Goal: Task Accomplishment & Management: Complete application form

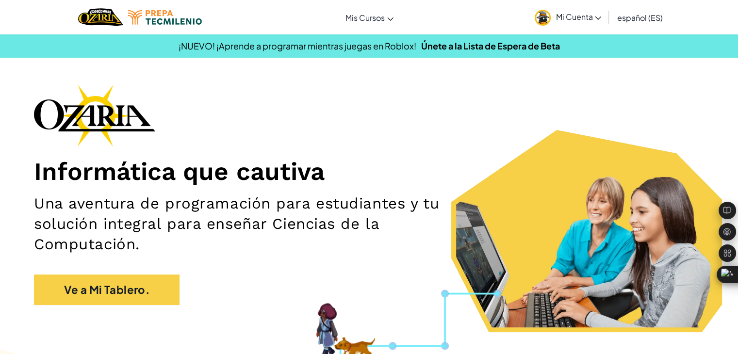
click at [148, 272] on div "Informática que cautiva Una aventura de programación para estudiantes y tu solu…" at bounding box center [369, 199] width 670 height 230
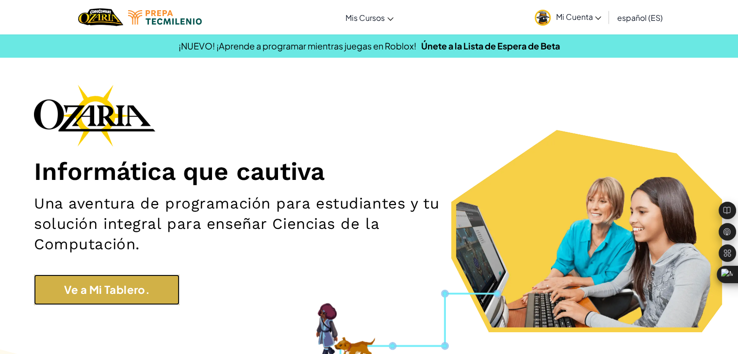
click at [147, 300] on link "Ve a Mi Tablero." at bounding box center [107, 290] width 146 height 31
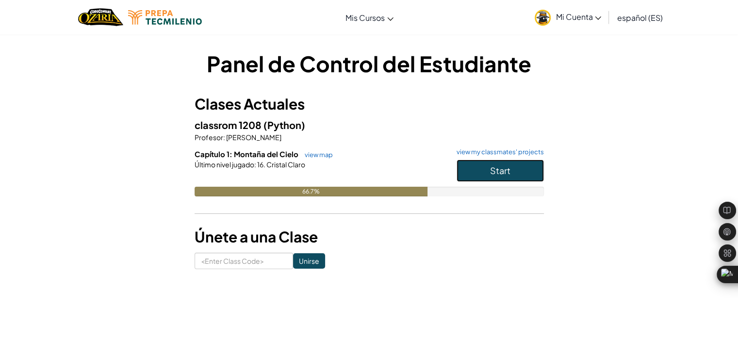
click at [468, 169] on button "Start" at bounding box center [500, 171] width 87 height 22
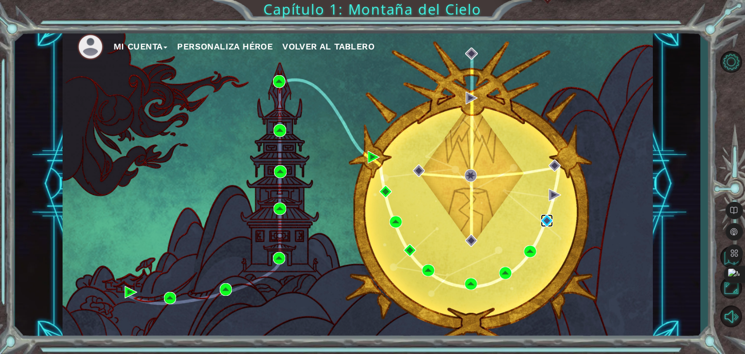
click at [549, 218] on img at bounding box center [547, 220] width 13 height 13
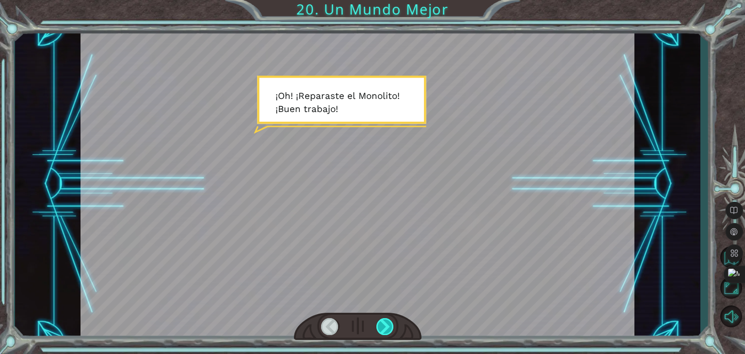
click at [384, 323] on div at bounding box center [384, 326] width 17 height 17
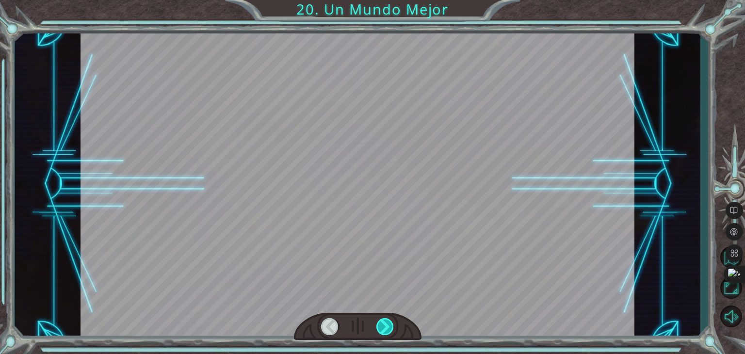
click at [384, 323] on div at bounding box center [384, 326] width 17 height 17
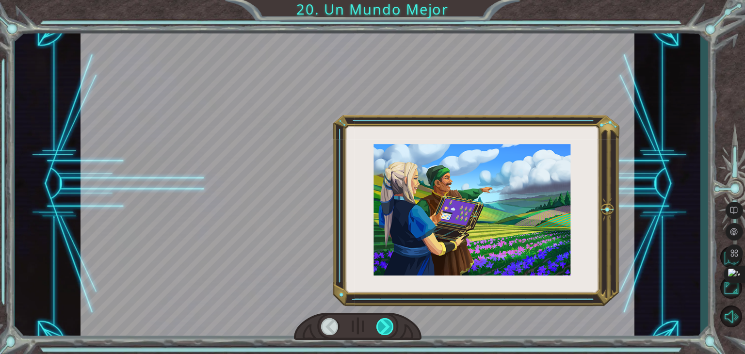
click at [384, 323] on div at bounding box center [384, 326] width 17 height 17
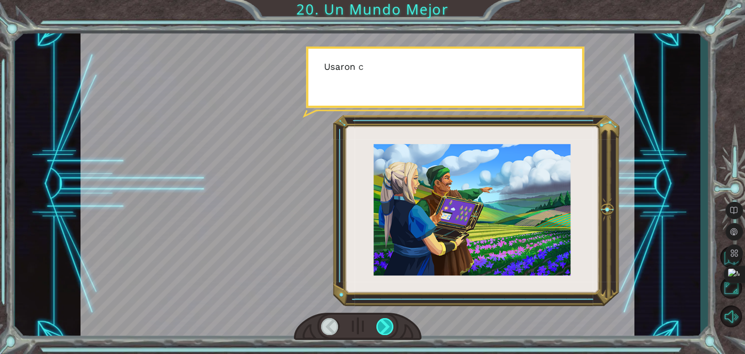
click at [384, 323] on div at bounding box center [384, 326] width 17 height 17
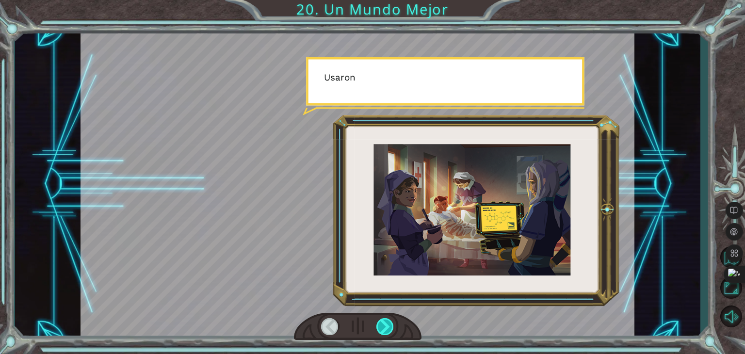
click at [384, 323] on div at bounding box center [384, 326] width 17 height 17
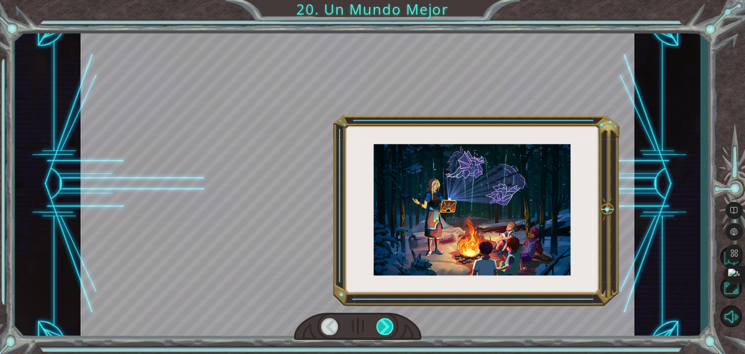
click at [384, 323] on div at bounding box center [384, 326] width 17 height 17
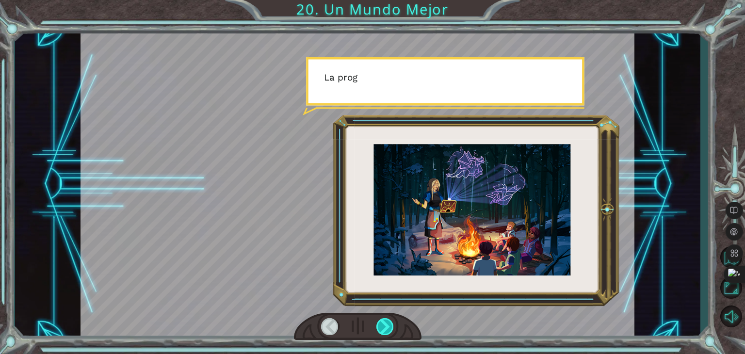
click at [384, 323] on div at bounding box center [384, 326] width 17 height 17
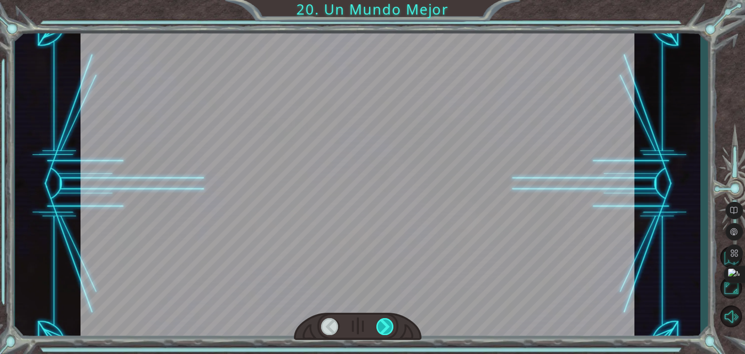
click at [384, 323] on div at bounding box center [384, 326] width 17 height 17
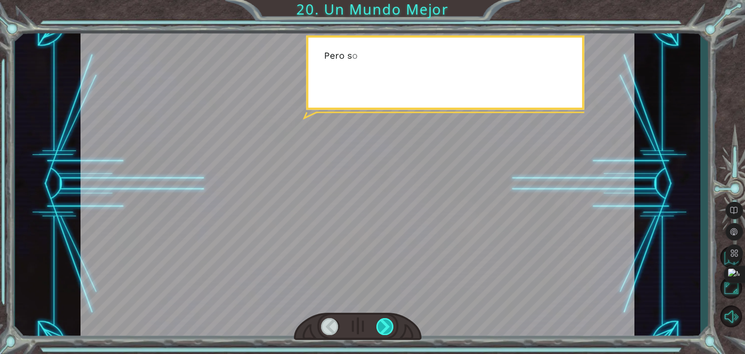
click at [384, 323] on div at bounding box center [384, 326] width 17 height 17
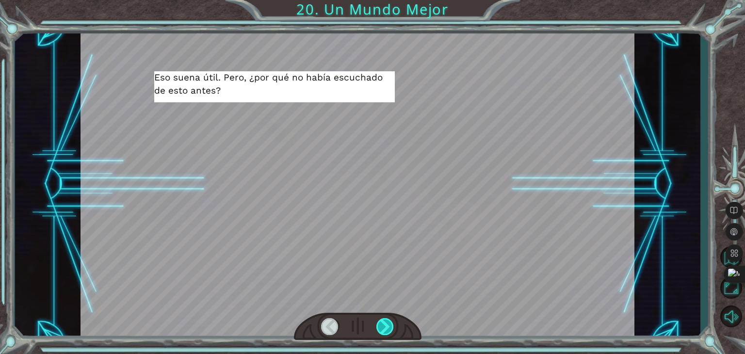
click at [384, 323] on div at bounding box center [384, 326] width 17 height 17
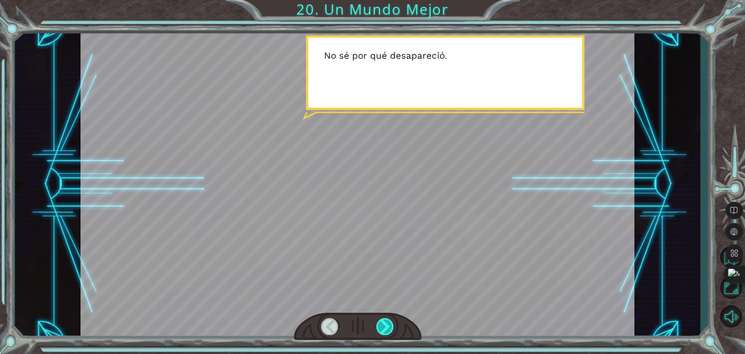
click at [384, 323] on div at bounding box center [384, 326] width 17 height 17
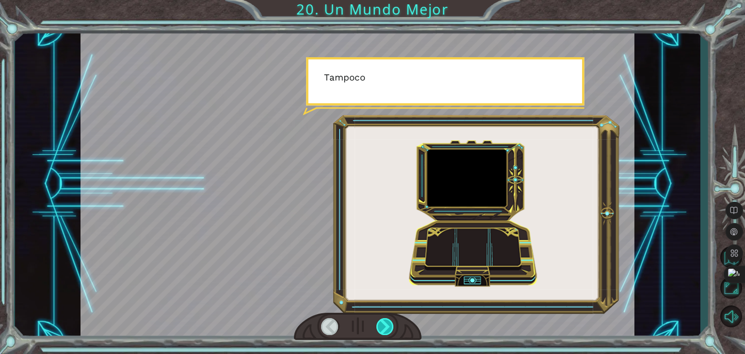
click at [385, 324] on div at bounding box center [384, 326] width 17 height 17
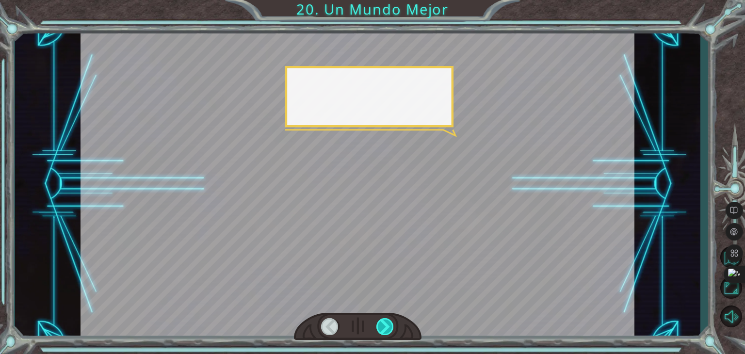
click at [385, 324] on div at bounding box center [384, 326] width 17 height 17
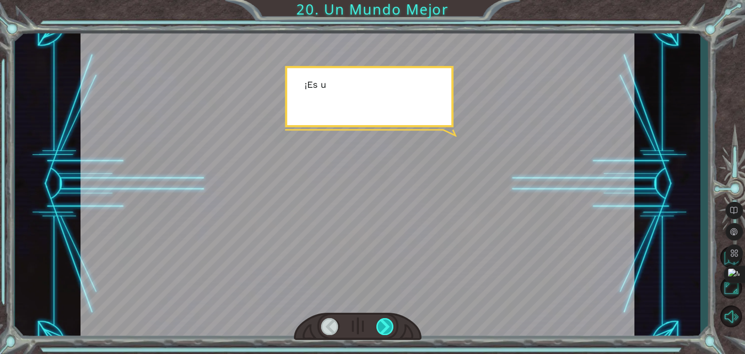
click at [385, 324] on div at bounding box center [384, 326] width 17 height 17
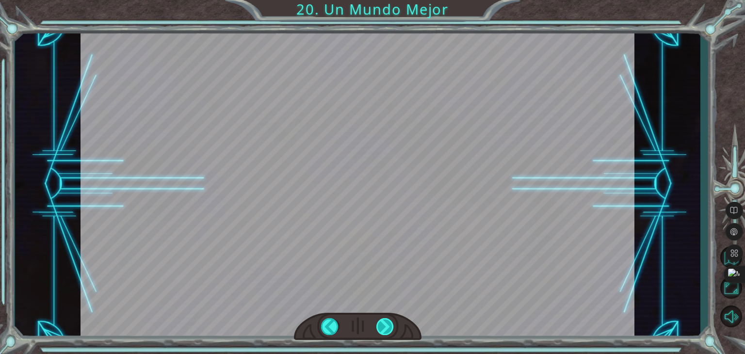
click at [385, 324] on div at bounding box center [384, 326] width 17 height 17
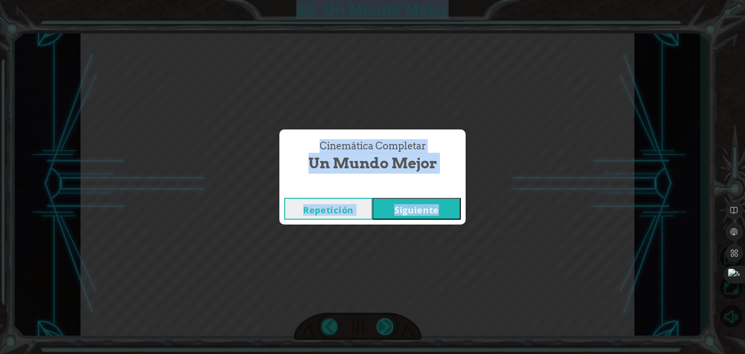
click at [385, 324] on div "Cinemática Completar Un Mundo Mejor Repetición [GEOGRAPHIC_DATA]" at bounding box center [372, 177] width 745 height 354
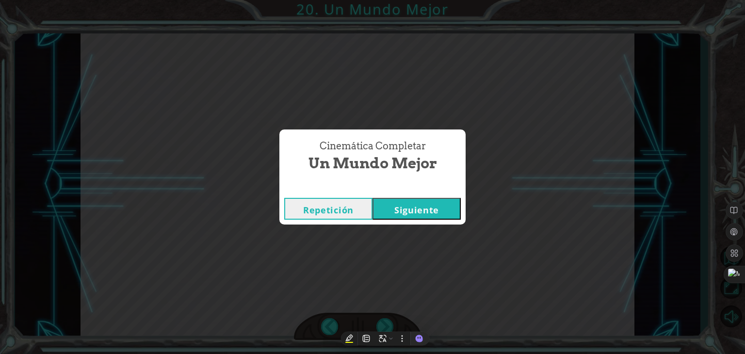
click at [380, 214] on button "Siguiente" at bounding box center [417, 209] width 88 height 22
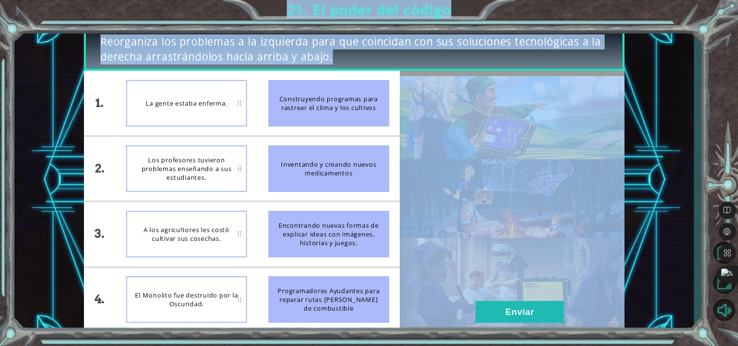
drag, startPoint x: 289, startPoint y: 107, endPoint x: 195, endPoint y: 107, distance: 94.1
click at [195, 107] on div "1. 2. 3. 4. La gente estaba enferma. Los profesores tuvieron problemas enseñand…" at bounding box center [242, 201] width 316 height 261
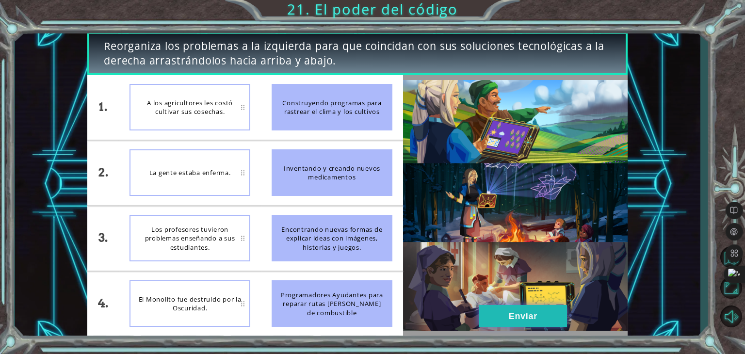
click at [516, 311] on button "Enviar" at bounding box center [523, 316] width 88 height 22
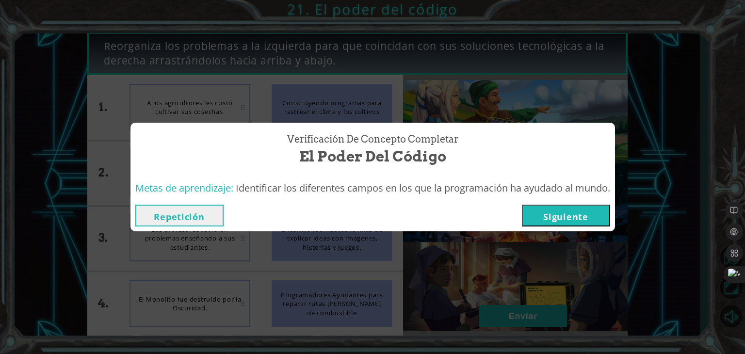
click at [555, 216] on button "Siguiente" at bounding box center [566, 216] width 88 height 22
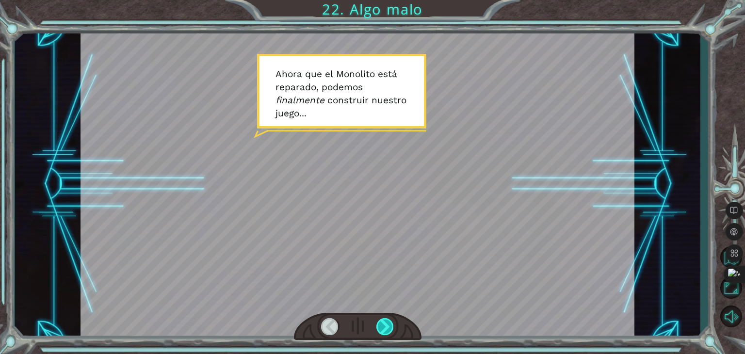
click at [388, 322] on div at bounding box center [384, 326] width 17 height 17
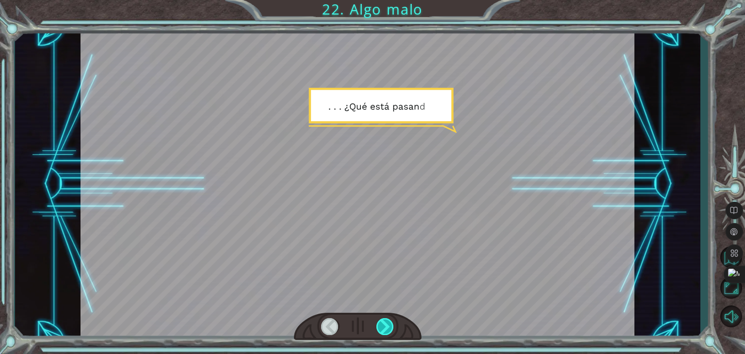
click at [388, 322] on div at bounding box center [384, 326] width 17 height 17
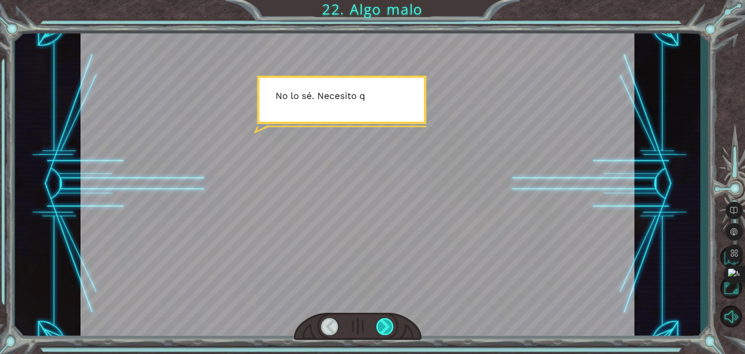
click at [388, 322] on div at bounding box center [384, 326] width 17 height 17
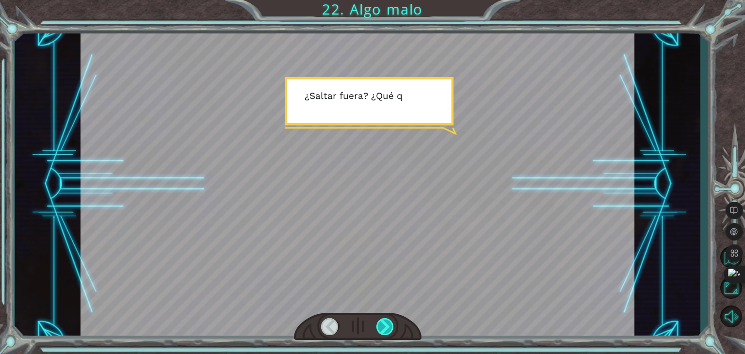
click at [388, 322] on div at bounding box center [384, 326] width 17 height 17
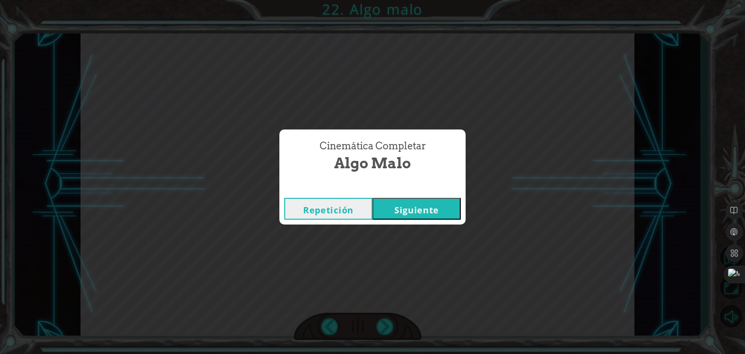
click at [402, 209] on button "Siguiente" at bounding box center [417, 209] width 88 height 22
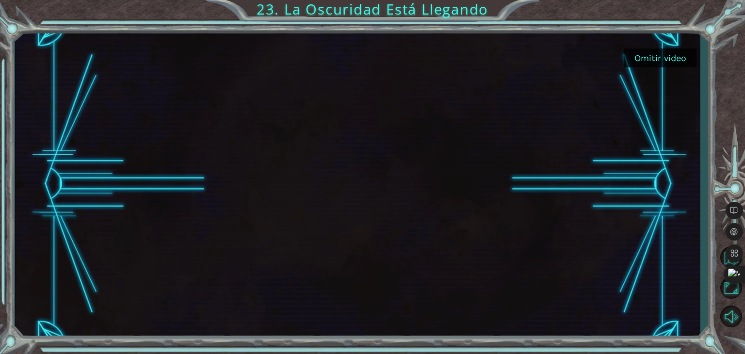
click at [677, 64] on button "Omitir video" at bounding box center [660, 58] width 73 height 19
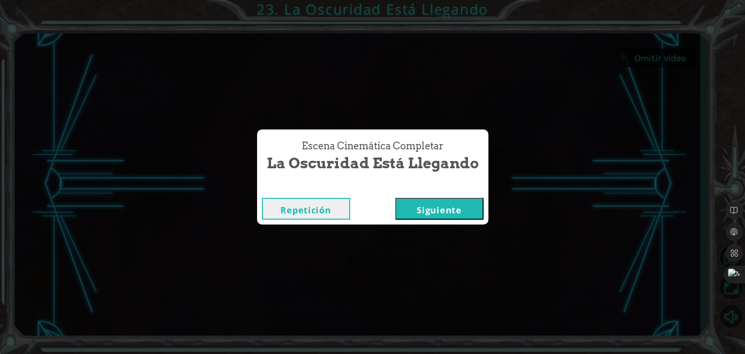
click at [435, 219] on button "Siguiente" at bounding box center [439, 209] width 88 height 22
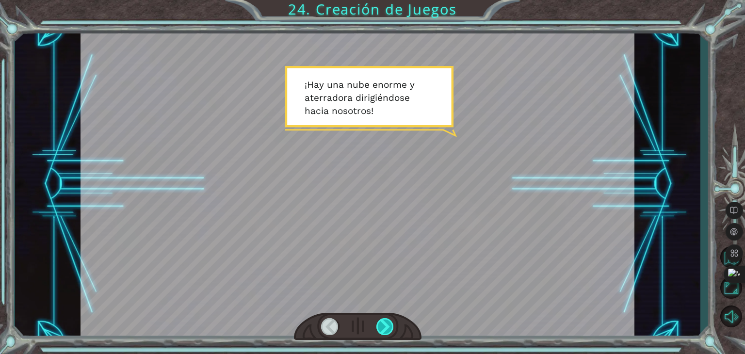
click at [385, 321] on div at bounding box center [384, 326] width 17 height 17
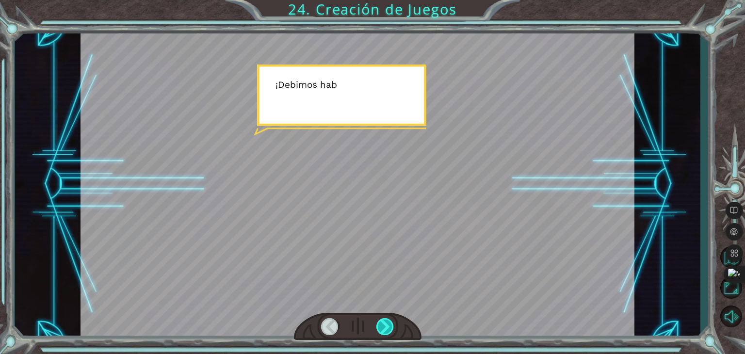
click at [385, 320] on div at bounding box center [384, 326] width 17 height 17
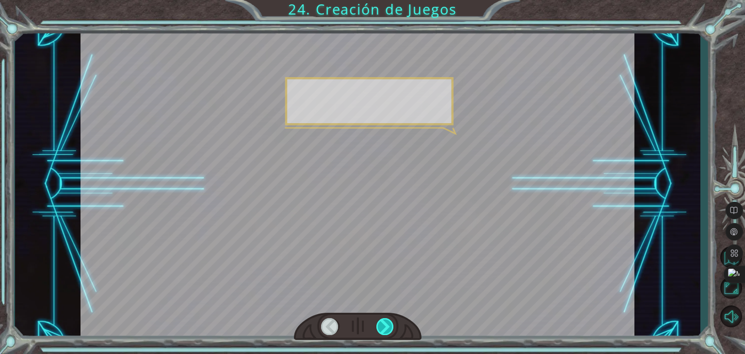
click at [385, 320] on div at bounding box center [384, 326] width 17 height 17
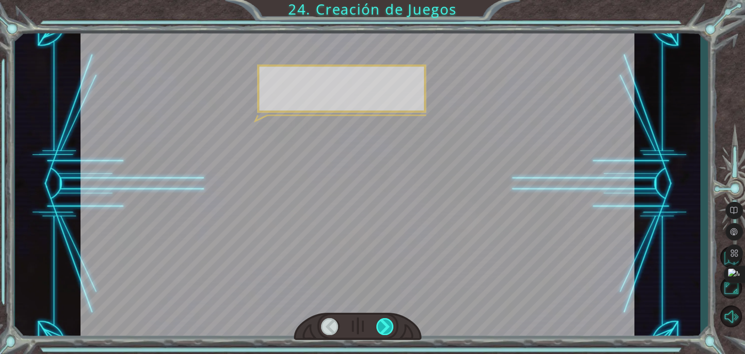
click at [385, 320] on div at bounding box center [384, 326] width 17 height 17
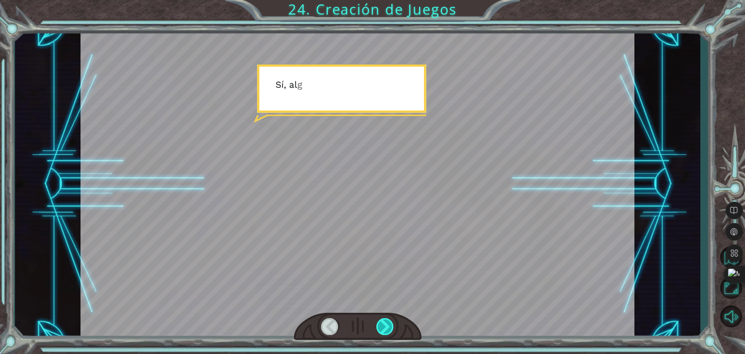
click at [385, 320] on div at bounding box center [384, 326] width 17 height 17
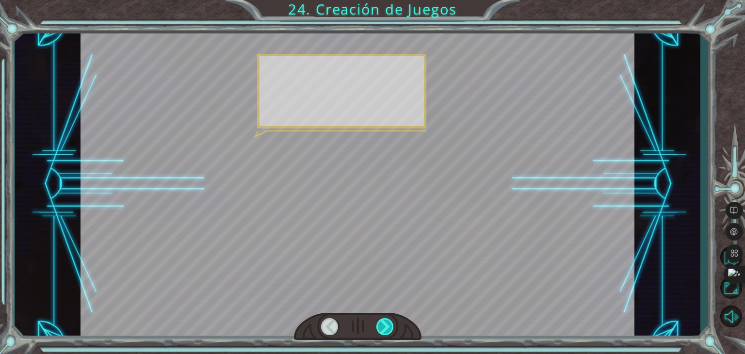
click at [385, 320] on div at bounding box center [384, 326] width 17 height 17
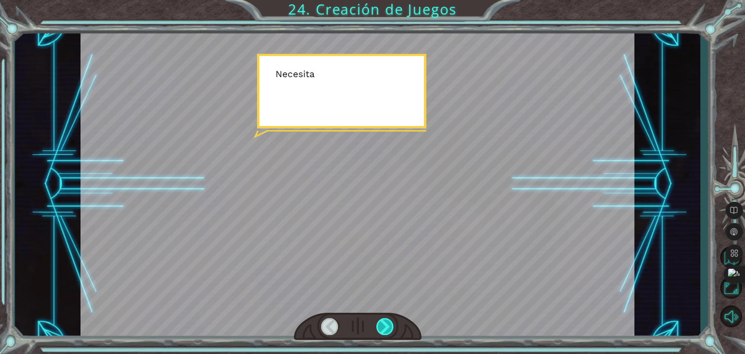
click at [385, 320] on div at bounding box center [384, 326] width 17 height 17
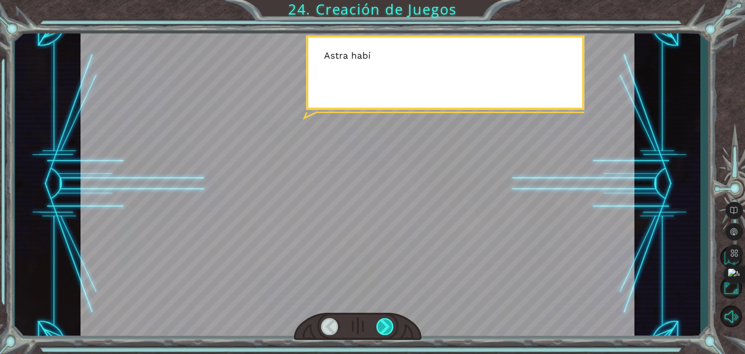
click at [385, 320] on div at bounding box center [384, 326] width 17 height 17
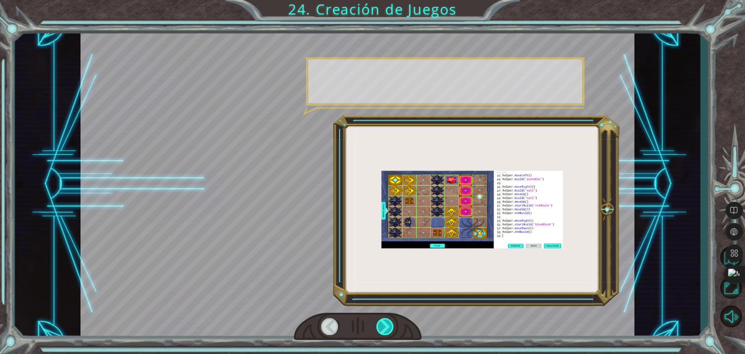
click at [385, 320] on div at bounding box center [384, 326] width 17 height 17
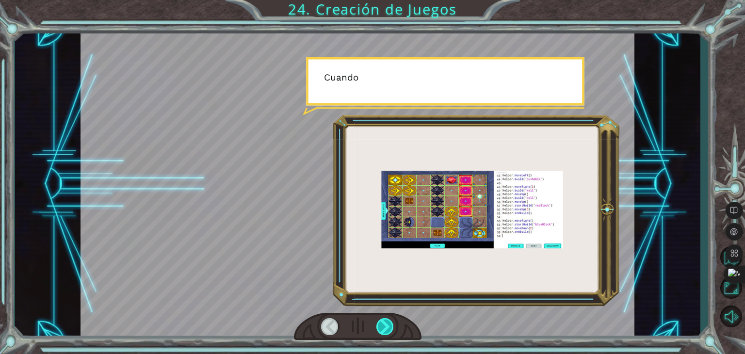
click at [385, 320] on div at bounding box center [384, 326] width 17 height 17
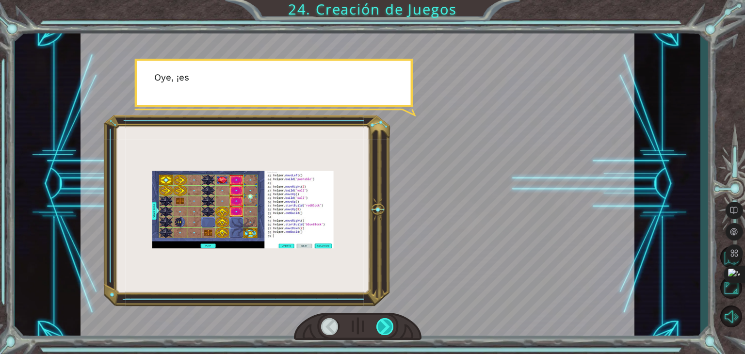
click at [385, 320] on div at bounding box center [384, 326] width 17 height 17
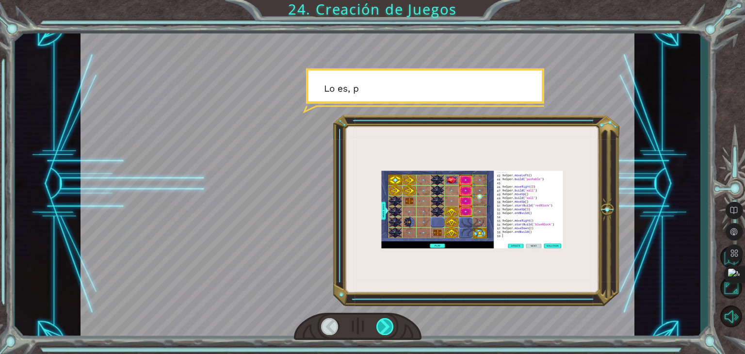
click at [385, 320] on div at bounding box center [384, 326] width 17 height 17
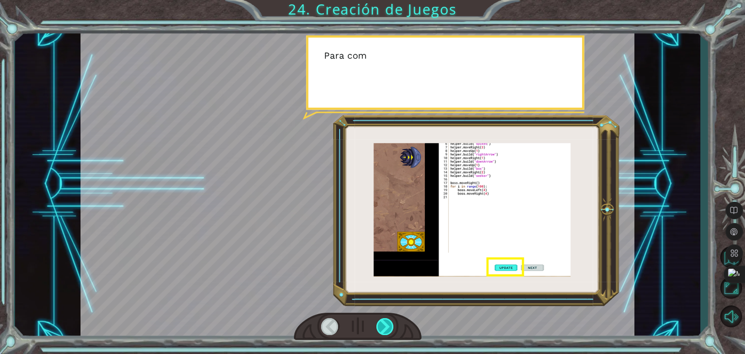
click at [385, 320] on div at bounding box center [384, 326] width 17 height 17
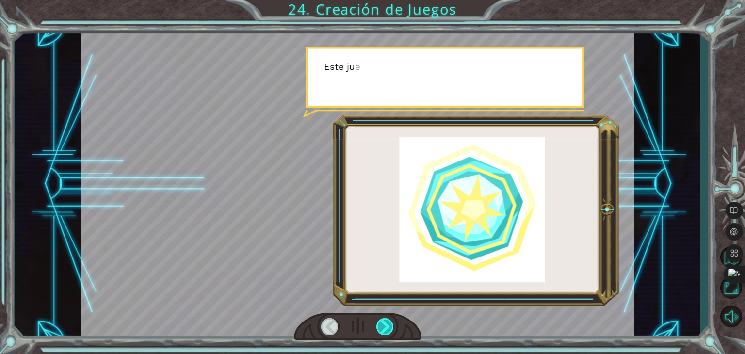
click at [385, 320] on div at bounding box center [384, 326] width 17 height 17
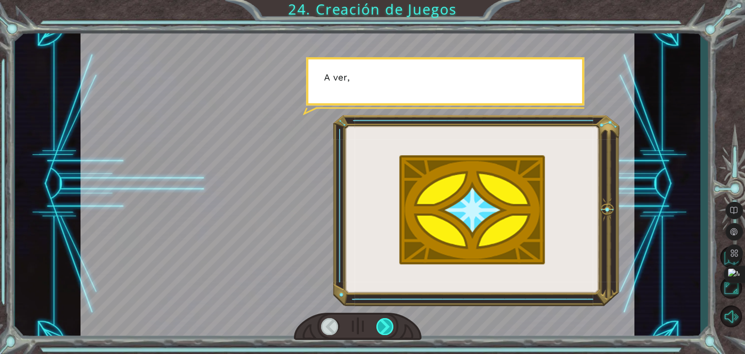
click at [385, 320] on div at bounding box center [384, 326] width 17 height 17
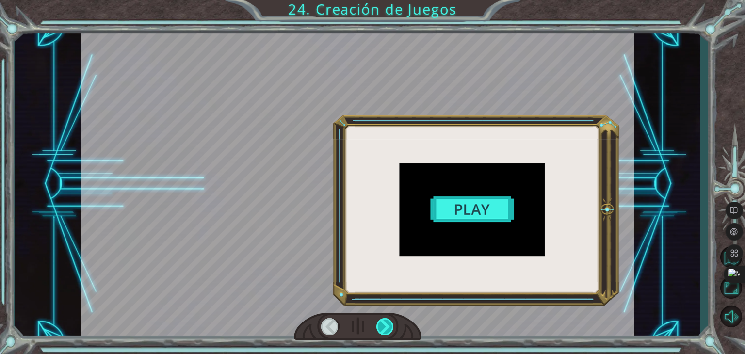
click at [385, 320] on div at bounding box center [384, 326] width 17 height 17
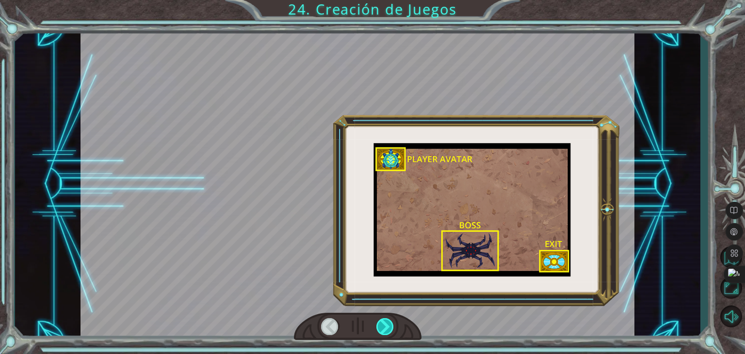
click at [385, 320] on div at bounding box center [384, 326] width 17 height 17
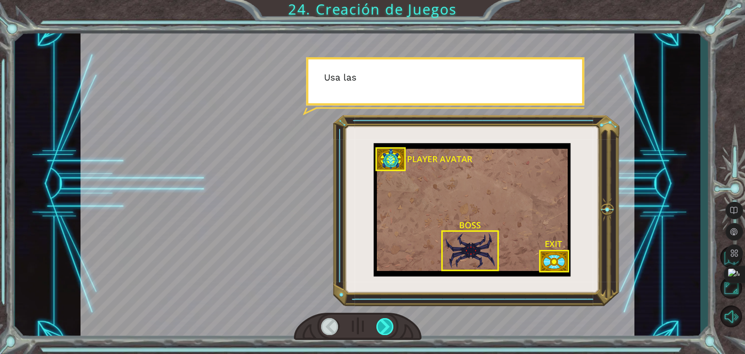
click at [385, 320] on div at bounding box center [384, 326] width 17 height 17
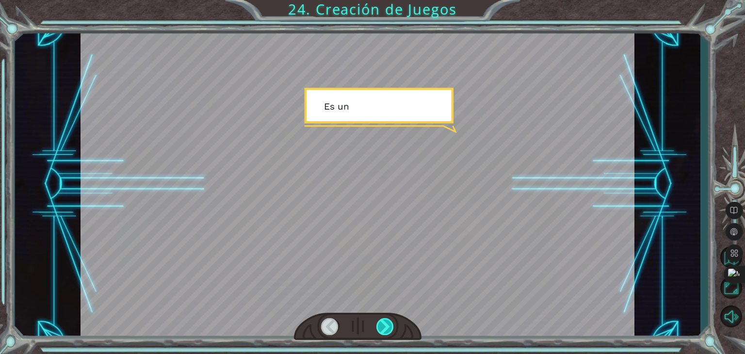
click at [385, 320] on div at bounding box center [384, 326] width 17 height 17
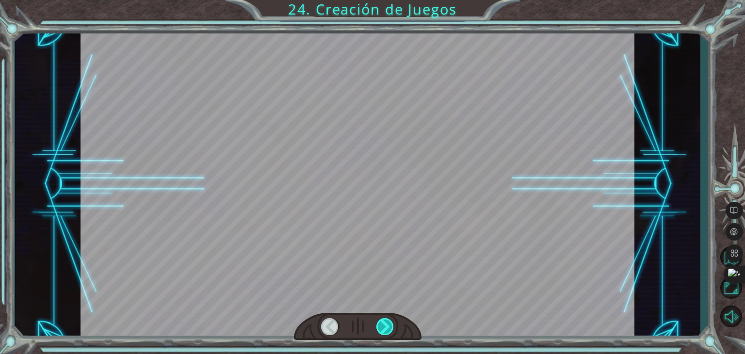
click at [385, 320] on div at bounding box center [384, 326] width 17 height 17
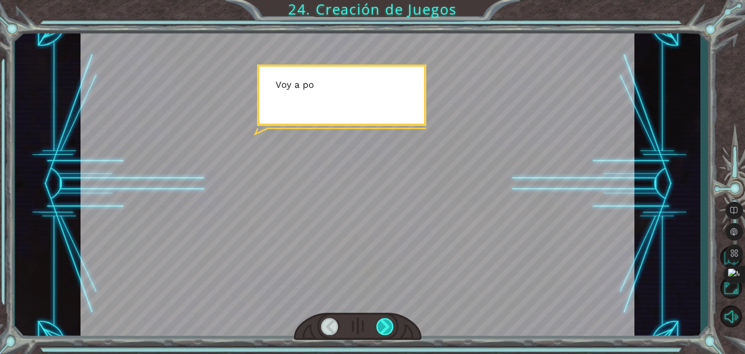
click at [385, 320] on div at bounding box center [384, 326] width 17 height 17
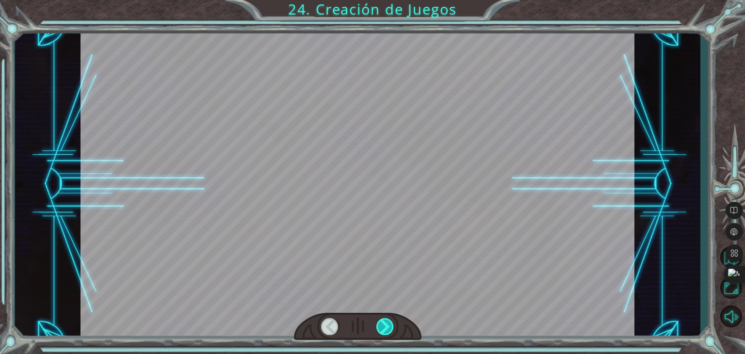
click at [385, 320] on div at bounding box center [384, 326] width 17 height 17
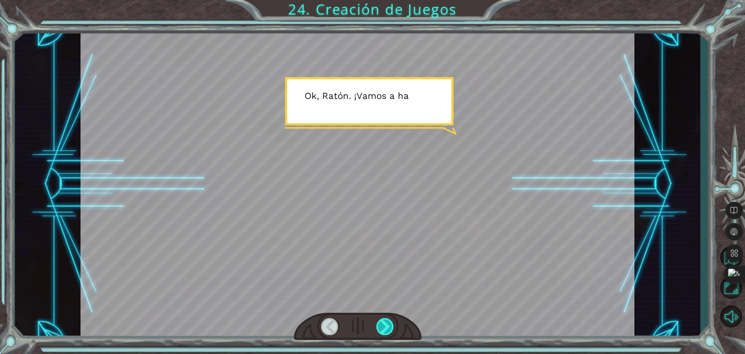
click at [385, 320] on div at bounding box center [384, 326] width 17 height 17
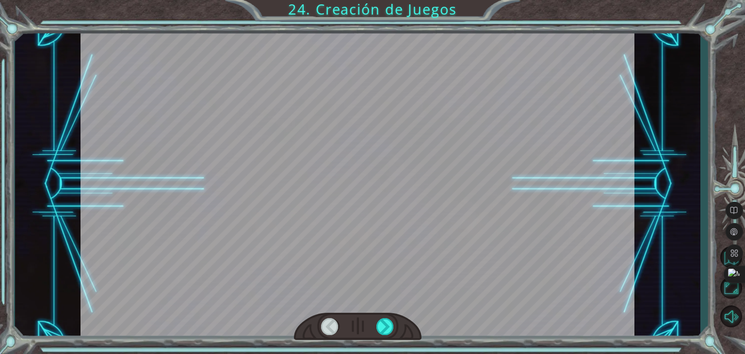
click at [375, 324] on div at bounding box center [358, 327] width 128 height 28
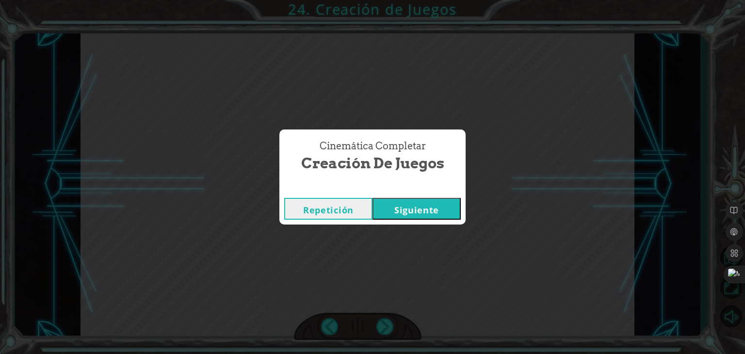
click at [417, 210] on button "Siguiente" at bounding box center [417, 209] width 88 height 22
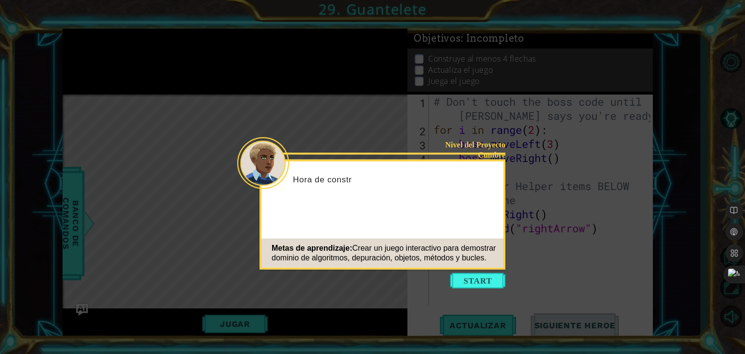
click at [471, 290] on icon at bounding box center [372, 177] width 745 height 354
click at [472, 291] on icon at bounding box center [372, 177] width 745 height 354
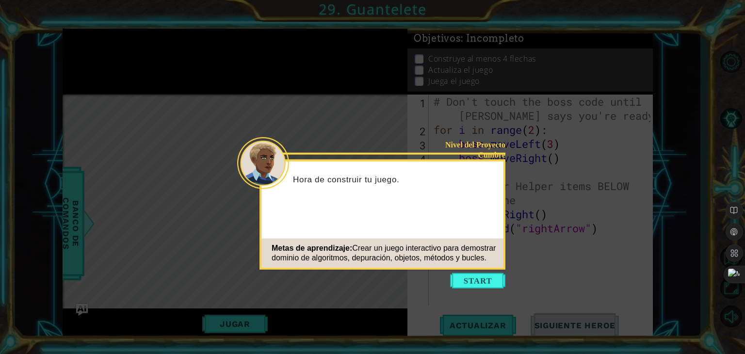
click at [472, 291] on icon at bounding box center [372, 177] width 745 height 354
click at [468, 271] on icon at bounding box center [372, 177] width 745 height 354
click at [470, 277] on button "Start" at bounding box center [477, 281] width 55 height 16
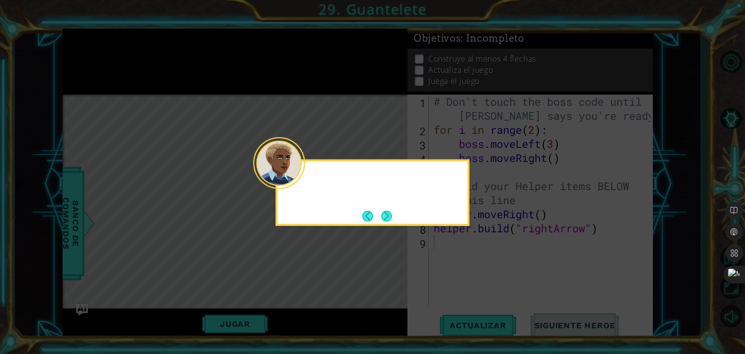
click at [470, 277] on icon at bounding box center [372, 177] width 745 height 354
click at [384, 216] on button "Next" at bounding box center [386, 216] width 11 height 11
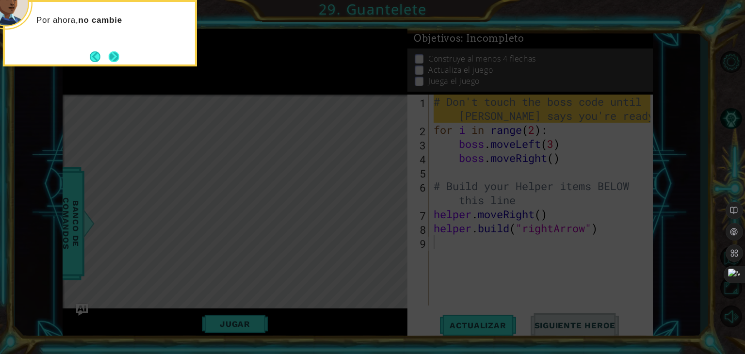
click at [110, 54] on button "Next" at bounding box center [114, 56] width 11 height 11
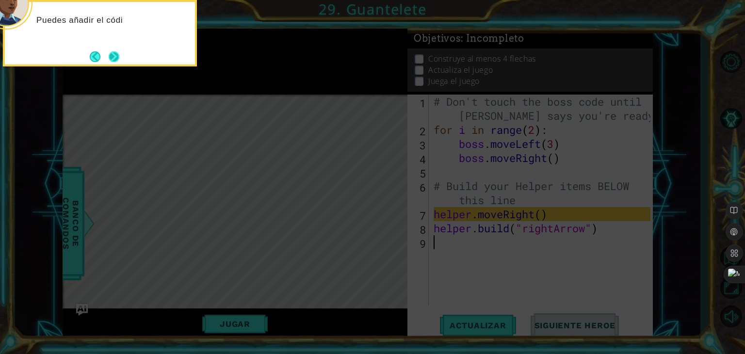
click at [119, 58] on button "Next" at bounding box center [114, 56] width 11 height 11
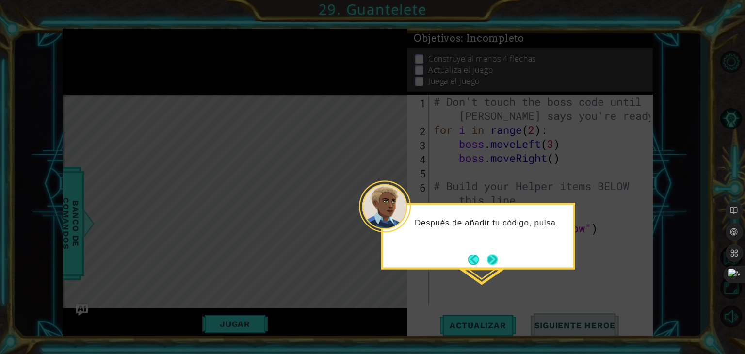
click at [497, 254] on button "Next" at bounding box center [492, 259] width 11 height 11
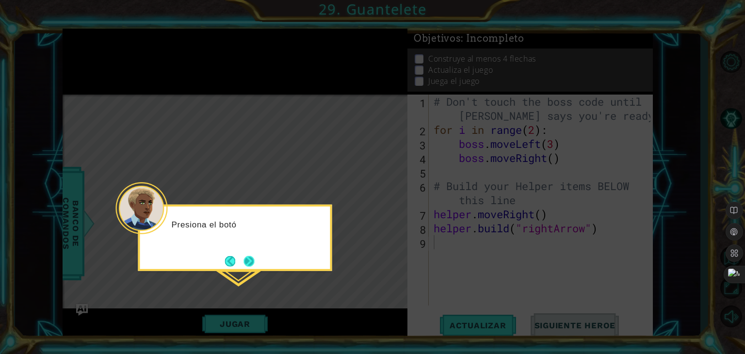
click at [244, 261] on button "Next" at bounding box center [249, 261] width 11 height 11
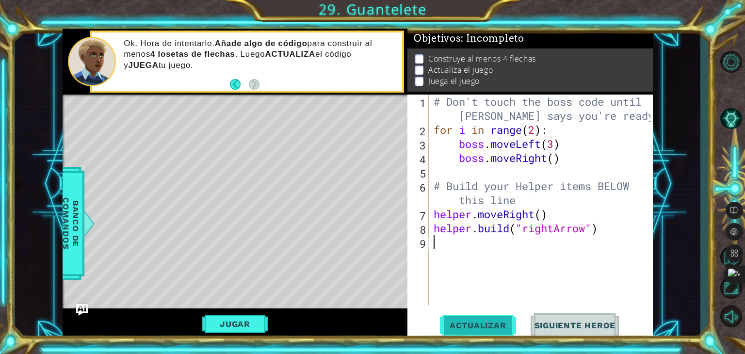
click at [466, 323] on span "Actualizar" at bounding box center [478, 326] width 76 height 10
click at [466, 319] on button "Actualizar" at bounding box center [478, 325] width 76 height 25
click at [251, 325] on button "Jugar" at bounding box center [234, 324] width 65 height 18
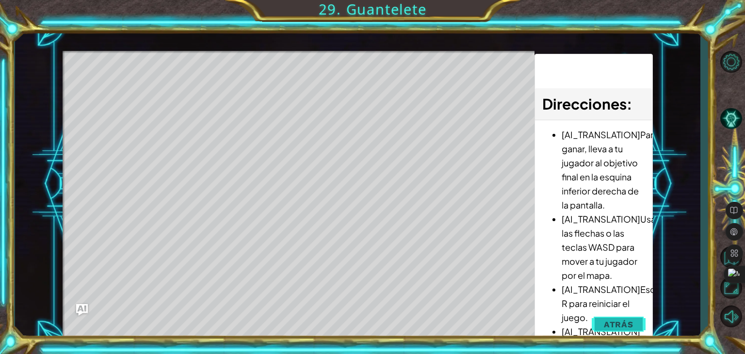
click at [631, 315] on button "Atrás" at bounding box center [619, 324] width 54 height 19
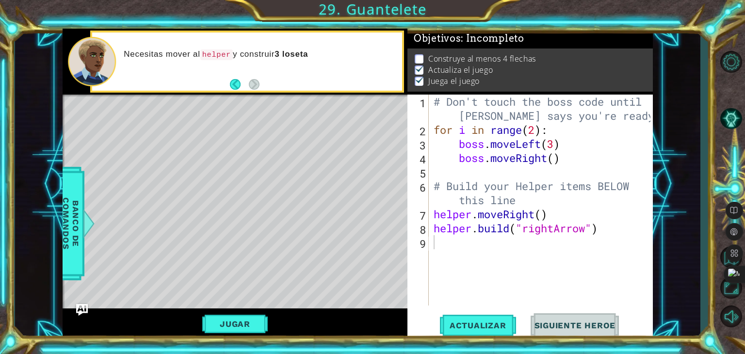
click at [553, 325] on span "Siguiente Heroe" at bounding box center [575, 326] width 101 height 10
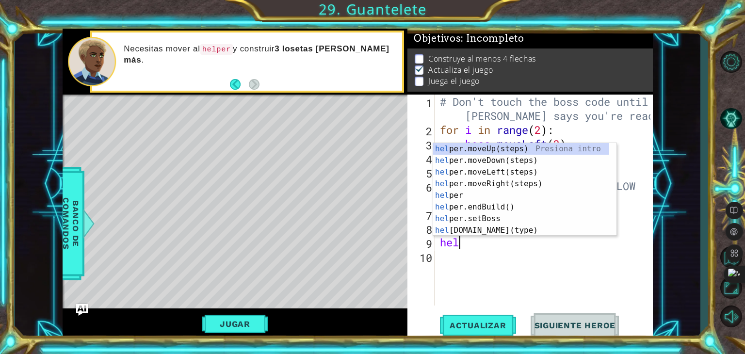
scroll to position [0, 0]
click at [455, 198] on div "help er.moveUp(steps) Presiona intro help er.moveDown(steps) Presiona intro hel…" at bounding box center [521, 201] width 176 height 116
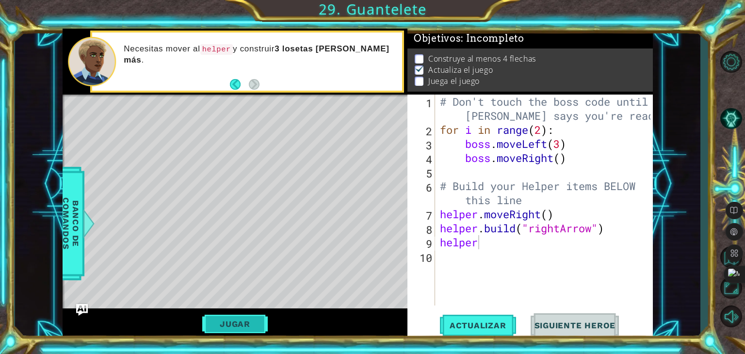
click at [235, 326] on button "Jugar" at bounding box center [234, 324] width 65 height 18
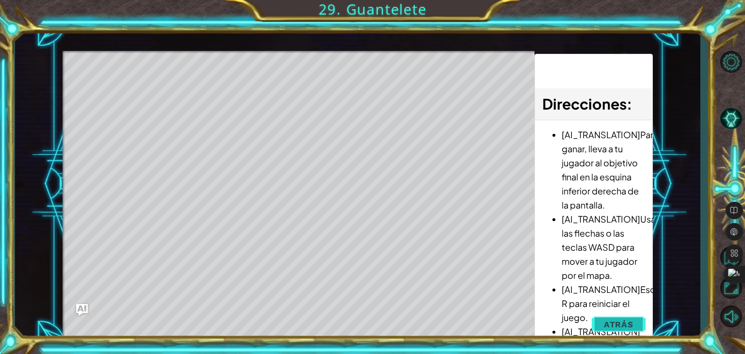
click at [609, 320] on span "Atrás" at bounding box center [619, 325] width 30 height 10
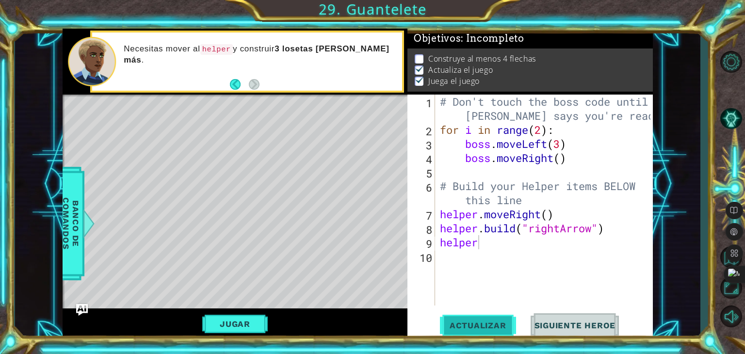
click at [495, 330] on span "Actualizar" at bounding box center [478, 326] width 76 height 10
click at [234, 86] on button "Back" at bounding box center [239, 84] width 19 height 11
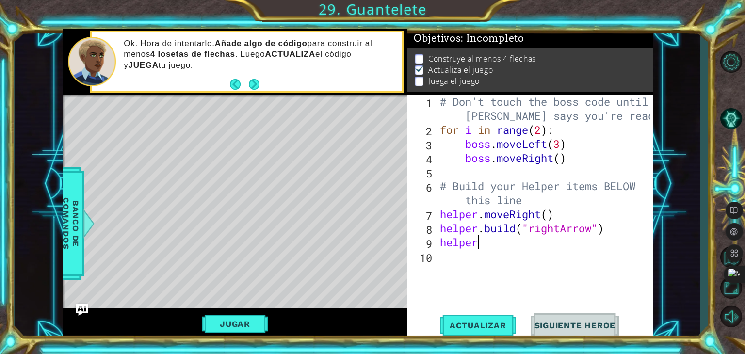
click at [492, 232] on div "# Don't touch the boss code until [PERSON_NAME] says you're ready! for i in ran…" at bounding box center [546, 221] width 217 height 253
type textarea "[DOMAIN_NAME]("rightArrow")"
click at [494, 252] on div "# Don't touch the boss code until [PERSON_NAME] says you're ready! for i in ran…" at bounding box center [546, 221] width 217 height 253
click at [494, 247] on div "# Don't touch the boss code until [PERSON_NAME] says you're ready! for i in ran…" at bounding box center [546, 221] width 217 height 253
type textarea "helper."
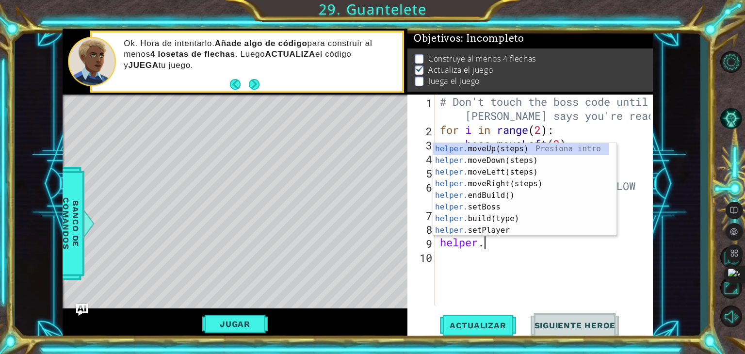
scroll to position [0, 1]
click at [501, 181] on div "helper. moveUp(steps) Presiona intro helper. moveDown(steps) Presiona intro hel…" at bounding box center [521, 201] width 176 height 116
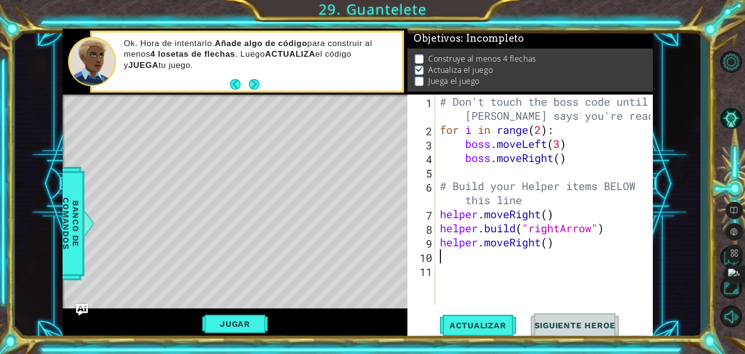
scroll to position [0, 0]
click at [503, 267] on div "# Don't touch the boss code until [PERSON_NAME] says you're ready! for i in ran…" at bounding box center [546, 221] width 217 height 253
click at [502, 253] on div "# Don't touch the boss code until [PERSON_NAME] says you're ready! for i in ran…" at bounding box center [546, 221] width 217 height 253
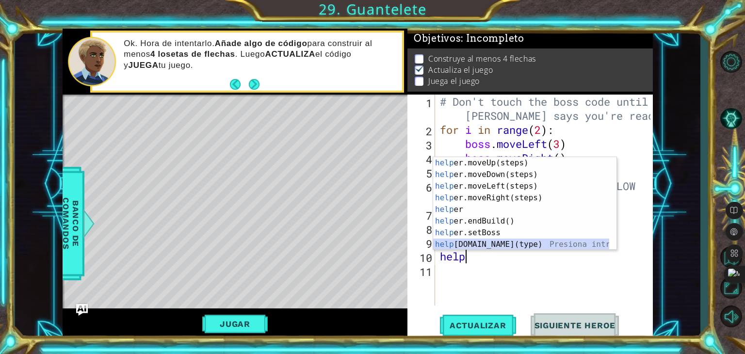
click at [491, 240] on div "help er.moveUp(steps) Presiona intro help er.moveDown(steps) Presiona intro hel…" at bounding box center [521, 215] width 176 height 116
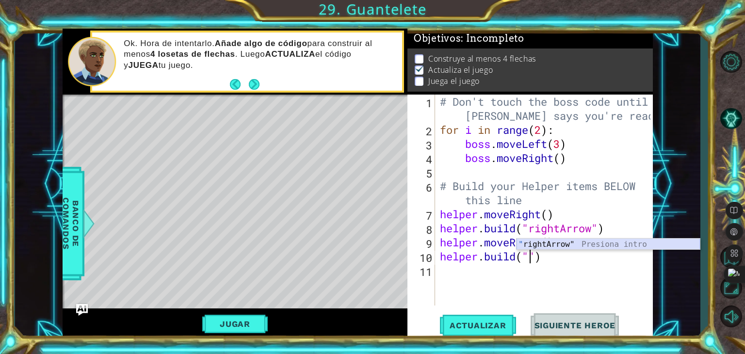
click at [558, 243] on div "" rightArrow" Presiona intro" at bounding box center [608, 256] width 183 height 35
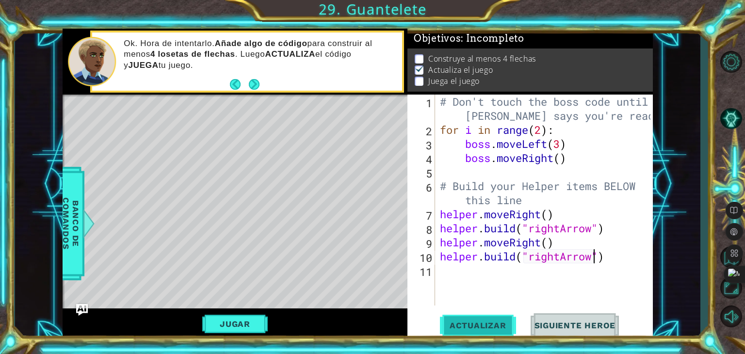
type textarea "[DOMAIN_NAME]("rightArrow")"
click at [462, 325] on span "Actualizar" at bounding box center [478, 326] width 76 height 10
click at [512, 280] on div "# Don't touch the boss code until [PERSON_NAME] says you're ready! for i in ran…" at bounding box center [546, 221] width 217 height 253
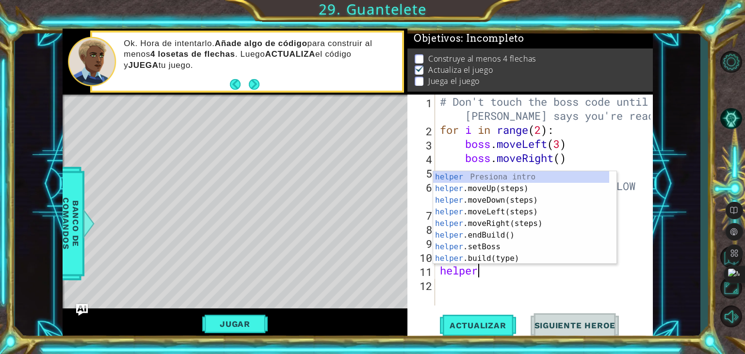
scroll to position [0, 1]
click at [532, 149] on div "# Don't touch the boss code until [PERSON_NAME] says you're ready! for i in ran…" at bounding box center [546, 221] width 217 height 253
type textarea "boss.moveLeft(3)"
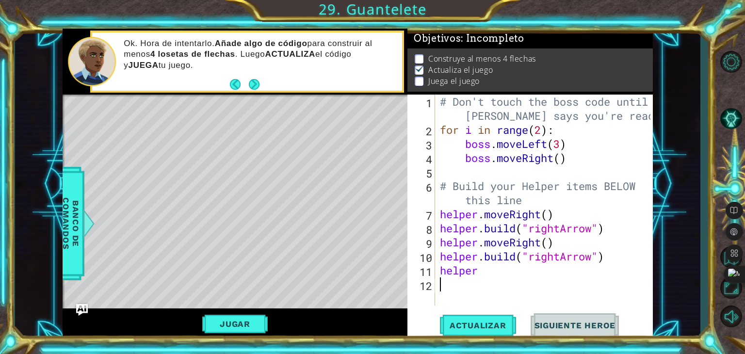
click at [504, 281] on div "# Don't touch the boss code until [PERSON_NAME] says you're ready! for i in ran…" at bounding box center [546, 221] width 217 height 253
click at [506, 276] on div "# Don't touch the boss code until [PERSON_NAME] says you're ready! for i in ran…" at bounding box center [546, 221] width 217 height 253
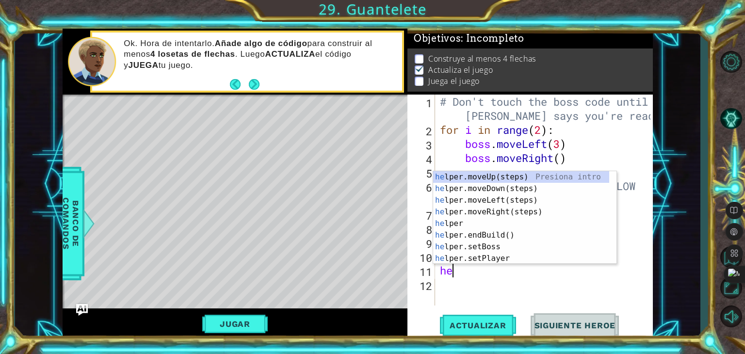
type textarea "h"
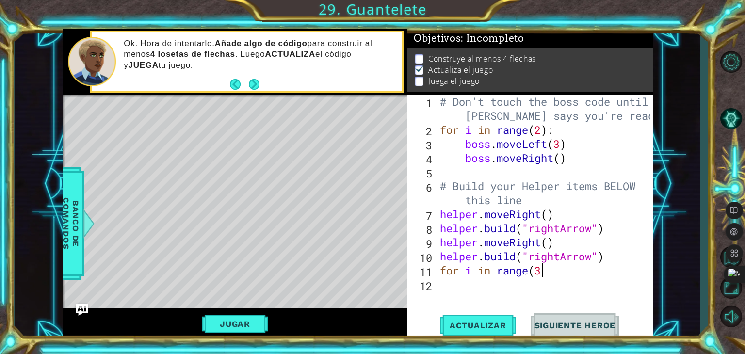
scroll to position [0, 4]
type textarea "for i in range(3):"
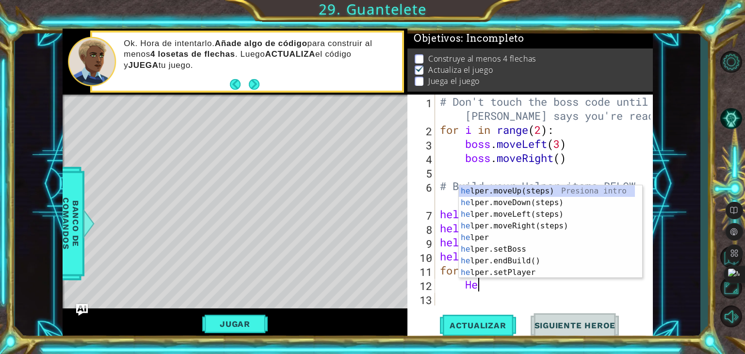
type textarea "Hel"
click at [565, 224] on div "hel per.moveUp(steps) Presiona intro hel per.moveDown(steps) Presiona intro hel…" at bounding box center [547, 243] width 176 height 116
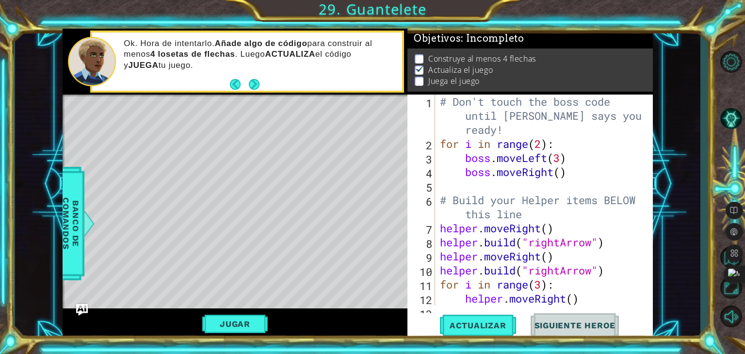
scroll to position [28, 0]
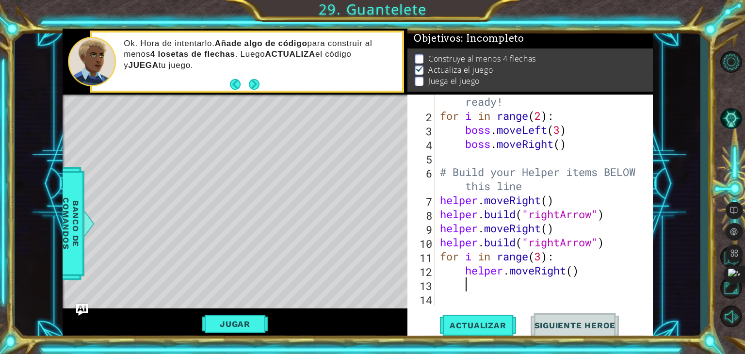
click at [580, 267] on div "# Don't touch the boss code until [PERSON_NAME] says you're ready! for i in ran…" at bounding box center [543, 199] width 210 height 267
click at [572, 267] on div "# Don't touch the boss code until [PERSON_NAME] says you're ready! for i in ran…" at bounding box center [543, 199] width 210 height 267
type textarea "helper.moveRight(3)"
click at [569, 277] on div "# Don't touch the boss code until [PERSON_NAME] says you're ready! for i in ran…" at bounding box center [543, 199] width 210 height 267
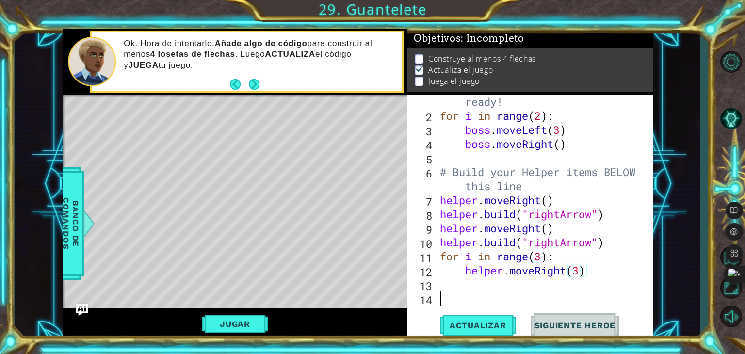
click at [572, 294] on div "# Don't touch the boss code until [PERSON_NAME] says you're ready! for i in ran…" at bounding box center [543, 199] width 210 height 267
click at [522, 273] on div "# Don't touch the boss code until [PERSON_NAME] says you're ready! for i in ran…" at bounding box center [543, 199] width 210 height 267
type textarea "helper.moveRight(3)"
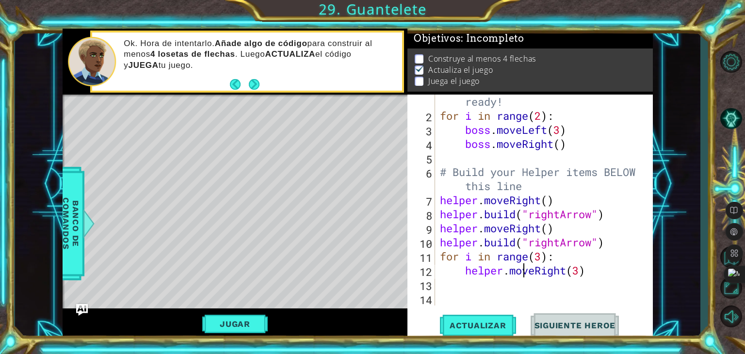
click at [551, 287] on div "# Don't touch the boss code until [PERSON_NAME] says you're ready! for i in ran…" at bounding box center [543, 199] width 210 height 267
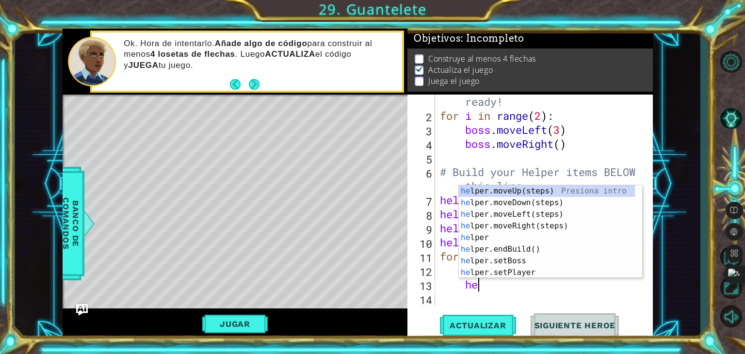
scroll to position [0, 1]
click at [513, 271] on div "help er.moveUp(steps) Presiona intro help er.moveDown(steps) Presiona intro hel…" at bounding box center [547, 243] width 176 height 116
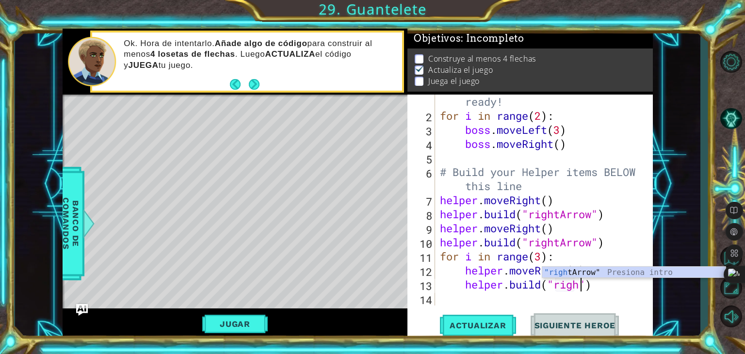
scroll to position [0, 6]
click at [581, 271] on div ""right Arrow" Presiona intro" at bounding box center [633, 284] width 183 height 35
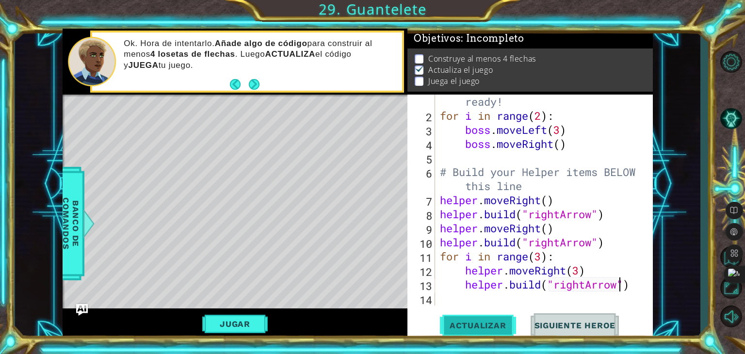
click at [499, 327] on span "Actualizar" at bounding box center [478, 326] width 76 height 10
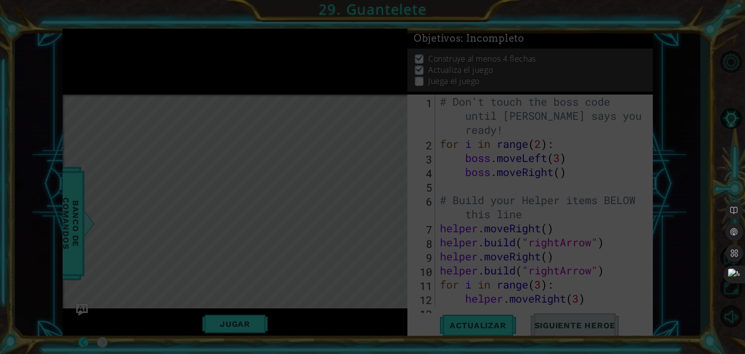
scroll to position [0, 0]
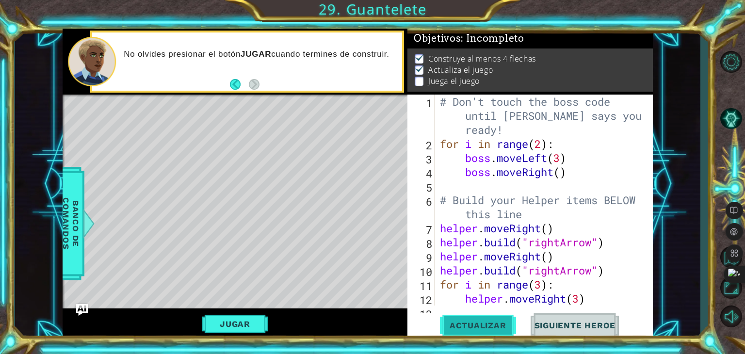
click at [506, 327] on span "Actualizar" at bounding box center [478, 326] width 76 height 10
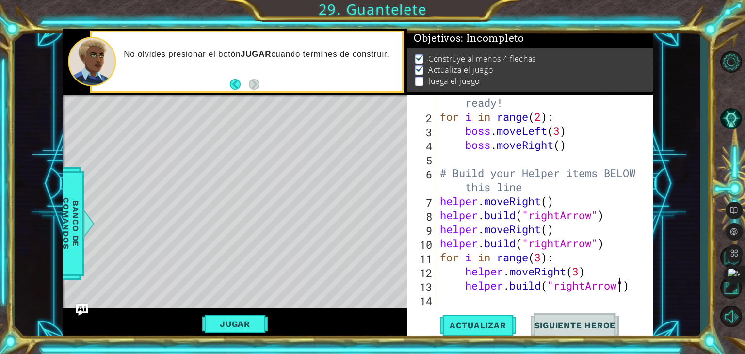
scroll to position [28, 0]
click at [664, 271] on div "1 ההההההההההההההההההההההההההההההההההההההההההההההההההההההההההההההההההההההההההההה…" at bounding box center [358, 183] width 686 height 311
click at [625, 285] on div "# Don't touch the boss code until [PERSON_NAME] says you're ready! for i in ran…" at bounding box center [543, 200] width 210 height 267
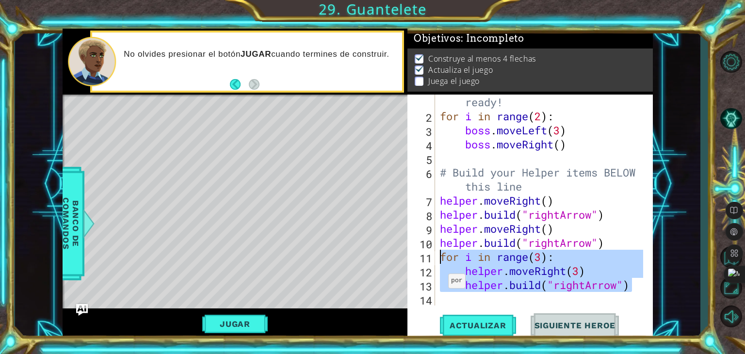
drag, startPoint x: 637, startPoint y: 290, endPoint x: 440, endPoint y: 255, distance: 201.1
click at [440, 255] on div "# Don't touch the boss code until [PERSON_NAME] says you're ready! for i in ran…" at bounding box center [543, 200] width 210 height 267
type textarea "for i in range(3): helper.moveRight(3)"
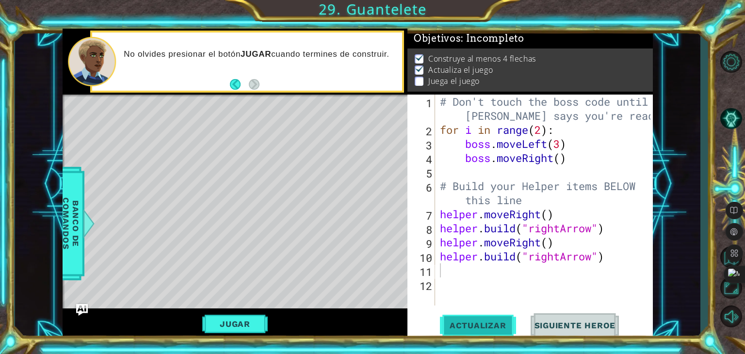
click at [477, 321] on span "Actualizar" at bounding box center [478, 326] width 76 height 10
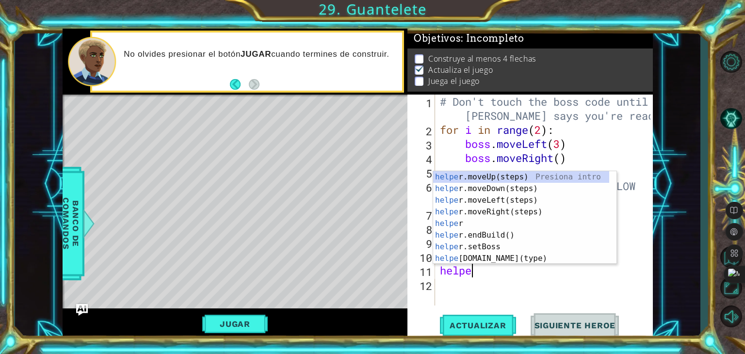
type textarea "helper"
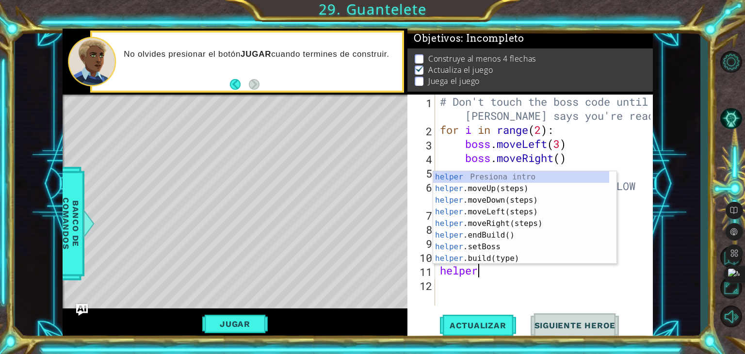
scroll to position [0, 1]
click at [488, 224] on div "helper Presiona intro helper .moveUp(steps) Presiona intro helper .moveDown(ste…" at bounding box center [521, 229] width 176 height 116
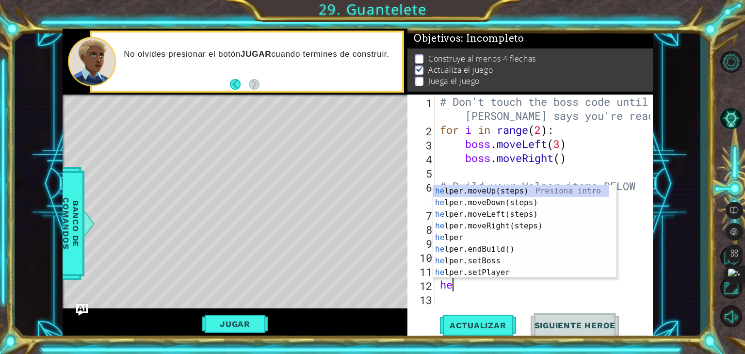
scroll to position [0, 0]
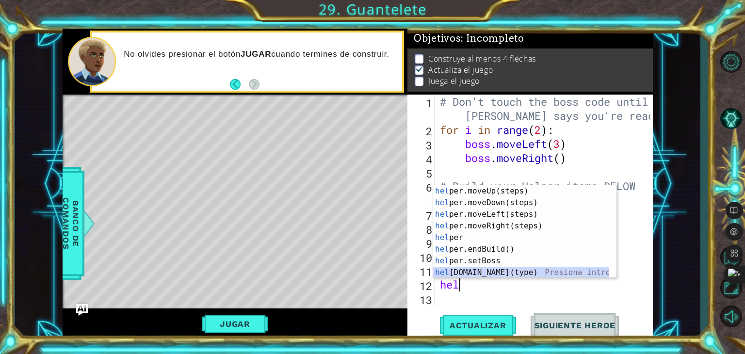
click at [489, 273] on div "hel per.moveUp(steps) Presiona intro hel per.moveDown(steps) Presiona intro hel…" at bounding box center [521, 243] width 176 height 116
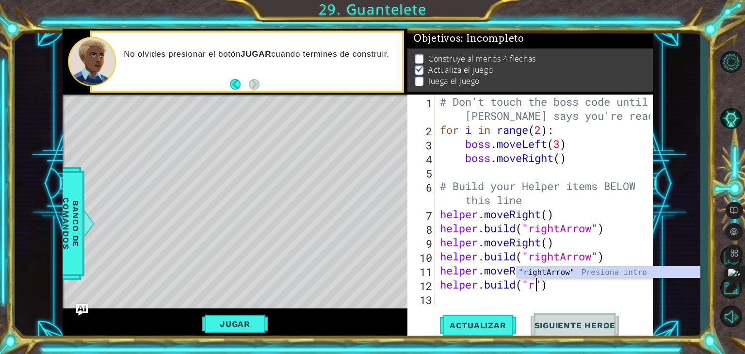
scroll to position [0, 4]
click at [540, 269] on div ""ri ghtArrow" Presiona intro" at bounding box center [608, 284] width 183 height 35
type textarea "[DOMAIN_NAME]("rightArrow")"
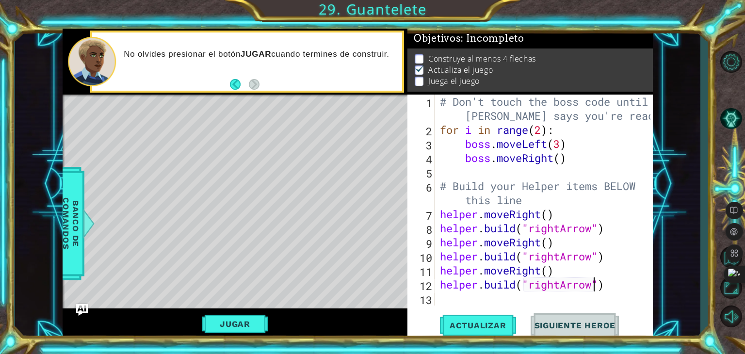
click at [517, 301] on div "# Don't touch the boss code until [PERSON_NAME] says you're ready! for i in ran…" at bounding box center [546, 221] width 217 height 253
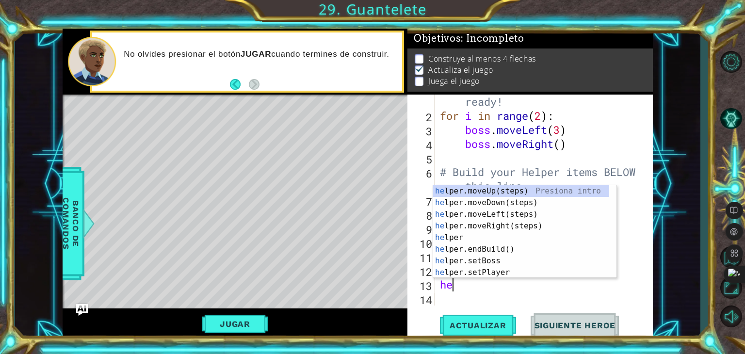
scroll to position [0, 0]
type textarea "helper"
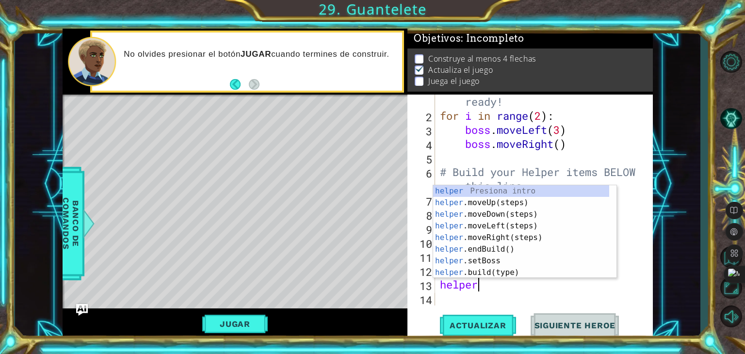
scroll to position [0, 1]
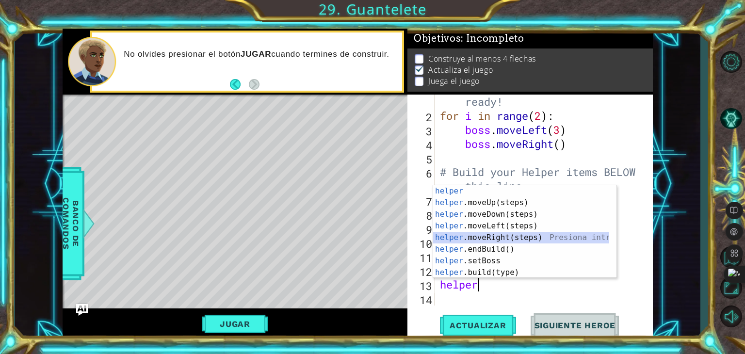
click at [507, 240] on div "helper Presiona intro helper .moveUp(steps) Presiona intro helper .moveDown(ste…" at bounding box center [521, 243] width 176 height 116
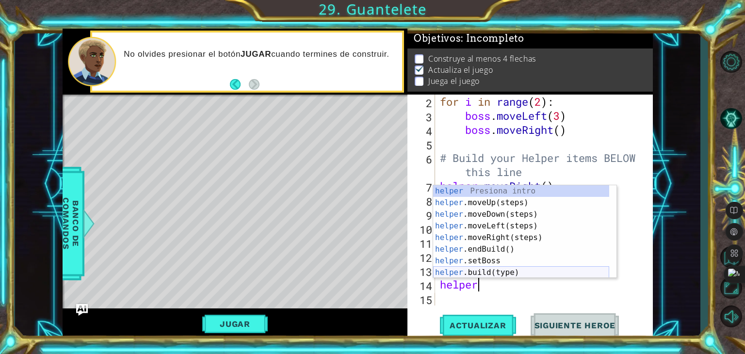
click at [507, 272] on div "helper Presiona intro helper .moveUp(steps) Presiona intro helper .moveDown(ste…" at bounding box center [521, 243] width 176 height 116
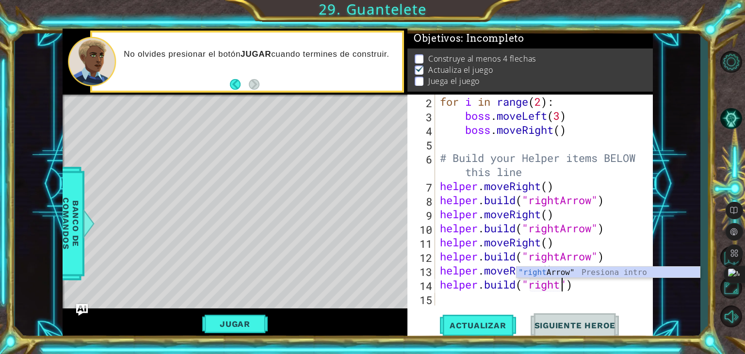
scroll to position [0, 5]
click at [543, 268] on div ""right Arrow" Presiona intro" at bounding box center [608, 284] width 183 height 35
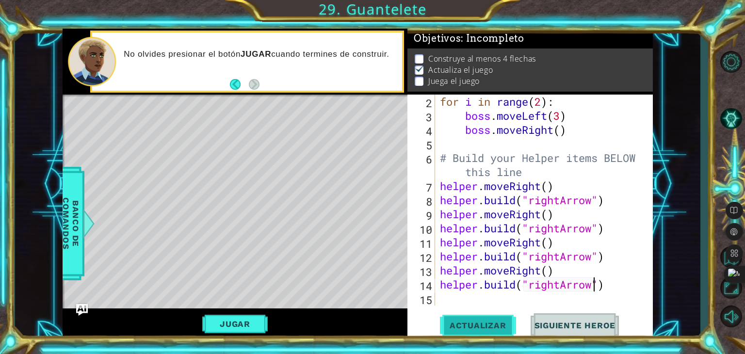
type textarea "[DOMAIN_NAME]("rightArrow")"
click at [464, 327] on span "Actualizar" at bounding box center [478, 326] width 76 height 10
click at [458, 297] on div "for i in range ( 2 ) : boss . moveLeft ( 3 ) boss . moveRight ( ) # Build your …" at bounding box center [543, 214] width 210 height 239
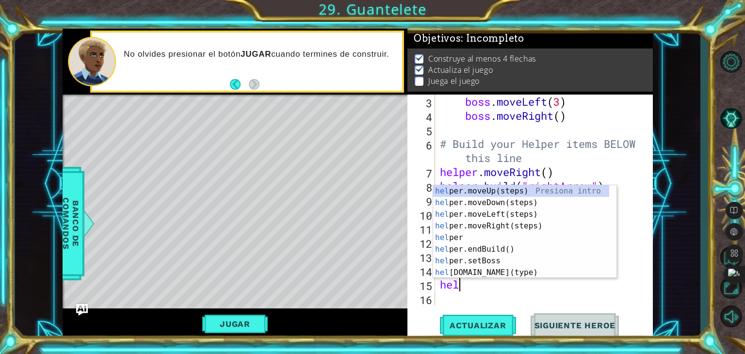
scroll to position [0, 0]
type textarea "helper"
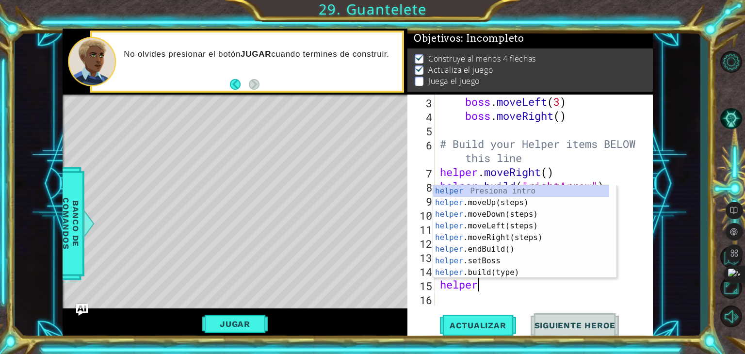
scroll to position [0, 1]
click at [473, 235] on div "helper Presiona intro helper .moveUp(steps) Presiona intro helper .moveDown(ste…" at bounding box center [521, 243] width 176 height 116
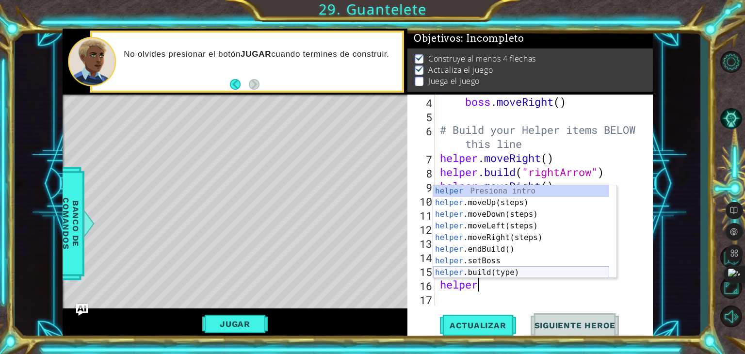
click at [467, 267] on div "helper Presiona intro helper .moveUp(steps) Presiona intro helper .moveDown(ste…" at bounding box center [521, 243] width 176 height 116
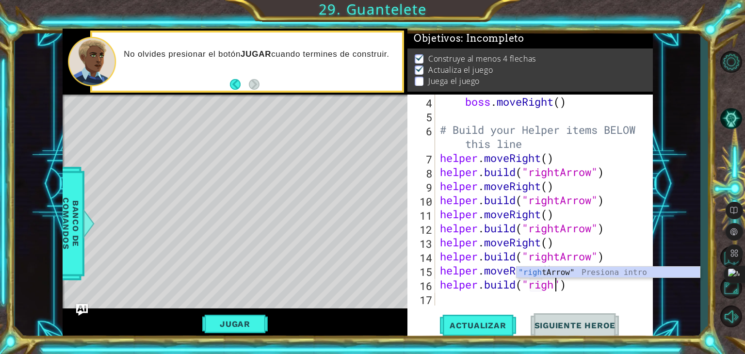
scroll to position [0, 5]
click at [532, 268] on div ""right Arrow" Presiona intro" at bounding box center [608, 284] width 183 height 35
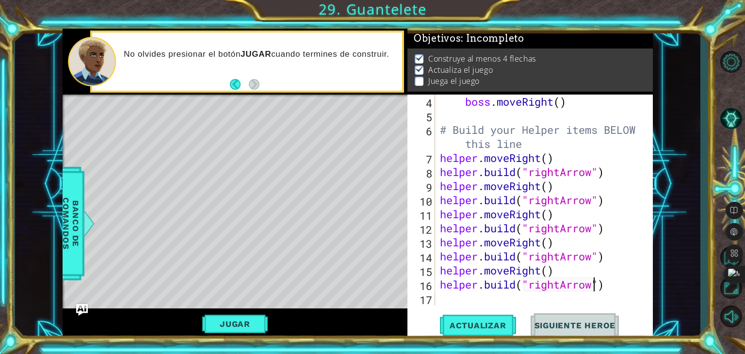
type textarea "[DOMAIN_NAME]("rightArrow")"
click at [495, 307] on div "[DOMAIN_NAME]("rightArrow") 4 5 6 7 8 9 10 11 12 13 14 15 16 17 boss . moveRigh…" at bounding box center [530, 217] width 245 height 245
click at [494, 300] on div "boss . moveRight ( ) # Build your Helper items BELOW this line helper . moveRig…" at bounding box center [543, 214] width 210 height 239
click at [489, 334] on button "Actualizar" at bounding box center [478, 325] width 76 height 25
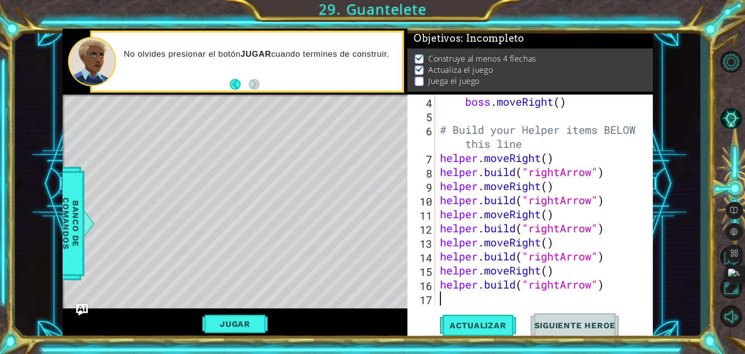
click at [493, 292] on div "boss . moveRight ( ) # Build your Helper items BELOW this line helper . moveRig…" at bounding box center [543, 214] width 210 height 239
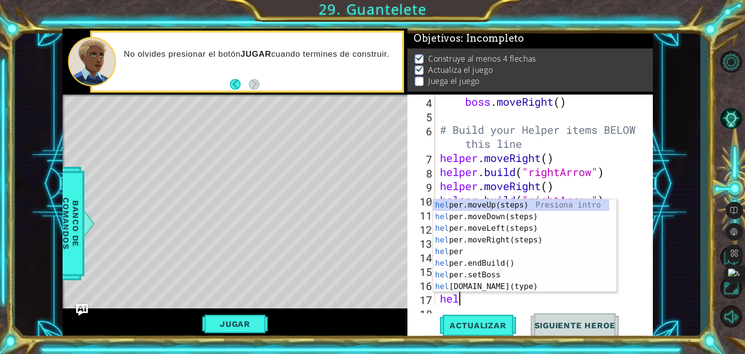
scroll to position [84, 0]
type textarea "helpe"
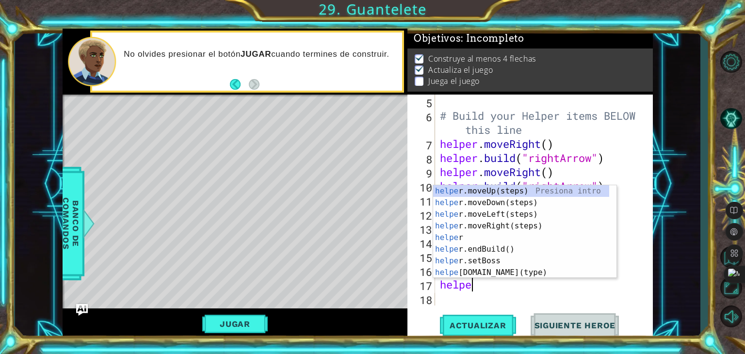
scroll to position [0, 0]
click at [494, 220] on div "helpe [PERSON_NAME]moveUp(steps) Presiona intro helpe r.moveDown(steps) Presion…" at bounding box center [521, 243] width 176 height 116
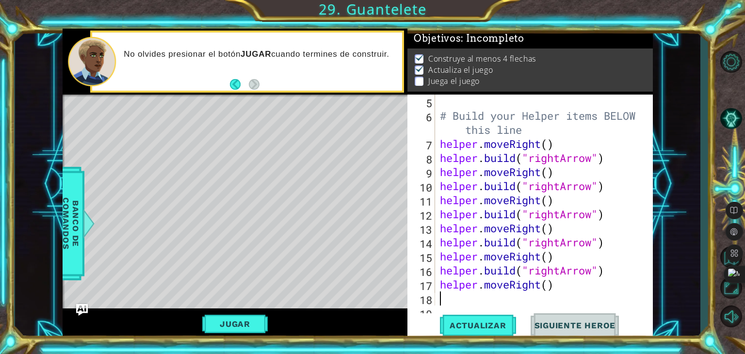
scroll to position [0, 0]
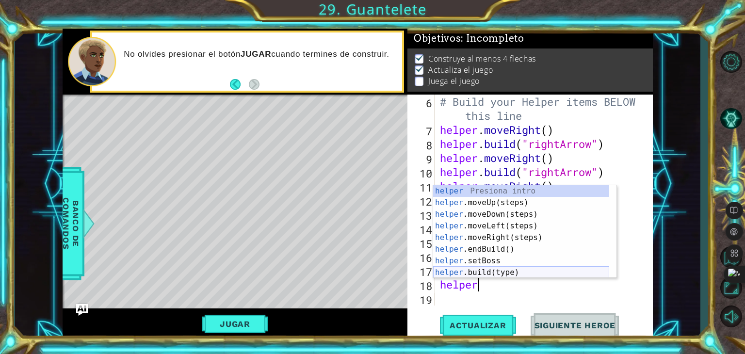
click at [495, 267] on div "helper Presiona intro helper .moveUp(steps) Presiona intro helper .moveDown(ste…" at bounding box center [521, 243] width 176 height 116
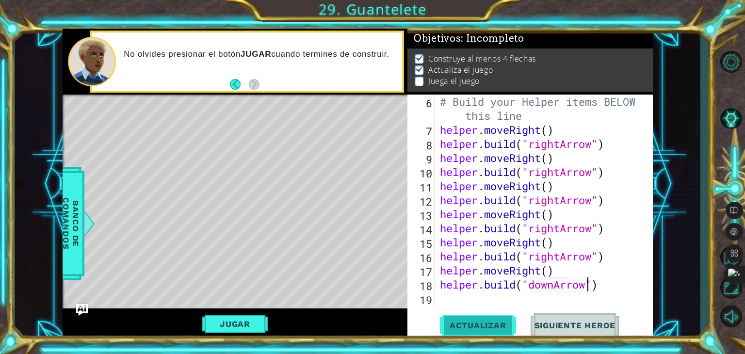
type textarea "[DOMAIN_NAME]("downArrow")"
click at [504, 328] on span "Actualizar" at bounding box center [478, 326] width 76 height 10
click at [522, 305] on div "# Build your Helper items BELOW this line helper . moveRight ( ) helper . build…" at bounding box center [543, 221] width 210 height 253
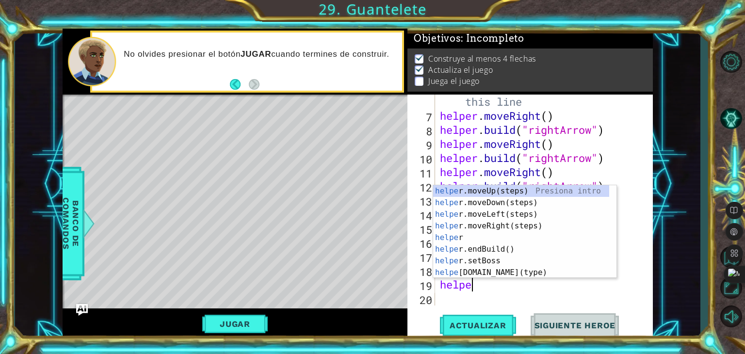
type textarea "helper"
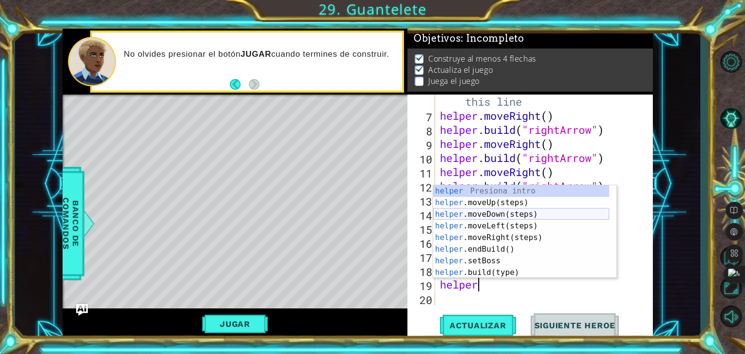
click at [493, 211] on div "helper Presiona intro helper .moveUp(steps) Presiona intro helper .moveDown(ste…" at bounding box center [521, 243] width 176 height 116
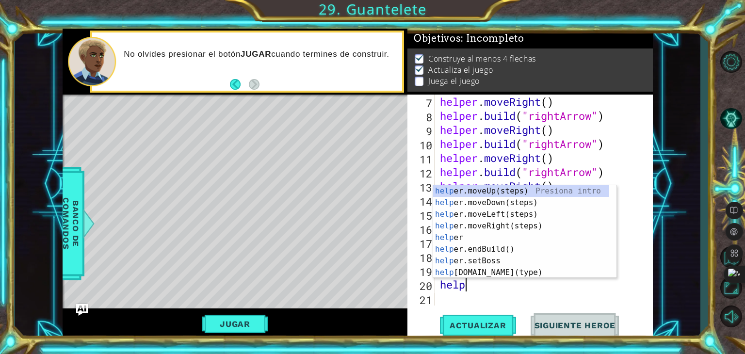
scroll to position [0, 0]
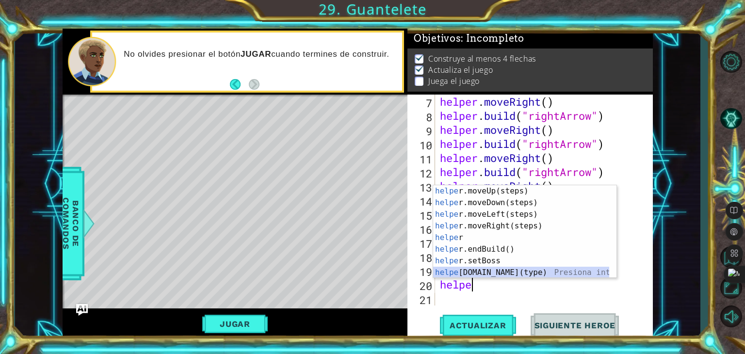
click at [470, 269] on div "helpe [PERSON_NAME]moveUp(steps) Presiona intro helpe r.moveDown(steps) Presion…" at bounding box center [521, 243] width 176 height 116
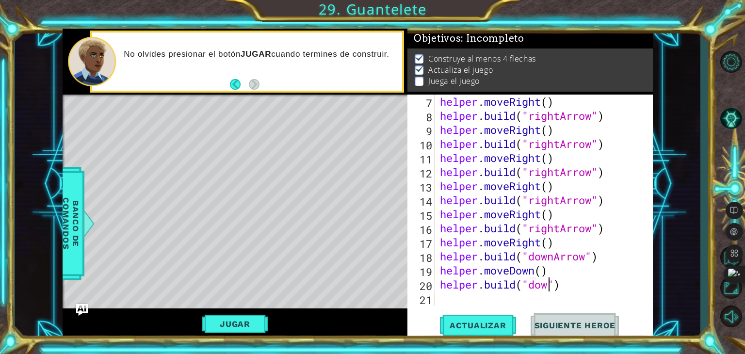
scroll to position [0, 5]
type textarea "[DOMAIN_NAME]("downArrow")"
click at [541, 302] on div "helper . moveRight ( ) helper . build ( "rightArrow" ) helper . moveRight ( ) h…" at bounding box center [543, 214] width 210 height 239
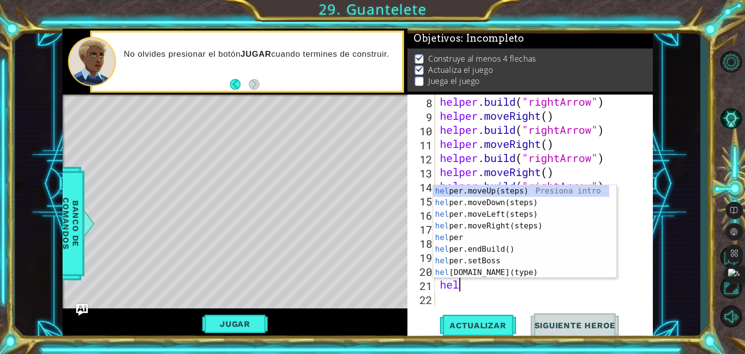
scroll to position [0, 0]
type textarea "helpe"
click at [516, 202] on div "helpe [PERSON_NAME]moveUp(steps) Presiona intro helpe r.moveDown(steps) Presion…" at bounding box center [521, 243] width 176 height 116
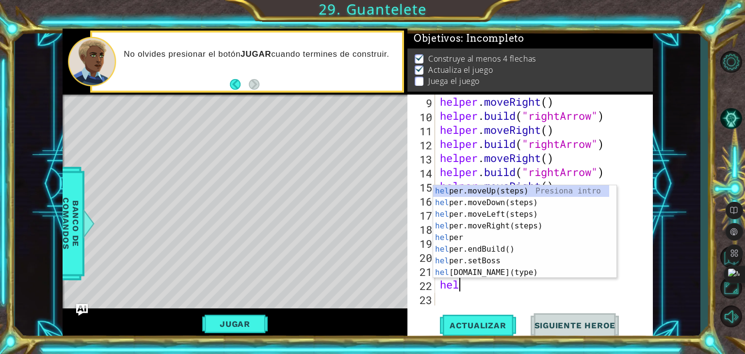
scroll to position [0, 0]
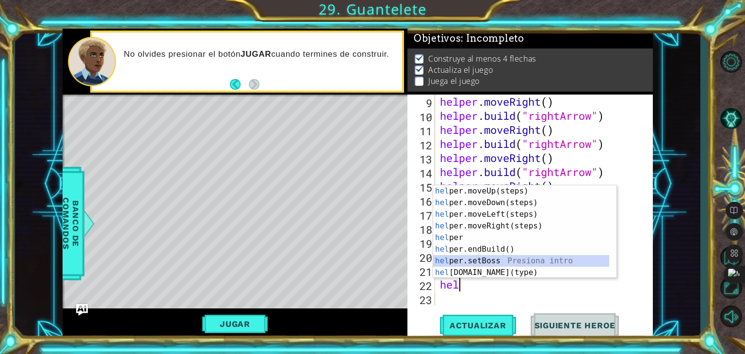
click at [502, 263] on div "hel per.moveUp(steps) Presiona intro hel per.moveDown(steps) Presiona intro hel…" at bounding box center [521, 243] width 176 height 116
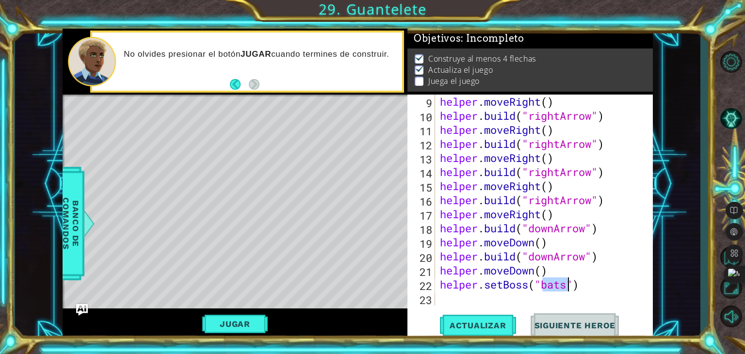
click at [599, 280] on div "helper . moveRight ( ) helper . build ( "rightArrow" ) helper . moveRight ( ) h…" at bounding box center [543, 214] width 210 height 239
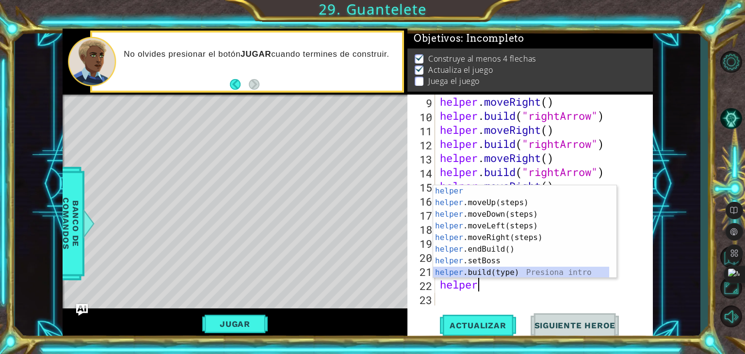
click at [582, 268] on div "helper Presiona intro helper .moveUp(steps) Presiona intro helper .moveDown(ste…" at bounding box center [521, 243] width 176 height 116
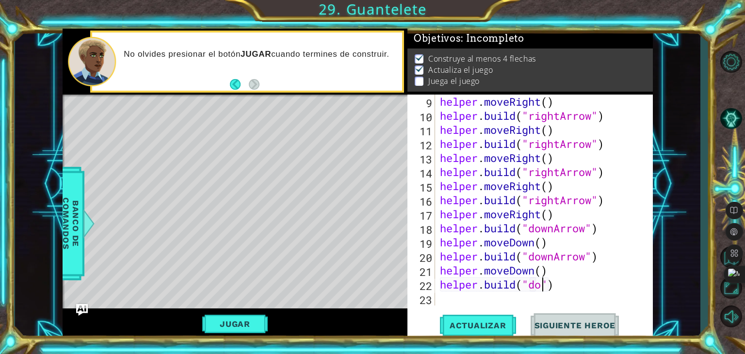
scroll to position [0, 5]
type textarea "[DOMAIN_NAME]("downArrow")"
click at [563, 303] on div "helper . moveRight ( ) helper . build ( "rightArrow" ) helper . moveRight ( ) h…" at bounding box center [543, 214] width 210 height 239
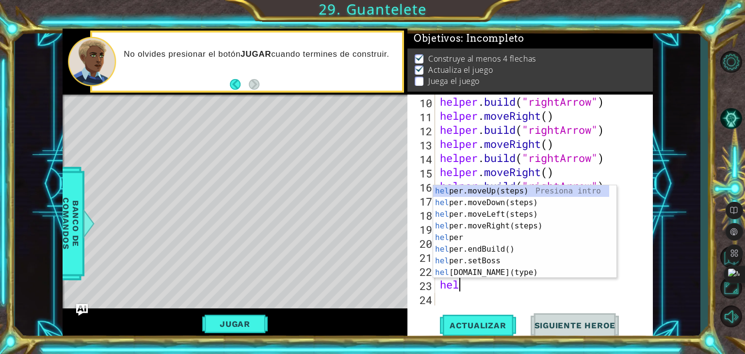
scroll to position [0, 0]
type textarea "helper"
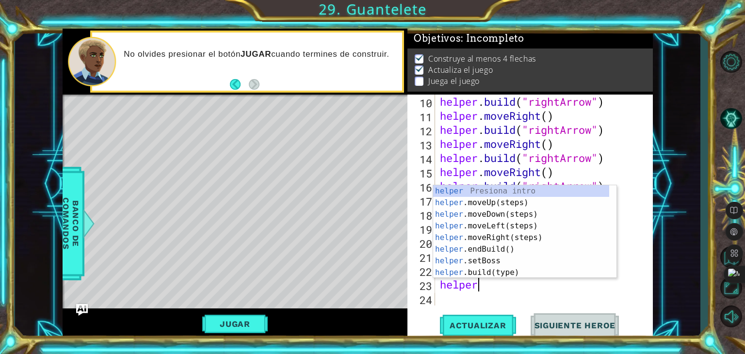
scroll to position [0, 1]
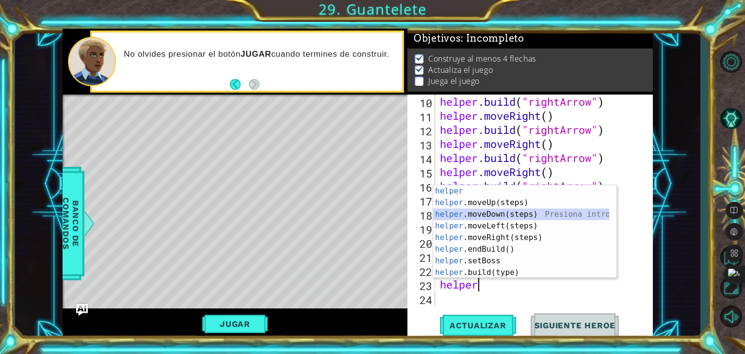
click at [506, 214] on div "helper Presiona intro helper .moveUp(steps) Presiona intro helper .moveDown(ste…" at bounding box center [521, 243] width 176 height 116
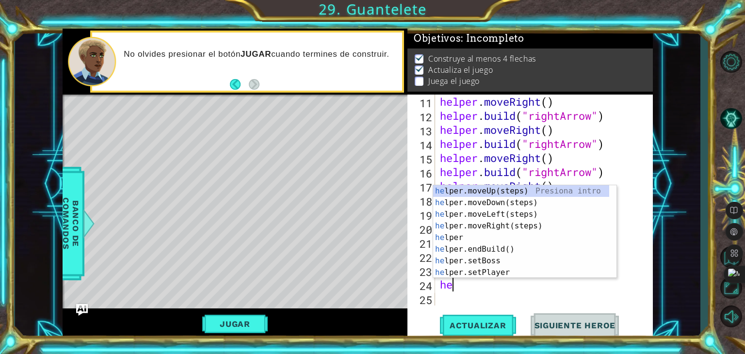
scroll to position [0, 0]
click at [495, 274] on div "hel per.moveUp(steps) Presiona intro hel per.moveDown(steps) Presiona intro hel…" at bounding box center [521, 243] width 176 height 116
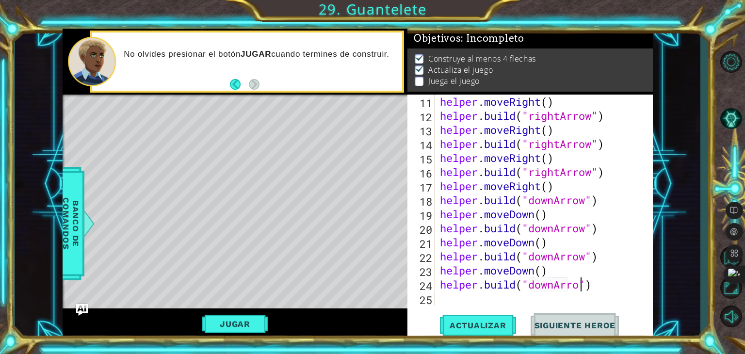
type textarea "[DOMAIN_NAME]("downArrow")"
click at [519, 292] on div "helper . moveRight ( ) helper . build ( "rightArrow" ) helper . moveRight ( ) h…" at bounding box center [543, 214] width 210 height 239
click at [520, 296] on div "helper . moveRight ( ) helper . build ( "rightArrow" ) helper . moveRight ( ) h…" at bounding box center [543, 214] width 210 height 239
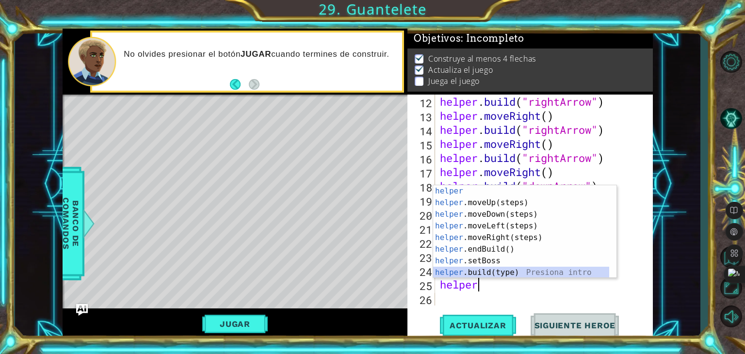
click at [488, 270] on div "helper Presiona intro helper .moveUp(steps) Presiona intro helper .moveDown(ste…" at bounding box center [521, 243] width 176 height 116
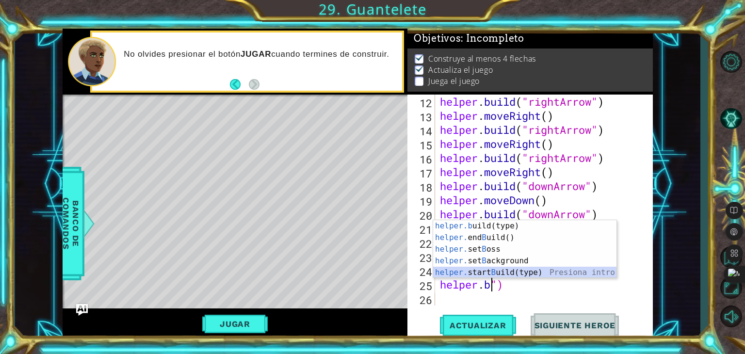
click at [519, 272] on div "helper.b uild(type) Presiona intro helper. end B uild() Presiona intro helper. …" at bounding box center [524, 261] width 183 height 82
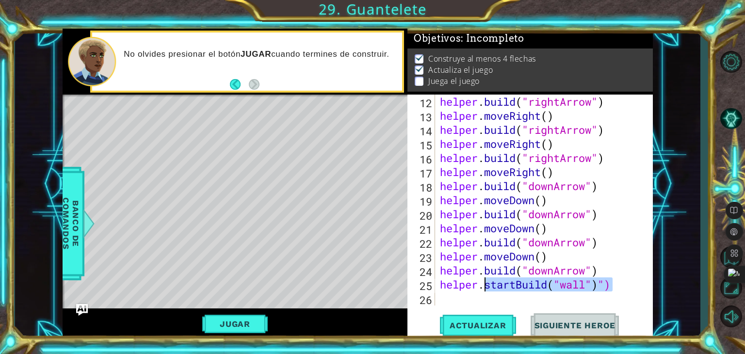
drag, startPoint x: 622, startPoint y: 290, endPoint x: 485, endPoint y: 291, distance: 137.8
click at [485, 291] on div "helper . build ( "rightArrow" ) helper . moveRight ( ) helper . build ( "rightA…" at bounding box center [543, 214] width 210 height 239
type textarea "helper."
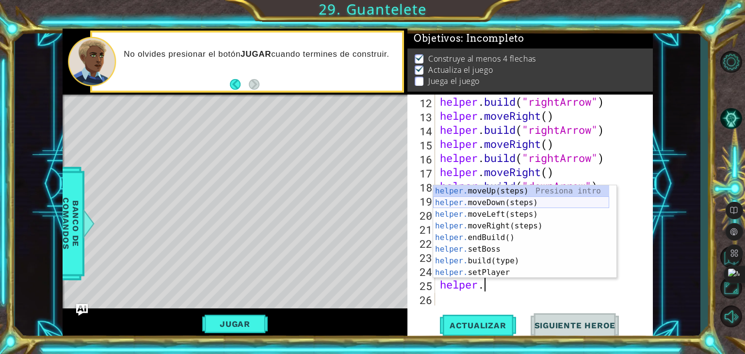
click at [473, 205] on div "helper. moveUp(steps) Presiona intro helper. moveDown(steps) Presiona intro hel…" at bounding box center [521, 243] width 176 height 116
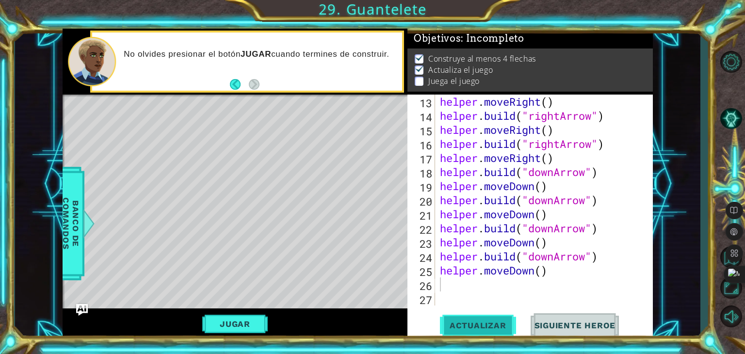
click at [477, 316] on button "Actualizar" at bounding box center [478, 325] width 76 height 25
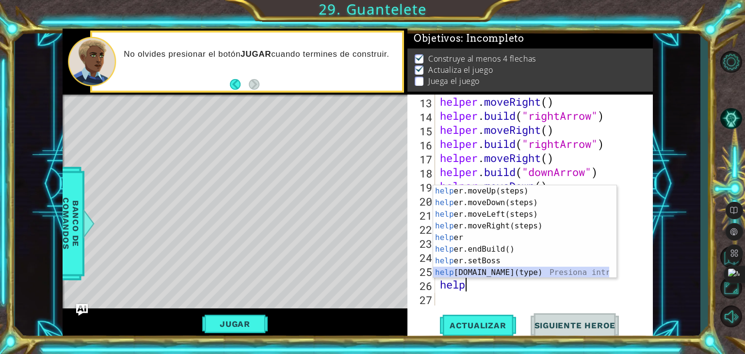
click at [479, 275] on div "help er.moveUp(steps) Presiona intro help er.moveDown(steps) Presiona intro hel…" at bounding box center [521, 243] width 176 height 116
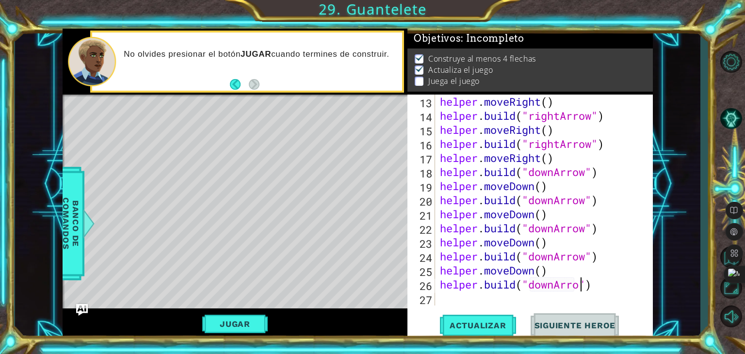
type textarea "[DOMAIN_NAME]("downArrow")"
click at [509, 301] on div "helper . moveRight ( ) helper . build ( "rightArrow" ) helper . moveRight ( ) h…" at bounding box center [543, 214] width 210 height 239
click at [506, 314] on button "Actualizar" at bounding box center [478, 325] width 76 height 25
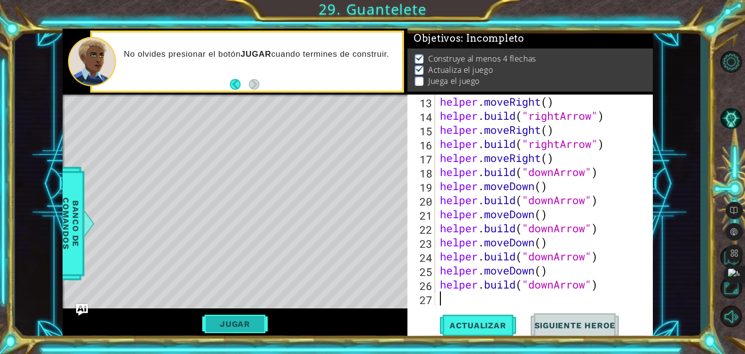
click at [237, 326] on button "Jugar" at bounding box center [234, 324] width 65 height 18
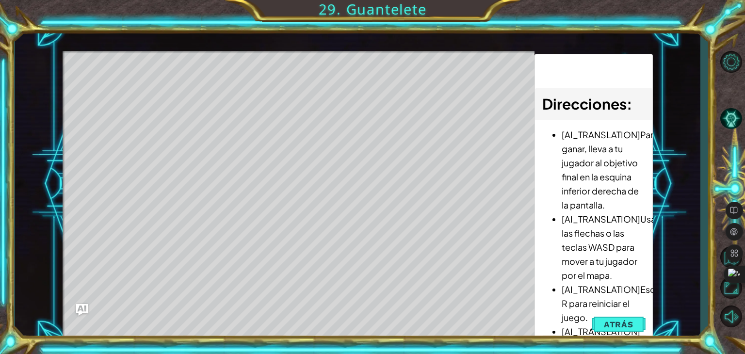
click at [206, 129] on div "Level Map" at bounding box center [287, 194] width 448 height 286
click at [140, 91] on div "Level Map" at bounding box center [287, 194] width 448 height 286
click at [111, 92] on div "Level Map" at bounding box center [287, 194] width 448 height 286
click at [601, 325] on button "Atrás" at bounding box center [619, 324] width 54 height 19
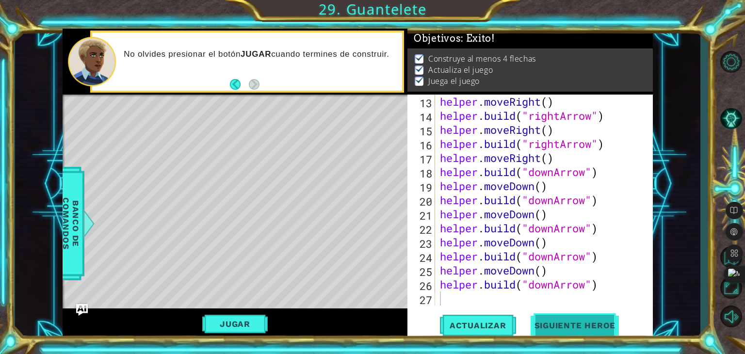
click at [572, 317] on button "Siguiente Heroe" at bounding box center [575, 325] width 101 height 25
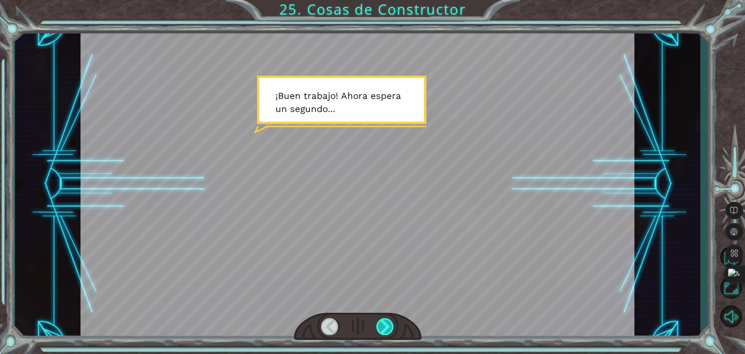
click at [384, 328] on div at bounding box center [384, 326] width 17 height 17
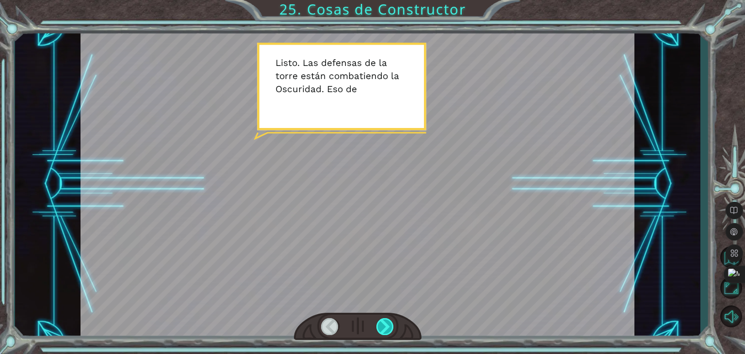
click at [384, 328] on div at bounding box center [384, 326] width 17 height 17
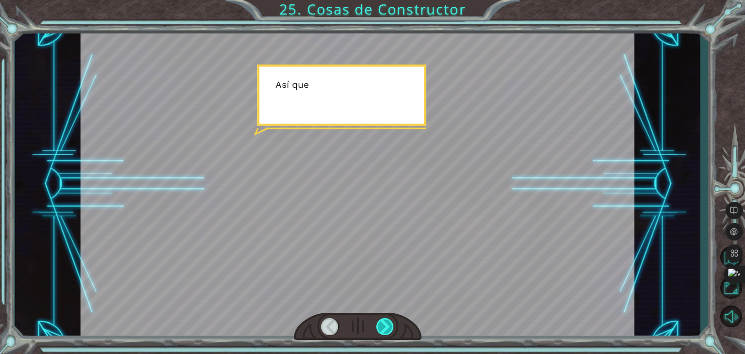
click at [384, 328] on div at bounding box center [384, 326] width 17 height 17
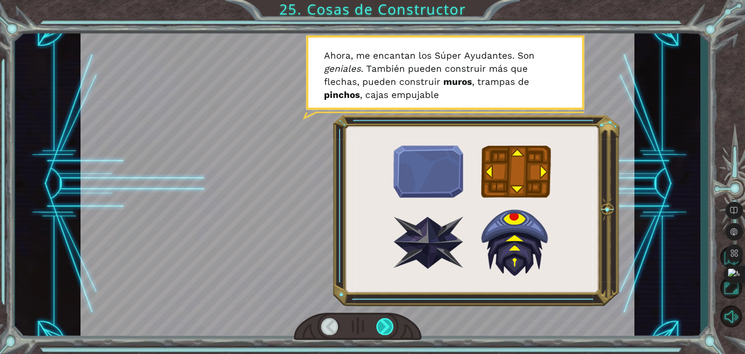
click at [384, 328] on div at bounding box center [384, 326] width 17 height 17
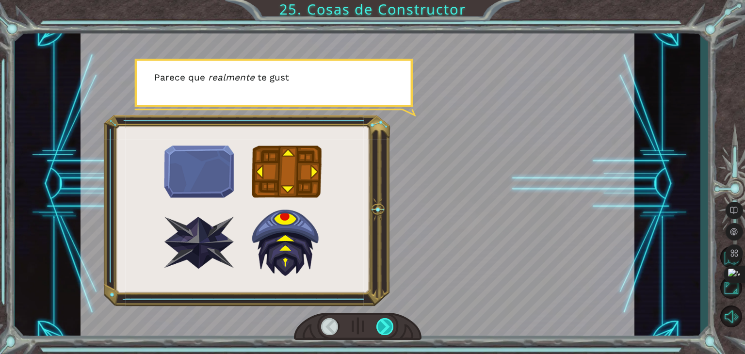
click at [384, 328] on div at bounding box center [384, 326] width 17 height 17
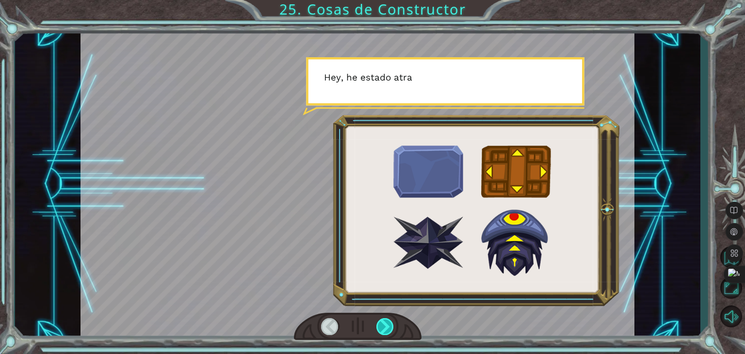
click at [384, 328] on div at bounding box center [384, 326] width 17 height 17
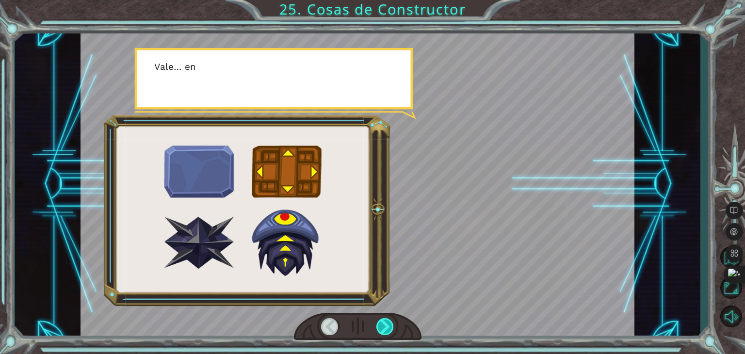
click at [384, 328] on div at bounding box center [384, 326] width 17 height 17
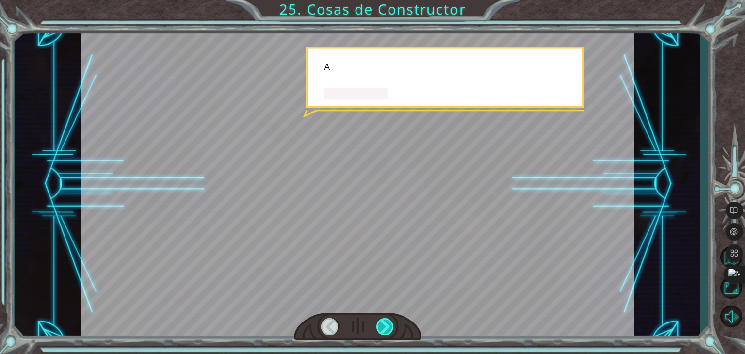
click at [384, 328] on div at bounding box center [384, 326] width 17 height 17
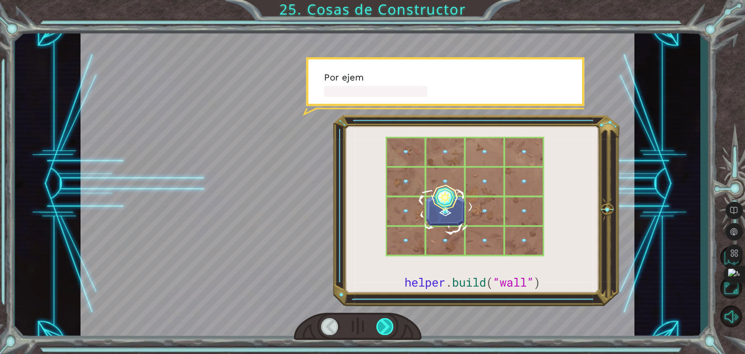
click at [384, 328] on div at bounding box center [384, 326] width 17 height 17
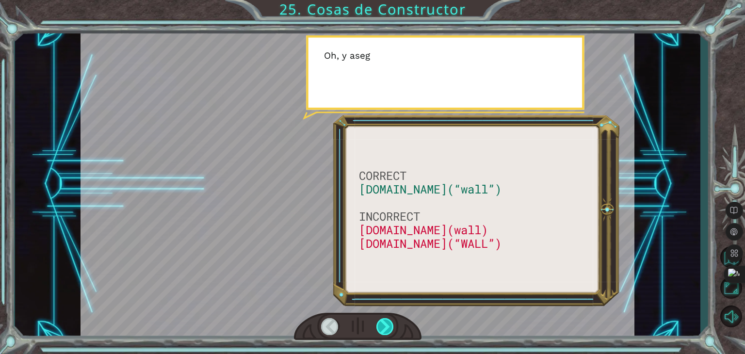
click at [384, 328] on div at bounding box center [384, 326] width 17 height 17
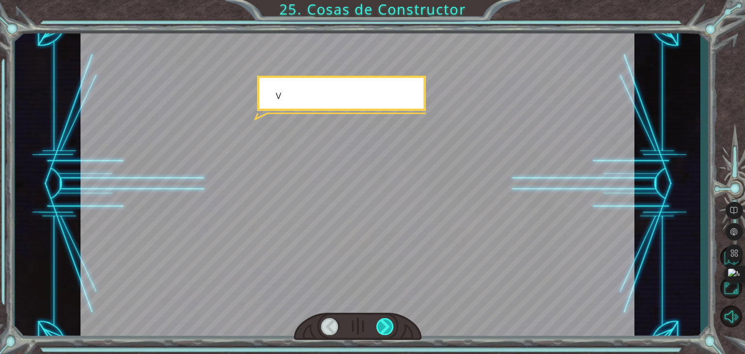
click at [384, 328] on div at bounding box center [384, 326] width 17 height 17
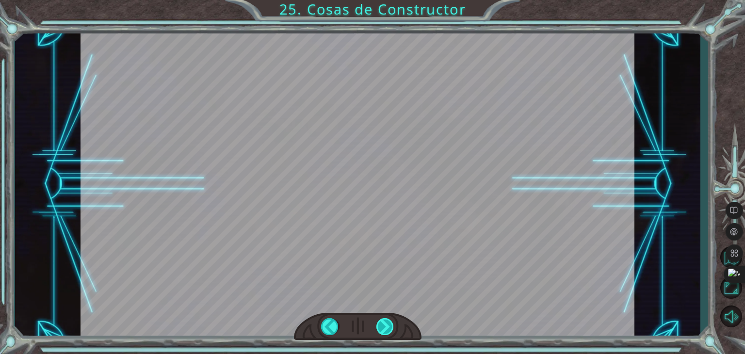
click at [384, 328] on div at bounding box center [384, 326] width 17 height 17
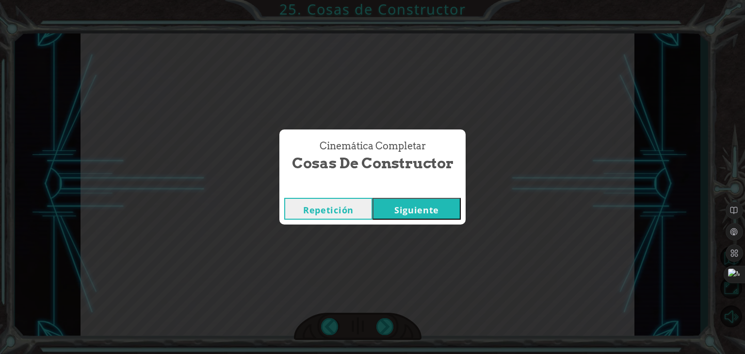
click at [412, 206] on button "Siguiente" at bounding box center [417, 209] width 88 height 22
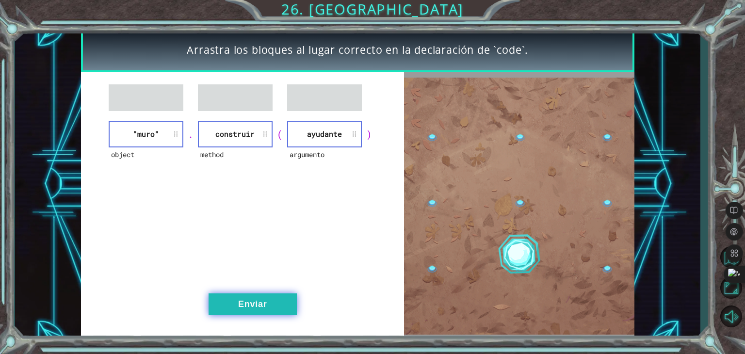
click at [234, 301] on button "Enviar" at bounding box center [253, 305] width 88 height 22
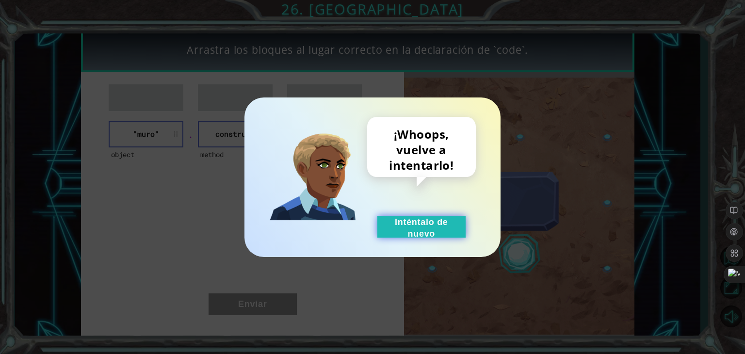
click at [394, 220] on button "Inténtalo de nuevo" at bounding box center [421, 227] width 88 height 22
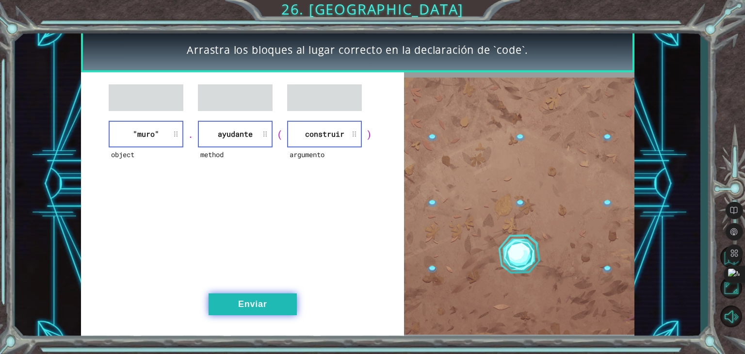
click at [273, 302] on button "Enviar" at bounding box center [253, 305] width 88 height 22
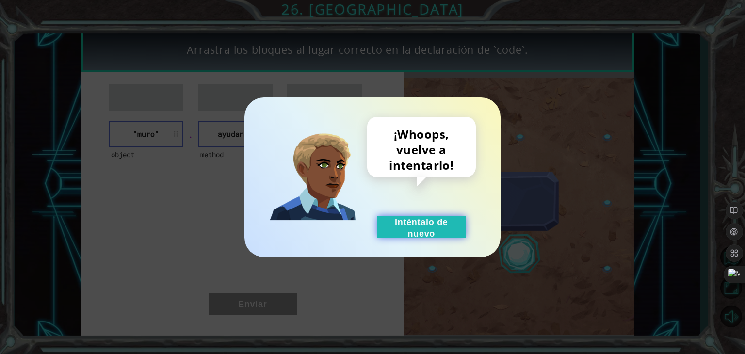
click at [421, 218] on button "Inténtalo de nuevo" at bounding box center [421, 227] width 88 height 22
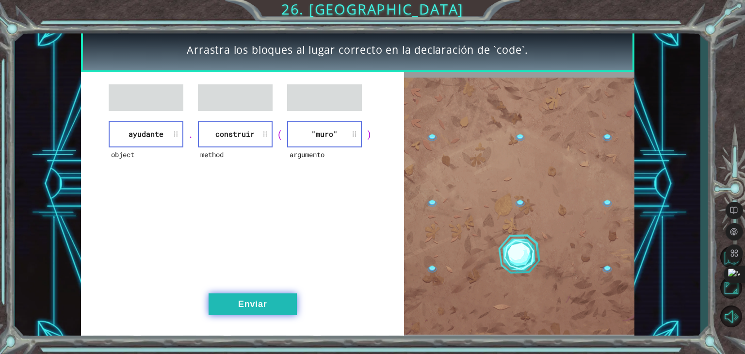
click at [237, 294] on button "Enviar" at bounding box center [253, 305] width 88 height 22
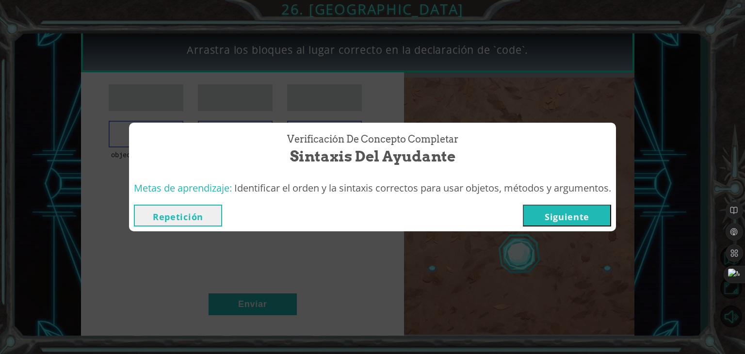
click at [581, 208] on button "Siguiente" at bounding box center [567, 216] width 88 height 22
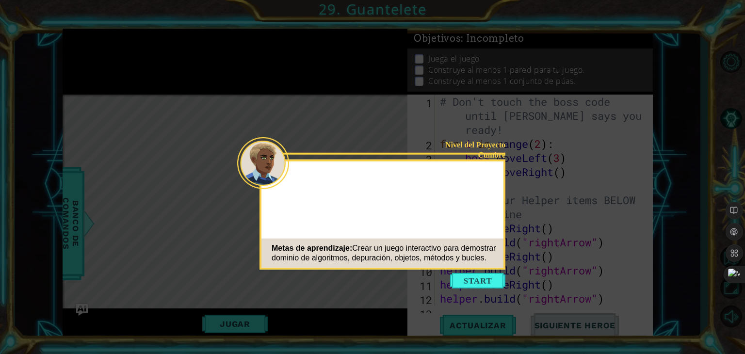
click at [468, 280] on button "Start" at bounding box center [477, 281] width 55 height 16
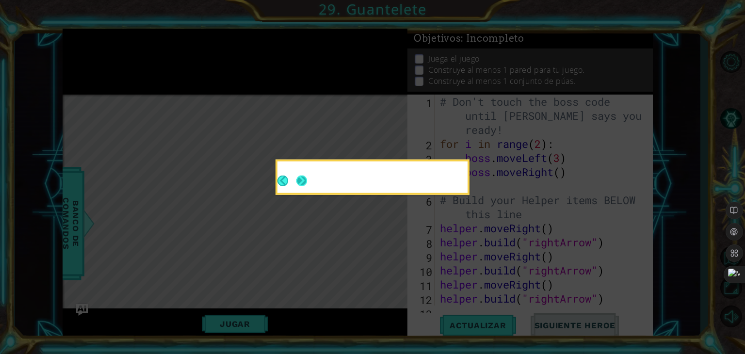
click at [296, 180] on button "Next" at bounding box center [301, 181] width 11 height 11
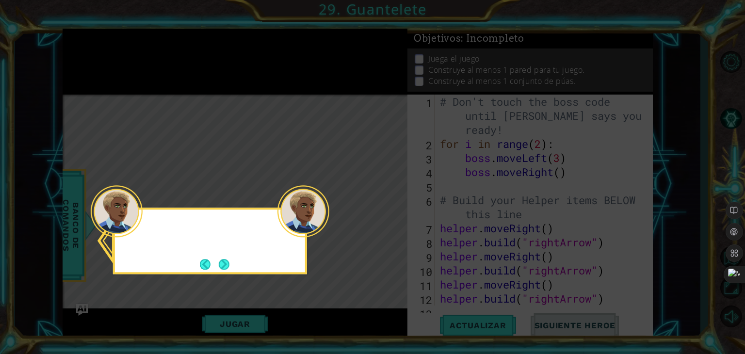
click at [135, 227] on div at bounding box center [117, 211] width 52 height 52
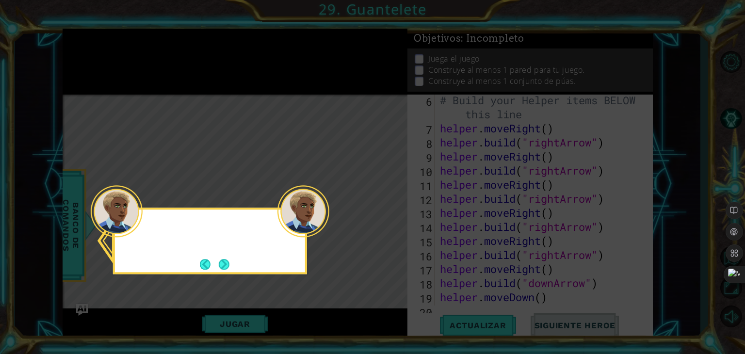
scroll to position [211, 0]
click at [227, 265] on button "Next" at bounding box center [224, 264] width 11 height 11
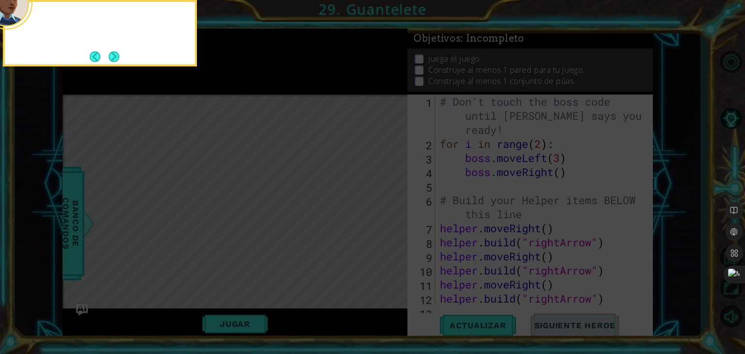
scroll to position [0, 0]
click at [115, 58] on button "Next" at bounding box center [114, 56] width 11 height 11
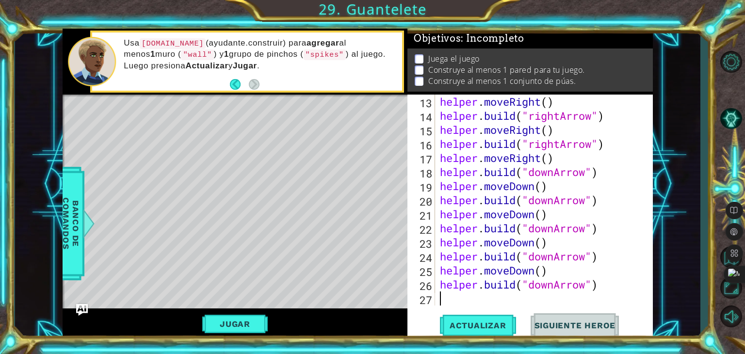
scroll to position [211, 0]
click at [497, 333] on button "Actualizar" at bounding box center [478, 325] width 76 height 25
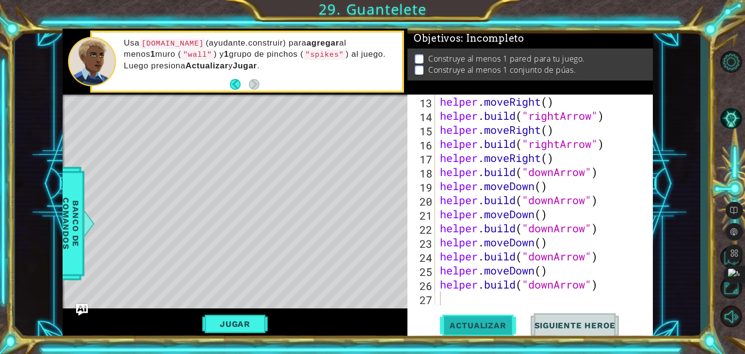
click at [497, 333] on button "Actualizar" at bounding box center [478, 325] width 76 height 25
click at [490, 323] on span "Actualizar" at bounding box center [478, 326] width 76 height 10
click at [251, 317] on button "Jugar" at bounding box center [234, 324] width 65 height 18
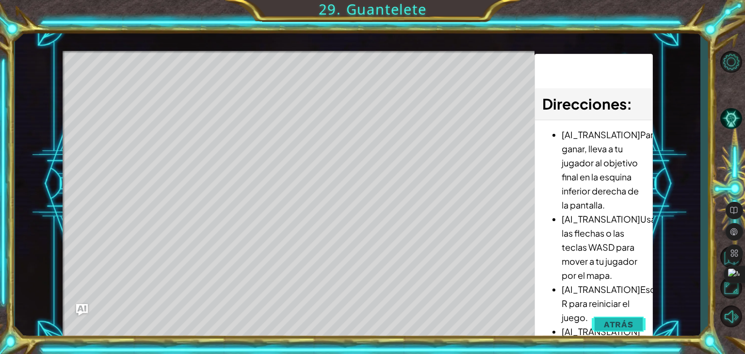
click at [620, 320] on span "Atrás" at bounding box center [619, 325] width 30 height 10
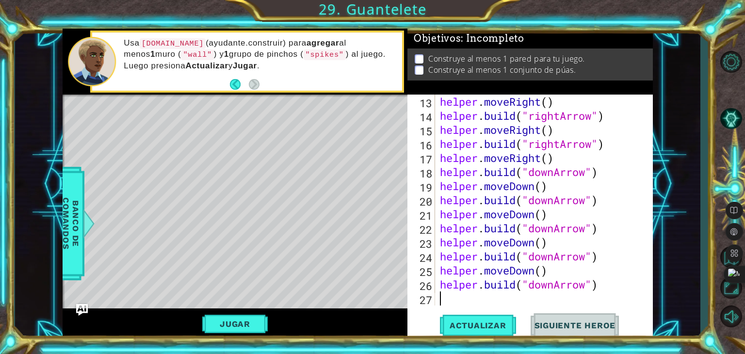
click at [458, 298] on div "helper . moveRight ( ) helper . build ( "rightArrow" ) helper . moveRight ( ) h…" at bounding box center [543, 214] width 210 height 239
click at [440, 172] on div "helper . moveRight ( ) helper . build ( "rightArrow" ) helper . moveRight ( ) h…" at bounding box center [543, 214] width 210 height 239
type textarea "[DOMAIN_NAME]("downArrow")"
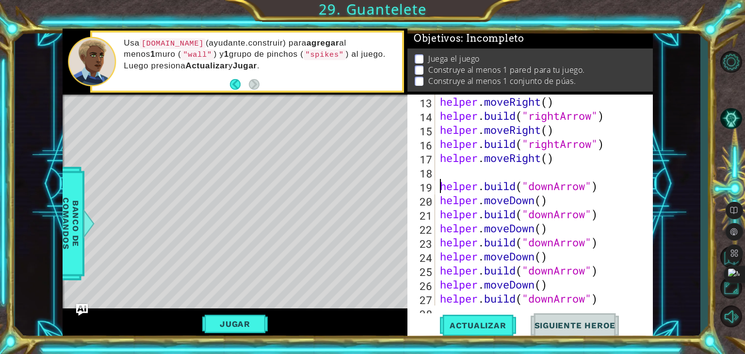
click at [440, 171] on div "helper . moveRight ( ) helper . build ( "rightArrow" ) helper . moveRight ( ) h…" at bounding box center [543, 214] width 210 height 239
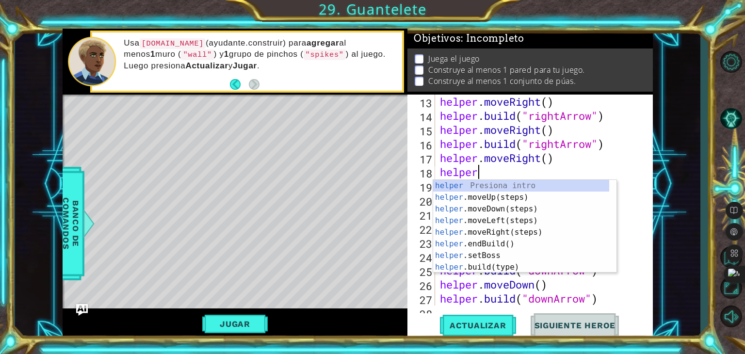
scroll to position [0, 1]
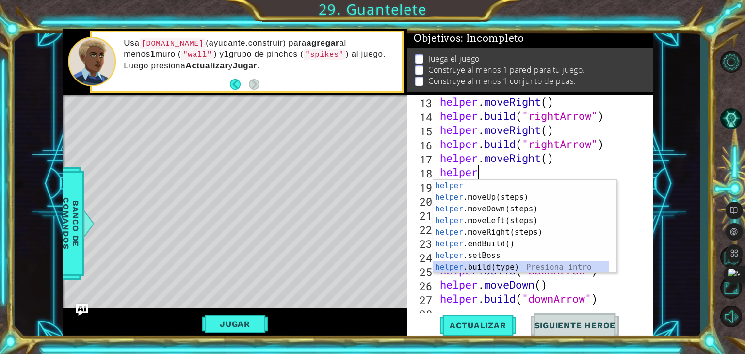
click at [458, 262] on div "helper Presiona intro helper .moveUp(steps) Presiona intro helper .moveDown(ste…" at bounding box center [521, 238] width 176 height 116
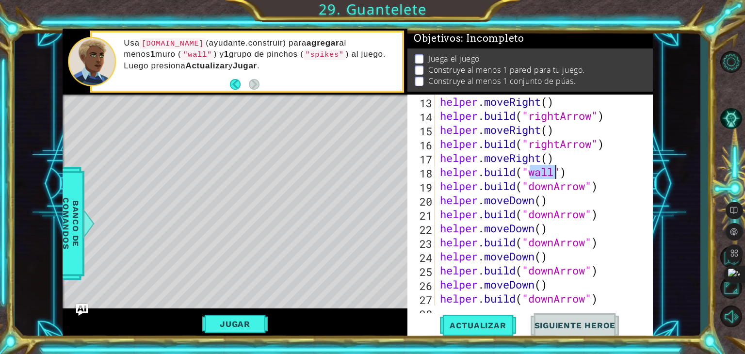
scroll to position [225, 0]
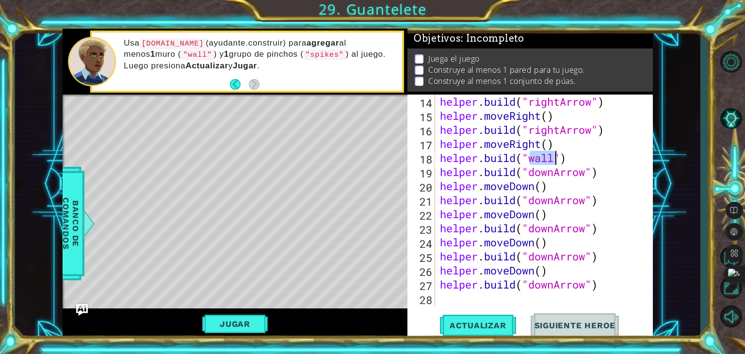
click at [531, 215] on div "helper . build ( "rightArrow" ) helper . moveRight ( ) helper . build ( "rightA…" at bounding box center [543, 214] width 210 height 239
click at [610, 210] on div "helper . build ( "rightArrow" ) helper . moveRight ( ) helper . build ( "rightA…" at bounding box center [543, 214] width 210 height 239
click at [618, 198] on div "helper . build ( "rightArrow" ) helper . moveRight ( ) helper . build ( "rightA…" at bounding box center [543, 214] width 210 height 239
type textarea "[DOMAIN_NAME]("downArrow")"
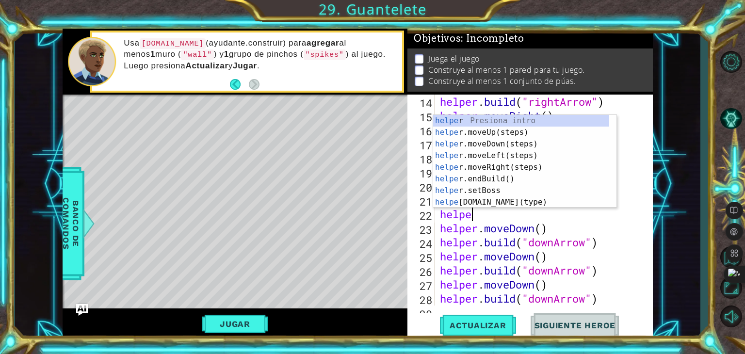
scroll to position [0, 1]
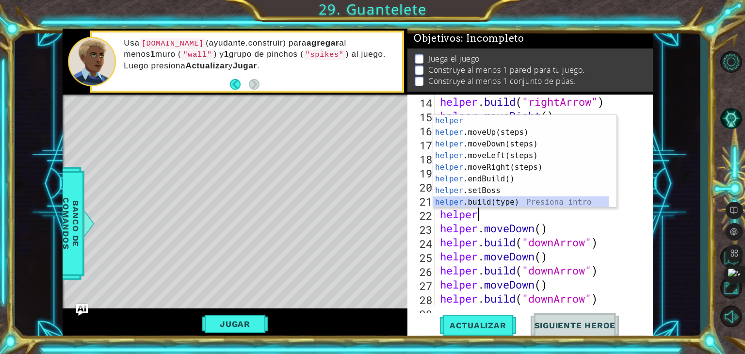
click at [572, 202] on div "helper Presiona intro helper .moveUp(steps) Presiona intro helper .moveDown(ste…" at bounding box center [521, 173] width 176 height 116
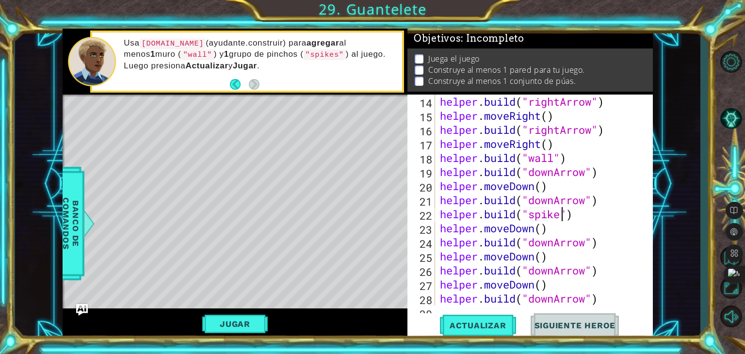
scroll to position [0, 6]
click at [471, 329] on span "Actualizar" at bounding box center [478, 326] width 76 height 10
click at [600, 307] on div "[DOMAIN_NAME]("spikes") 14 15 16 17 18 19 20 21 22 23 24 25 26 27 28 29 helper …" at bounding box center [530, 217] width 245 height 245
click at [617, 296] on div "helper . build ( "rightArrow" ) helper . moveRight ( ) helper . build ( "rightA…" at bounding box center [543, 214] width 210 height 239
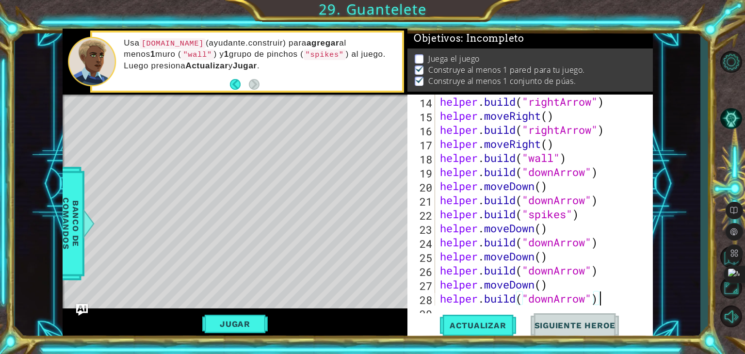
scroll to position [239, 0]
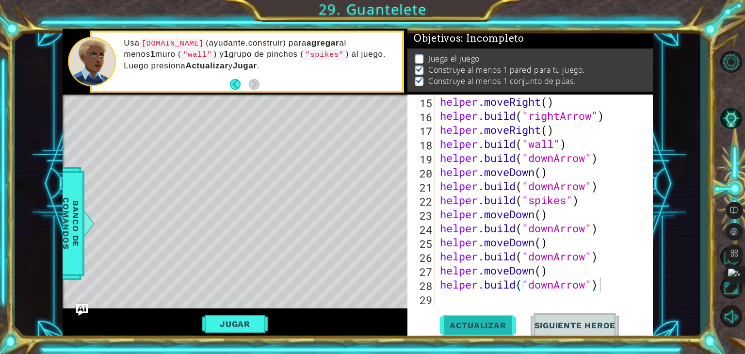
click at [506, 321] on span "Actualizar" at bounding box center [478, 326] width 76 height 10
click at [241, 331] on button "Jugar" at bounding box center [234, 324] width 65 height 18
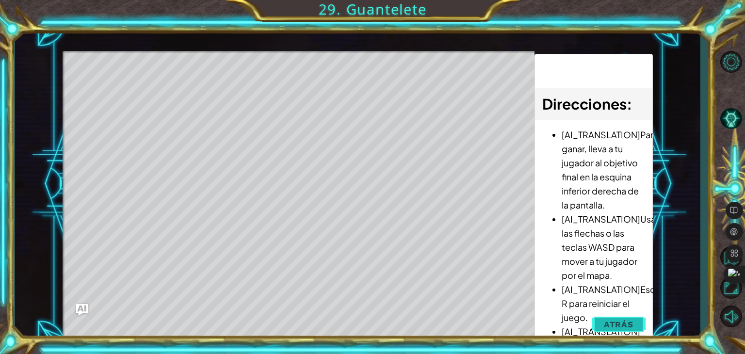
click at [625, 325] on span "Atrás" at bounding box center [619, 325] width 30 height 10
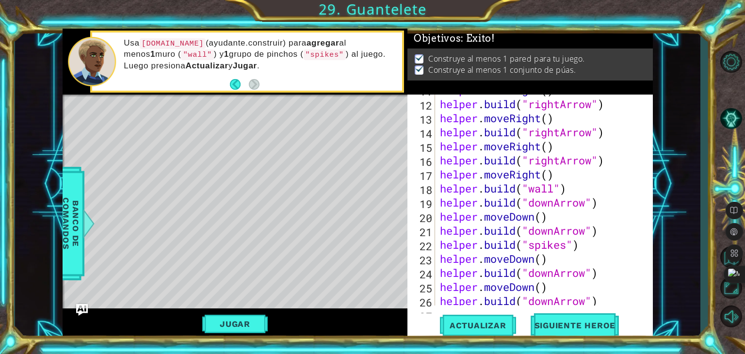
scroll to position [194, 0]
click at [567, 323] on span "Siguiente Heroe" at bounding box center [575, 326] width 101 height 10
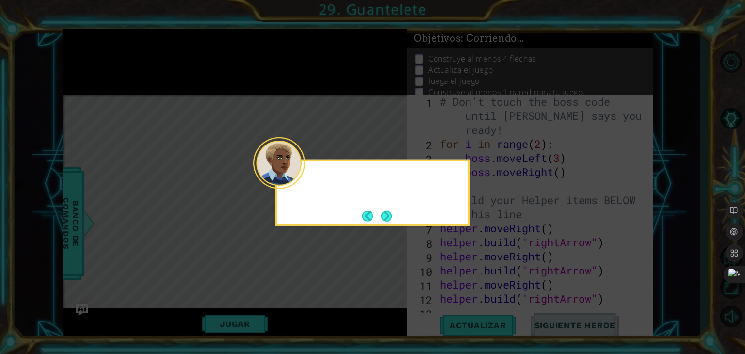
scroll to position [0, 0]
click at [390, 216] on button "Next" at bounding box center [386, 216] width 11 height 11
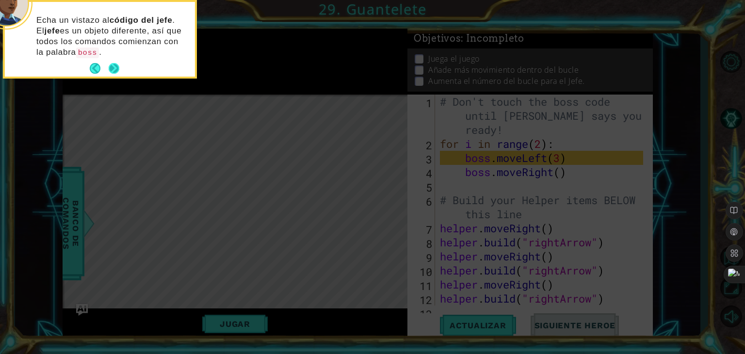
click at [111, 55] on p "Echa un vistazo al código del jefe . El jefe es un objeto diferente, así que to…" at bounding box center [112, 36] width 152 height 43
click at [114, 63] on button "Next" at bounding box center [114, 68] width 11 height 11
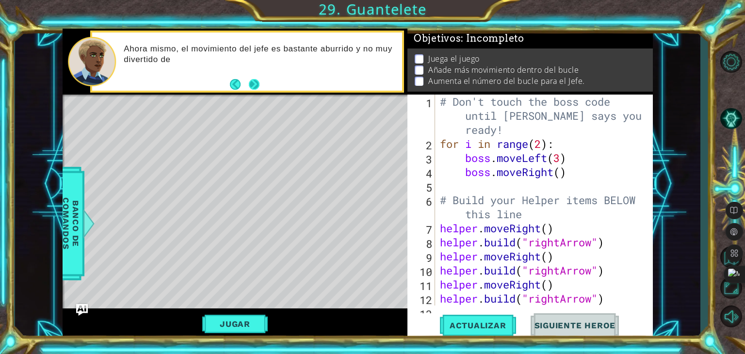
click at [257, 82] on button "Next" at bounding box center [254, 84] width 11 height 11
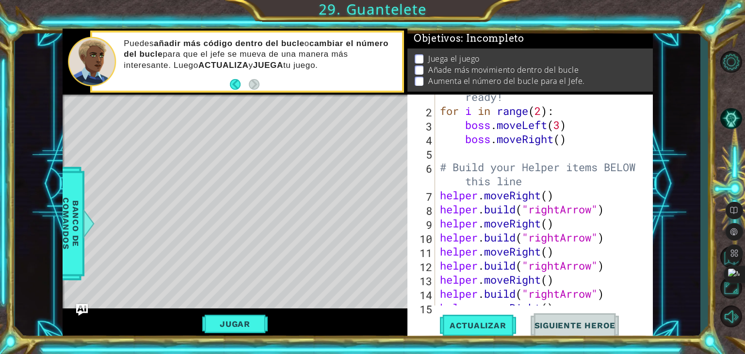
scroll to position [33, 0]
click at [490, 323] on span "Actualizar" at bounding box center [478, 326] width 76 height 10
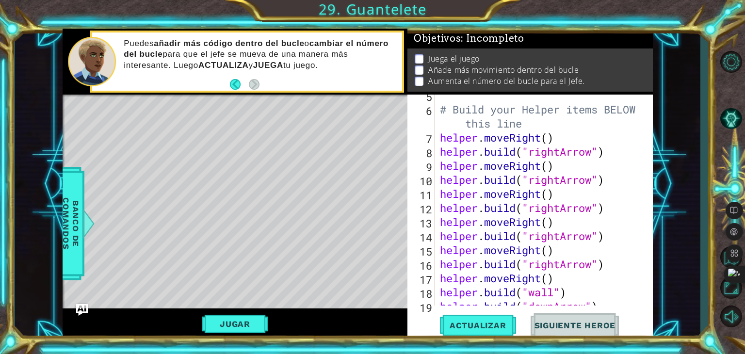
scroll to position [91, 0]
click at [477, 204] on div "# Build your Helper items BELOW this line helper . moveRight ( ) helper . build…" at bounding box center [543, 207] width 210 height 239
click at [506, 246] on div "# Build your Helper items BELOW this line helper . moveRight ( ) helper . build…" at bounding box center [543, 207] width 210 height 239
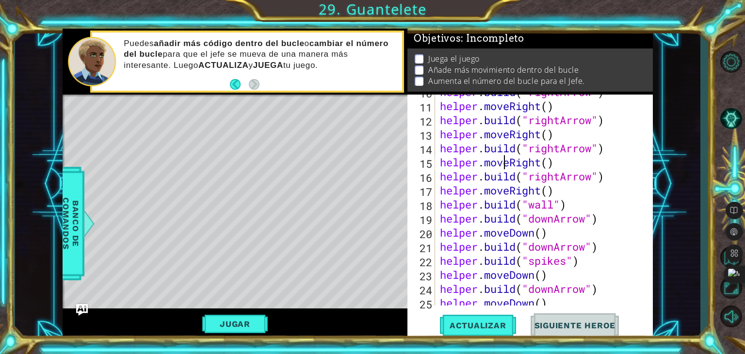
scroll to position [183, 0]
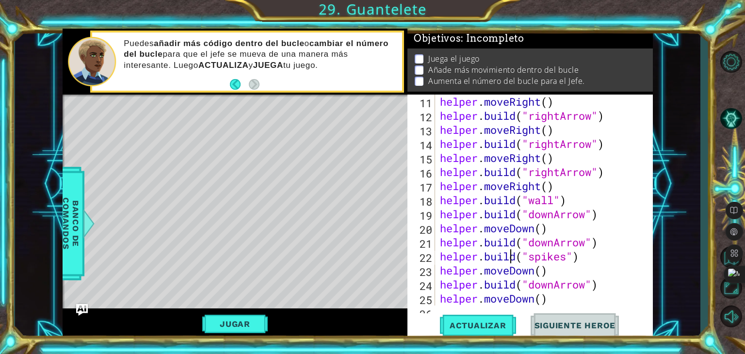
click at [508, 251] on div "helper . moveRight ( ) helper . build ( "rightArrow" ) helper . moveRight ( ) h…" at bounding box center [543, 214] width 210 height 239
click at [495, 217] on div "helper . moveRight ( ) helper . build ( "rightArrow" ) helper . moveRight ( ) h…" at bounding box center [543, 214] width 210 height 239
click at [459, 235] on div "helper . moveRight ( ) helper . build ( "rightArrow" ) helper . moveRight ( ) h…" at bounding box center [543, 214] width 210 height 239
click at [624, 254] on div "helper . moveRight ( ) helper . build ( "rightArrow" ) helper . moveRight ( ) h…" at bounding box center [543, 214] width 210 height 239
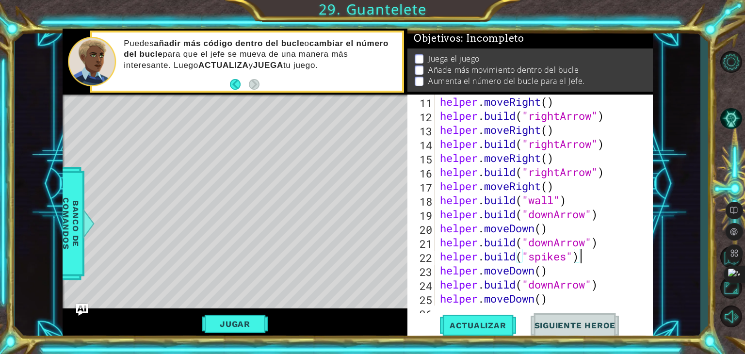
click at [628, 247] on div "helper . moveRight ( ) helper . build ( "rightArrow" ) helper . moveRight ( ) h…" at bounding box center [543, 214] width 210 height 239
type textarea "[DOMAIN_NAME]("downArrow")"
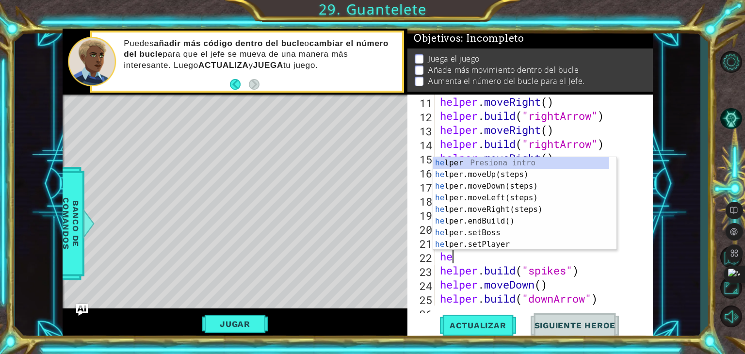
scroll to position [0, 0]
type textarea "helpe"
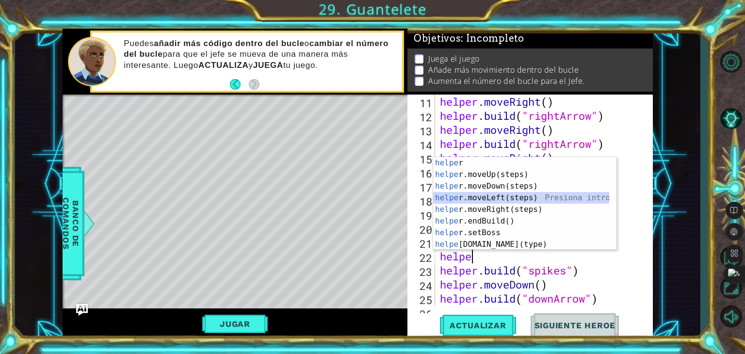
click at [597, 193] on div "helpe r Presiona intro helpe r.moveUp(steps) Presiona intro helpe r.moveDown(st…" at bounding box center [521, 215] width 176 height 116
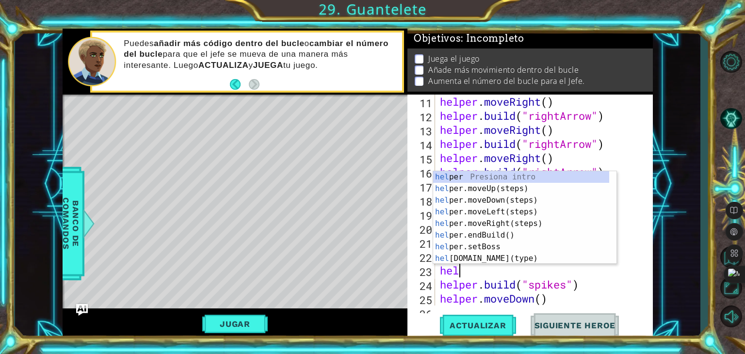
scroll to position [0, 0]
click at [499, 257] on div "hel per Presiona intro hel per.moveUp(steps) Presiona intro hel per.moveDown(st…" at bounding box center [521, 229] width 176 height 116
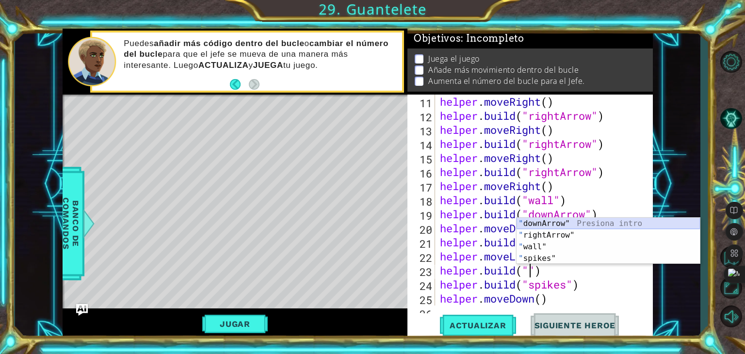
click at [553, 225] on div "" downArrow" Presiona intro " rightArrow" Presiona intro " wall" Presiona intro…" at bounding box center [608, 253] width 183 height 70
type textarea "[DOMAIN_NAME]("downArrow")"
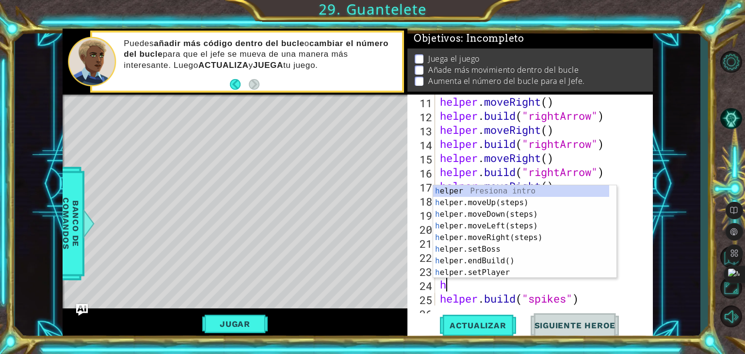
type textarea "hel"
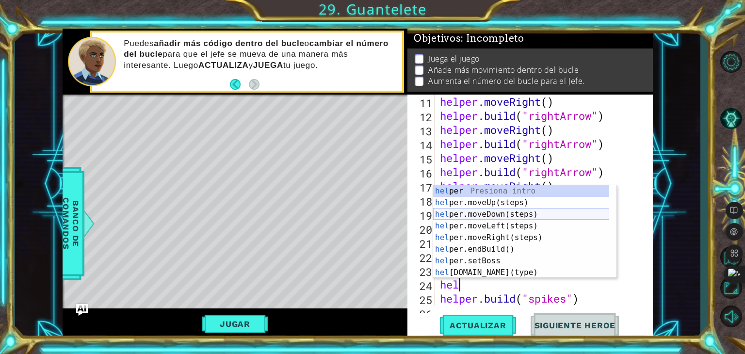
click at [555, 211] on div "hel per Presiona intro hel per.moveUp(steps) Presiona intro hel per.moveDown(st…" at bounding box center [521, 243] width 176 height 116
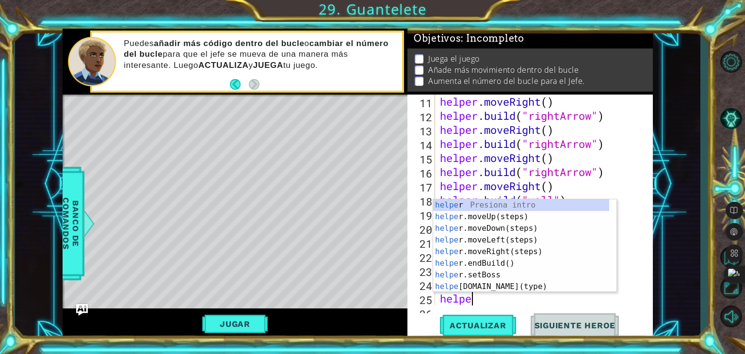
scroll to position [0, 1]
click at [521, 284] on div "helper Presiona intro helper .moveUp(steps) Presiona intro helper .moveDown(ste…" at bounding box center [521, 257] width 176 height 116
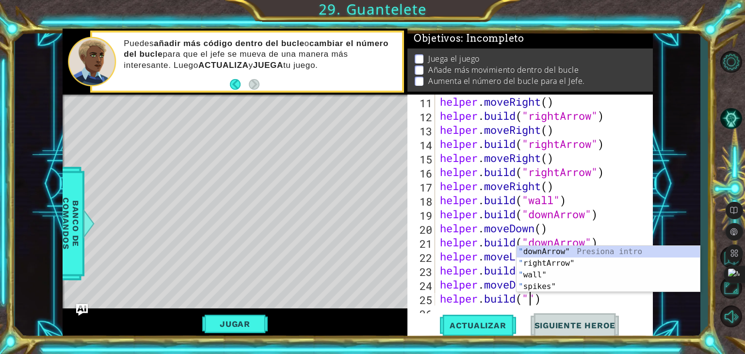
scroll to position [0, 4]
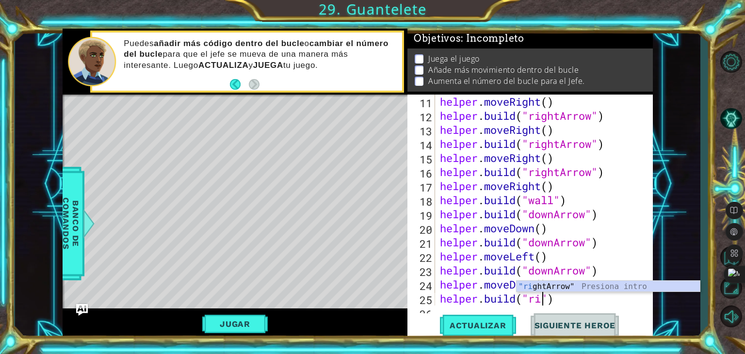
click at [546, 281] on div ""ri ghtArrow" Presiona intro" at bounding box center [608, 298] width 183 height 35
type textarea "[DOMAIN_NAME]("rightArrow")"
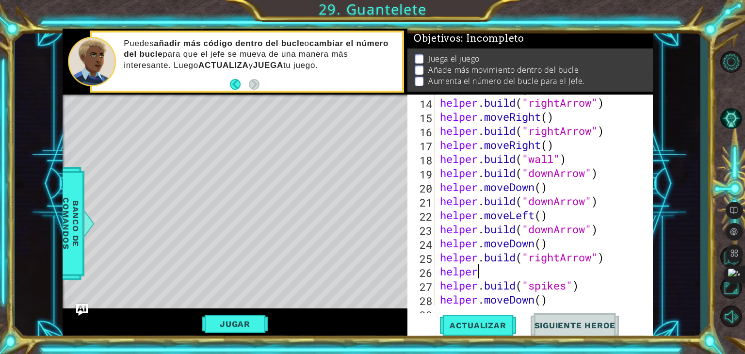
scroll to position [224, 0]
type textarea "helper."
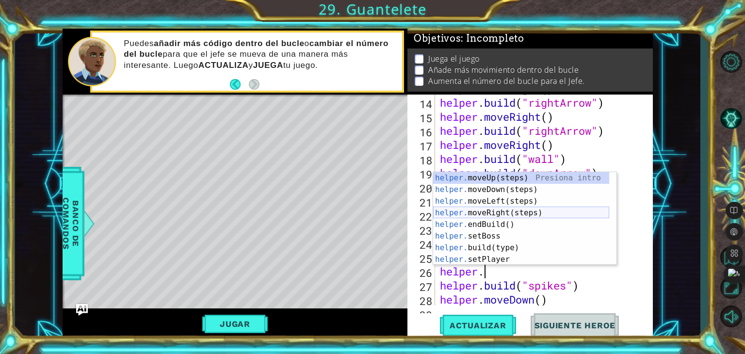
click at [495, 215] on div "helper. moveUp(steps) Presiona intro helper. moveDown(steps) Presiona intro hel…" at bounding box center [521, 230] width 176 height 116
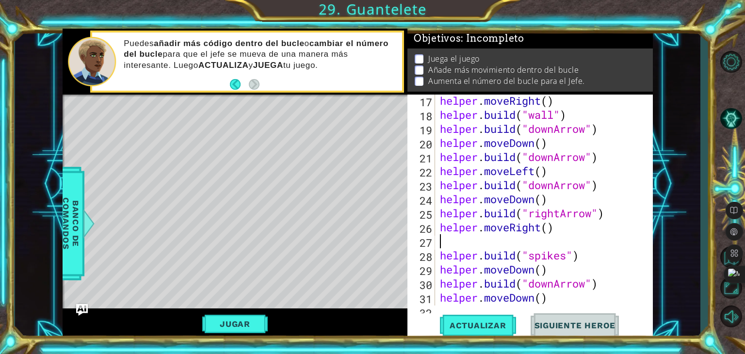
scroll to position [270, 0]
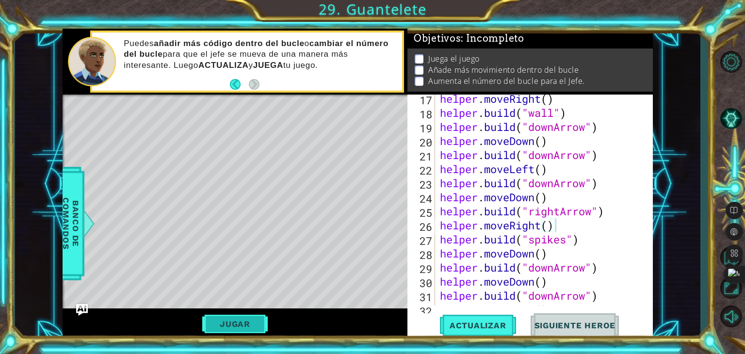
click at [252, 328] on button "Jugar" at bounding box center [234, 324] width 65 height 18
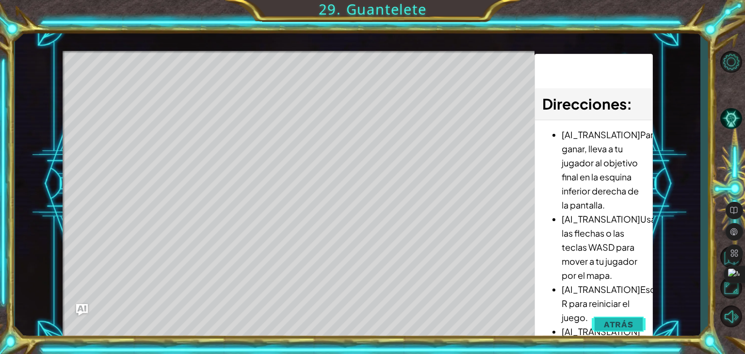
click at [623, 324] on span "Atrás" at bounding box center [619, 325] width 30 height 10
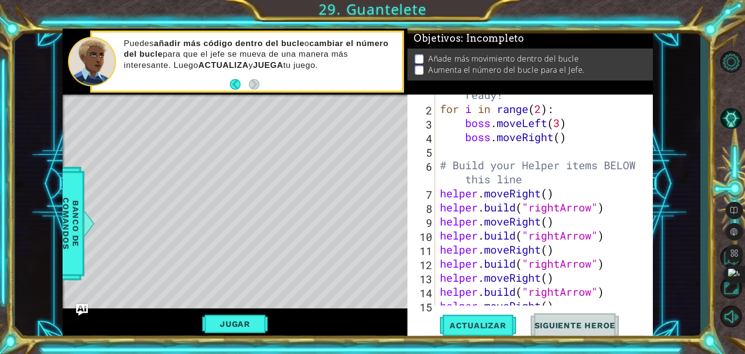
scroll to position [36, 0]
click at [516, 195] on div "# Don't touch the boss code until [PERSON_NAME] says you're ready! for i in ran…" at bounding box center [543, 192] width 210 height 267
click at [499, 171] on div "# Don't touch the boss code until [PERSON_NAME] says you're ready! for i in ran…" at bounding box center [543, 192] width 210 height 267
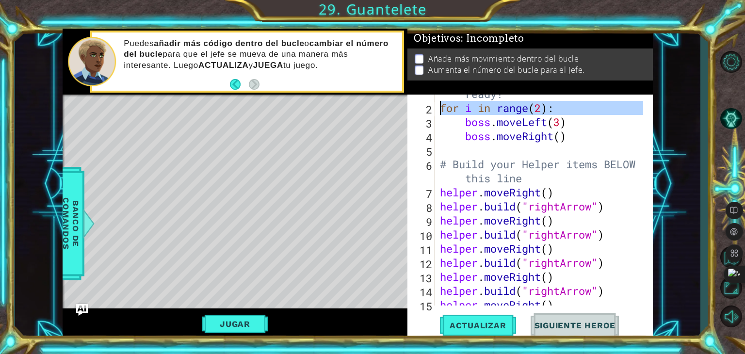
drag, startPoint x: 433, startPoint y: 108, endPoint x: 438, endPoint y: 115, distance: 8.1
click at [438, 115] on div "# Build your Helper items BELOW this line 1 2 3 4 5 6 7 8 9 10 11 12 13 14 15 1…" at bounding box center [529, 200] width 243 height 211
type textarea "for i in range(2): boss.moveLeft(3)"
click at [467, 154] on div "# Don't touch the boss code until [PERSON_NAME] says you're ready! for i in ran…" at bounding box center [543, 192] width 210 height 267
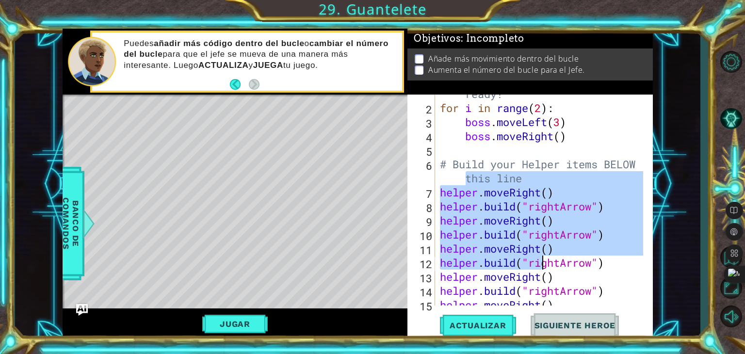
drag, startPoint x: 468, startPoint y: 171, endPoint x: 546, endPoint y: 265, distance: 122.6
click at [546, 265] on div "# Don't touch the boss code until [PERSON_NAME] says you're ready! for i in ran…" at bounding box center [543, 192] width 210 height 267
click at [503, 228] on div "# Don't touch the boss code until [PERSON_NAME] says you're ready! for i in ran…" at bounding box center [540, 200] width 205 height 211
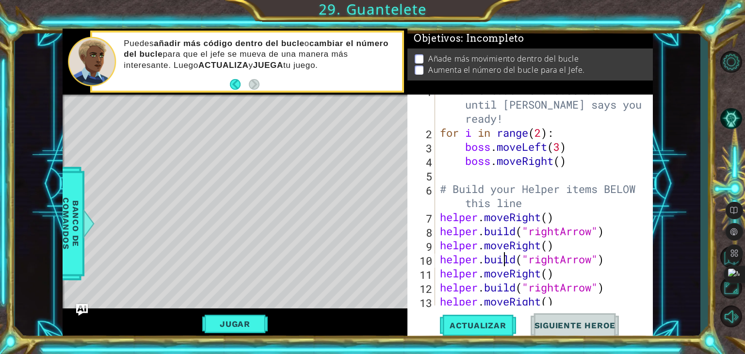
scroll to position [11, 0]
click at [485, 163] on div "# Don't touch the boss code until [PERSON_NAME] says you're ready! for i in ran…" at bounding box center [543, 216] width 210 height 267
click at [552, 160] on div "# Don't touch the boss code until [PERSON_NAME] says you're ready! for i in ran…" at bounding box center [543, 216] width 210 height 267
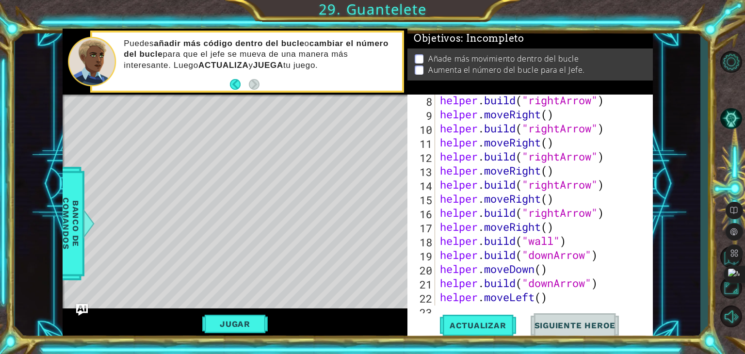
scroll to position [147, 0]
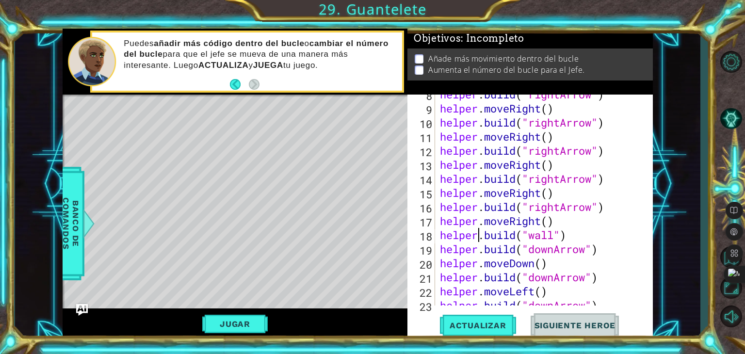
drag, startPoint x: 514, startPoint y: 253, endPoint x: 481, endPoint y: 242, distance: 35.0
click at [481, 242] on div "helper . build ( "rightArrow" ) helper . moveRight ( ) helper . build ( "rightA…" at bounding box center [543, 206] width 210 height 239
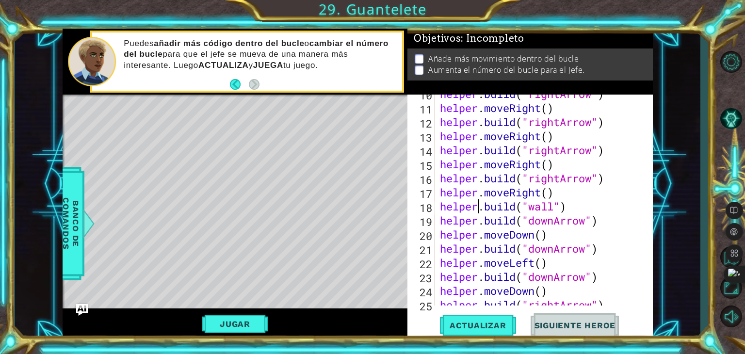
scroll to position [177, 0]
click at [585, 268] on div "helper . build ( "rightArrow" ) helper . moveRight ( ) helper . build ( "rightA…" at bounding box center [543, 205] width 210 height 239
click at [625, 240] on div "helper . build ( "rightArrow" ) helper . moveRight ( ) helper . build ( "rightA…" at bounding box center [543, 205] width 210 height 239
click at [660, 261] on div "1 ההההההההההההההההההההההההההההההההההההההההההההההההההההההההההההההההההההההההההההה…" at bounding box center [358, 183] width 686 height 311
click at [582, 249] on div "helper . build ( "rightArrow" ) helper . moveRight ( ) helper . build ( "rightA…" at bounding box center [543, 205] width 210 height 239
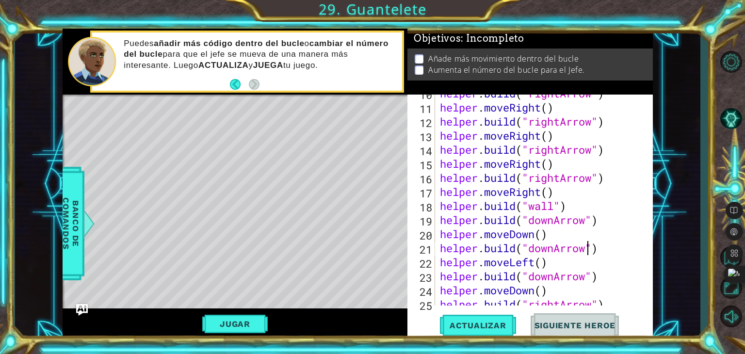
click at [588, 249] on div "helper . build ( "rightArrow" ) helper . moveRight ( ) helper . build ( "rightA…" at bounding box center [543, 205] width 210 height 239
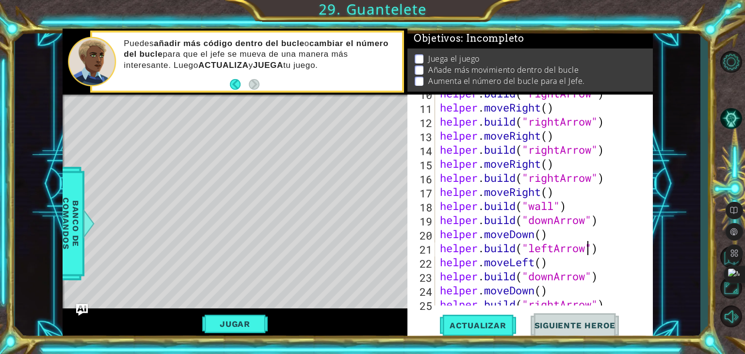
scroll to position [0, 6]
click at [501, 319] on button "Actualizar" at bounding box center [478, 325] width 76 height 25
click at [240, 322] on button "Jugar" at bounding box center [234, 324] width 65 height 18
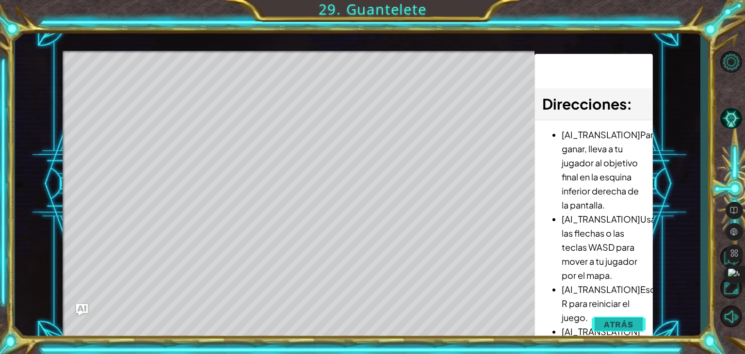
click at [613, 322] on span "Atrás" at bounding box center [619, 325] width 30 height 10
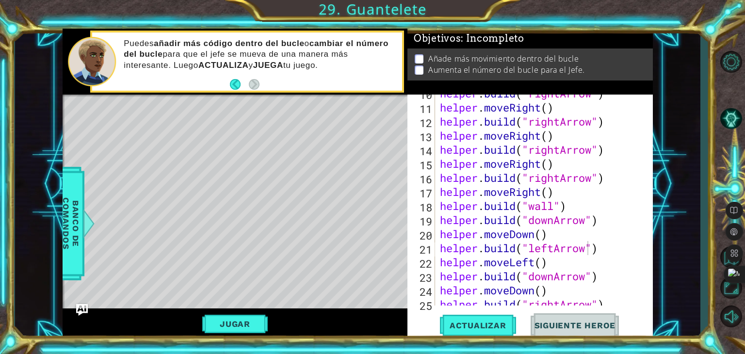
click at [415, 57] on p at bounding box center [419, 58] width 9 height 9
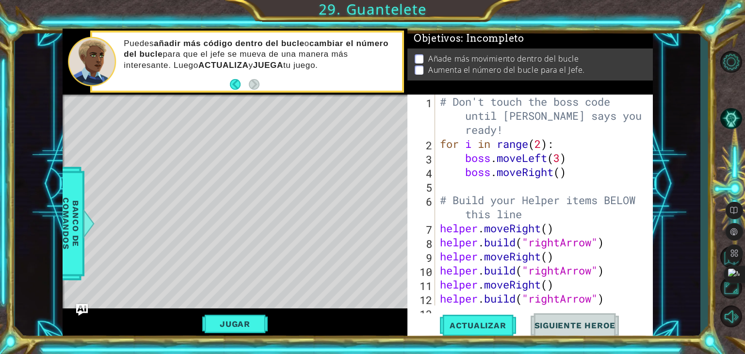
scroll to position [0, 5]
click at [573, 163] on div "# Don't touch the boss code until [PERSON_NAME] says you're ready! for i in ran…" at bounding box center [543, 228] width 210 height 267
click at [571, 177] on div "# Don't touch the boss code until [PERSON_NAME] says you're ready! for i in ran…" at bounding box center [543, 228] width 210 height 267
click at [543, 142] on div "# Don't touch the boss code until [PERSON_NAME] says you're ready! for i in ran…" at bounding box center [543, 228] width 210 height 267
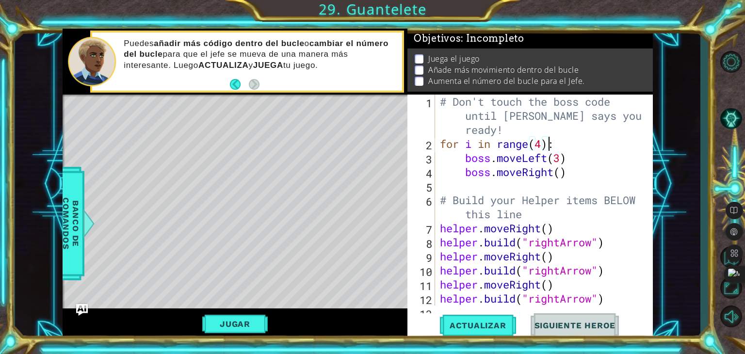
click at [551, 149] on div "# Don't touch the boss code until [PERSON_NAME] says you're ready! for i in ran…" at bounding box center [543, 228] width 210 height 267
click at [563, 161] on div "# Don't touch the boss code until [PERSON_NAME] says you're ready! for i in ran…" at bounding box center [543, 228] width 210 height 267
type textarea "boss.moveLeft(4)"
click at [462, 321] on span "Actualizar" at bounding box center [478, 326] width 76 height 10
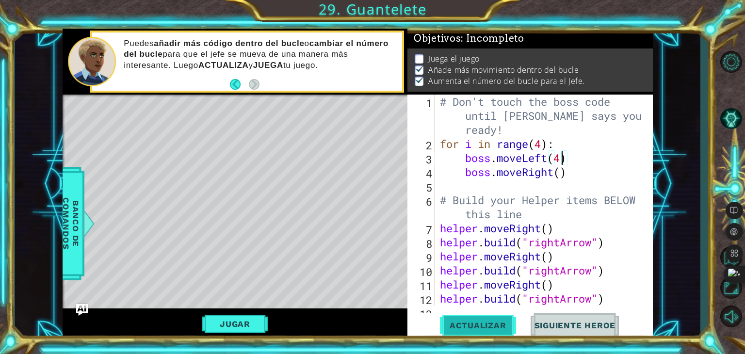
scroll to position [4, 0]
click at [245, 322] on button "Jugar" at bounding box center [234, 324] width 65 height 18
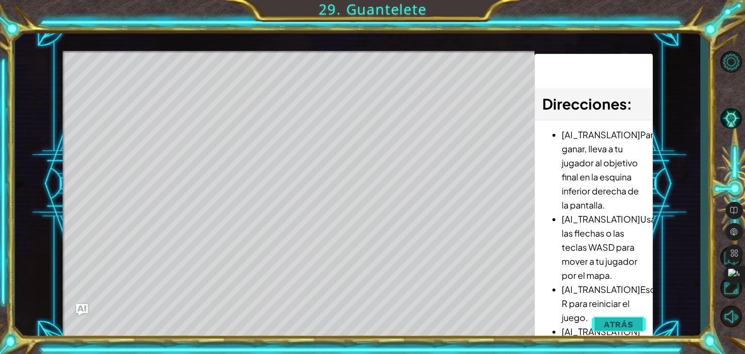
click at [626, 320] on span "Atrás" at bounding box center [619, 325] width 30 height 10
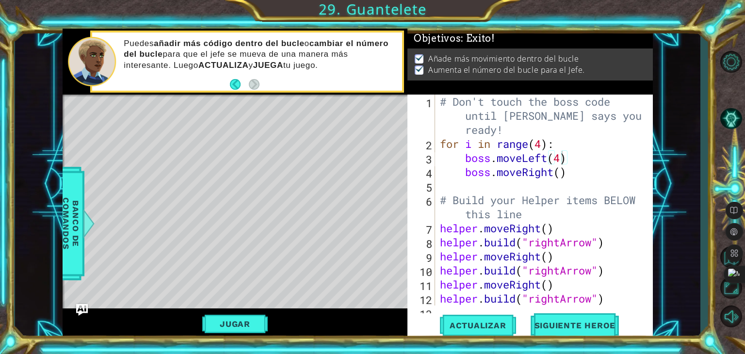
scroll to position [0, 0]
click at [580, 317] on button "Siguiente Heroe" at bounding box center [575, 325] width 101 height 25
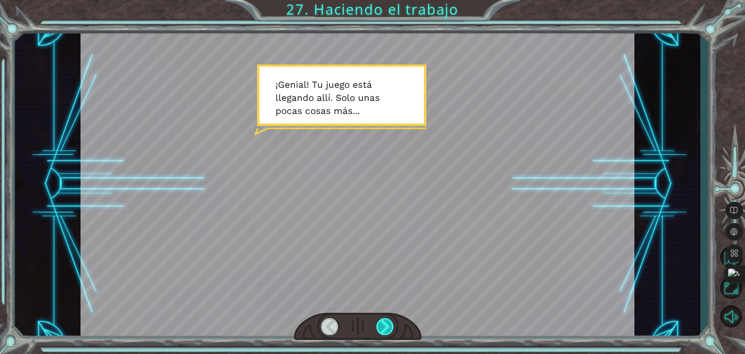
click at [382, 323] on div at bounding box center [384, 326] width 17 height 17
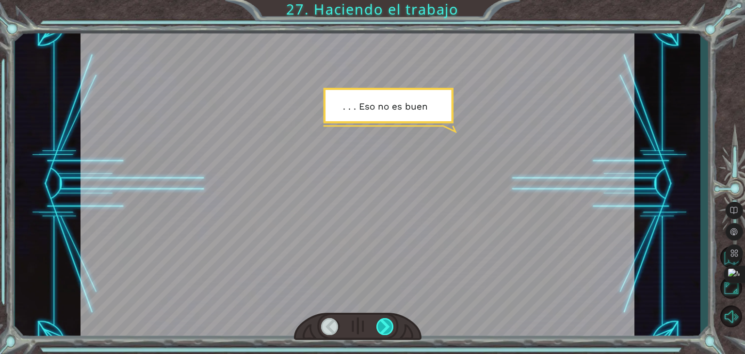
click at [383, 327] on div at bounding box center [384, 326] width 17 height 17
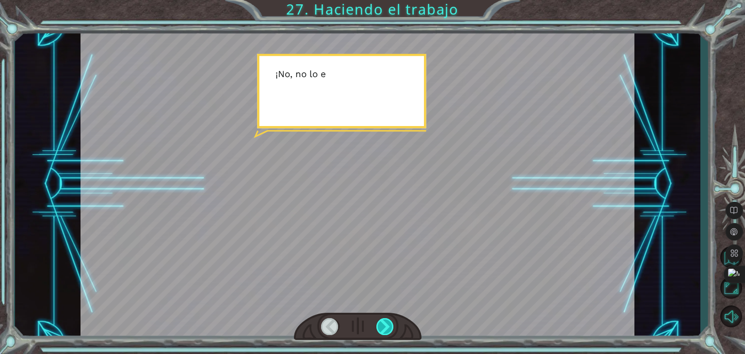
click at [383, 328] on div at bounding box center [384, 326] width 17 height 17
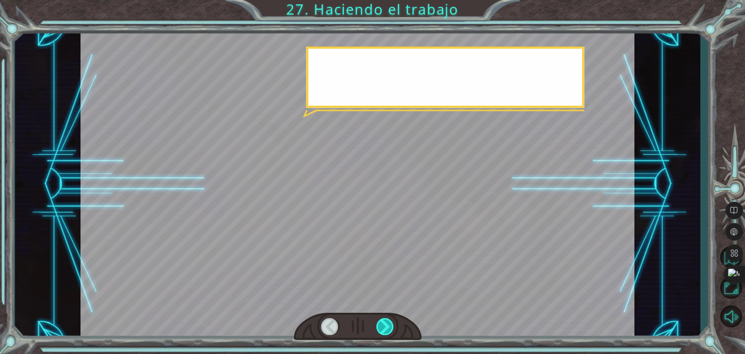
click at [383, 328] on div at bounding box center [384, 326] width 17 height 17
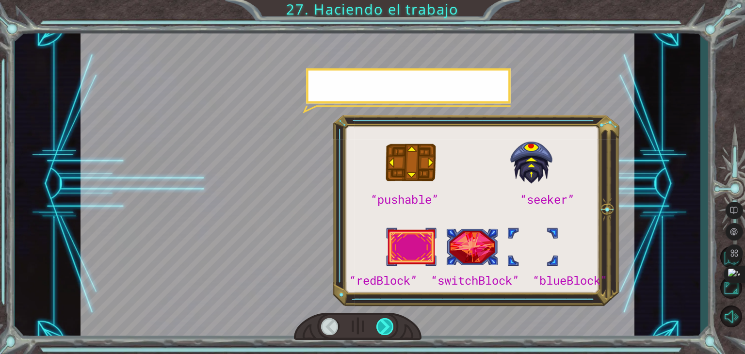
click at [383, 328] on div at bounding box center [384, 326] width 17 height 17
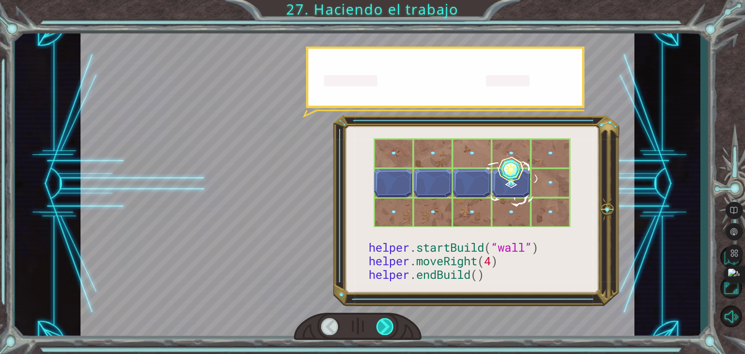
click at [383, 328] on div at bounding box center [384, 326] width 17 height 17
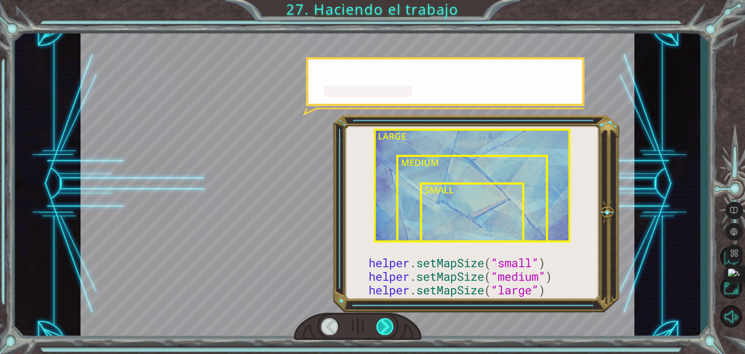
click at [383, 328] on div at bounding box center [384, 326] width 17 height 17
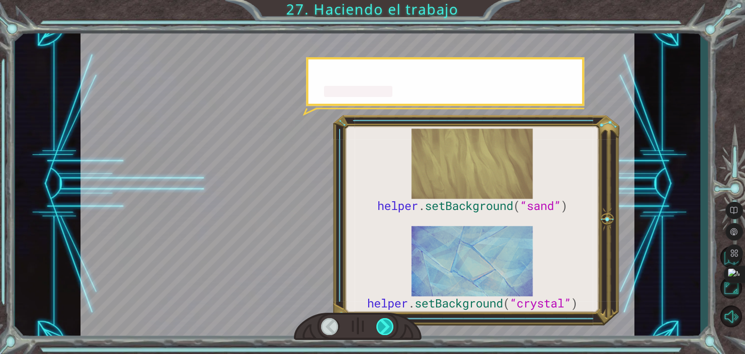
click at [383, 328] on div at bounding box center [384, 326] width 17 height 17
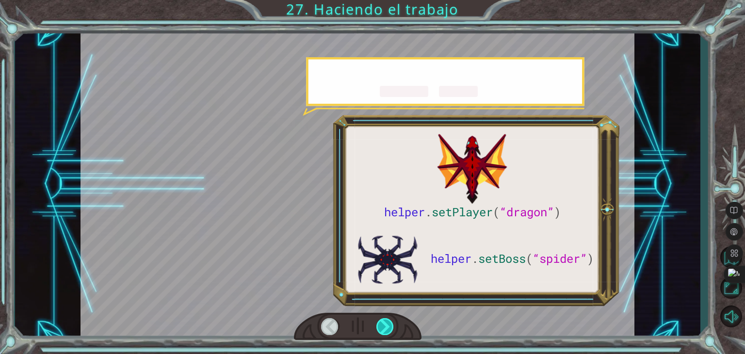
click at [383, 328] on div at bounding box center [384, 326] width 17 height 17
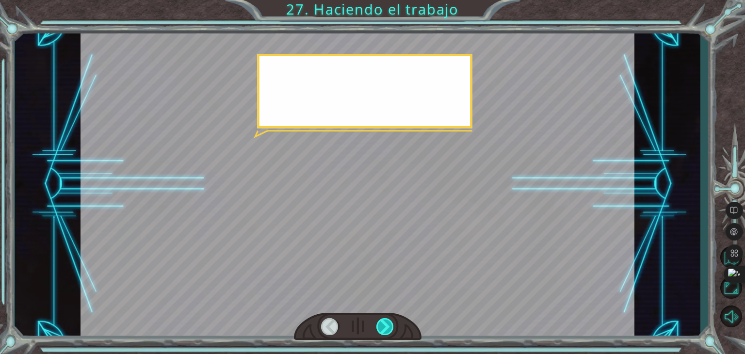
click at [383, 328] on div at bounding box center [384, 326] width 17 height 17
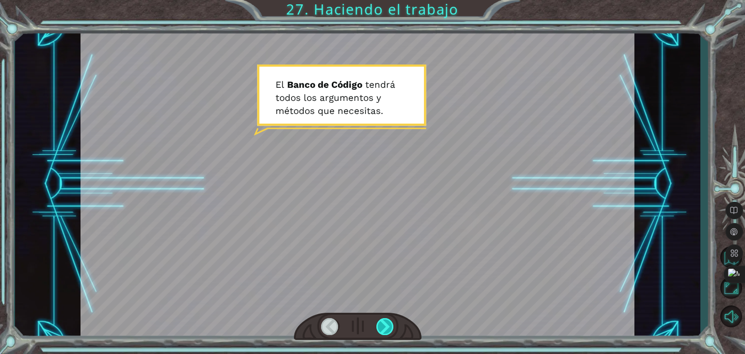
click at [383, 326] on div at bounding box center [384, 326] width 17 height 17
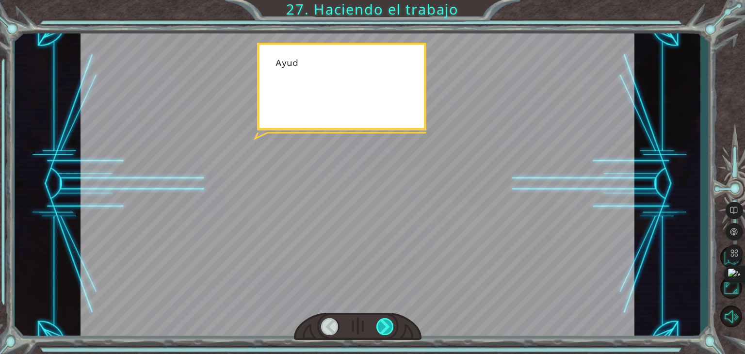
click at [383, 326] on div at bounding box center [384, 326] width 17 height 17
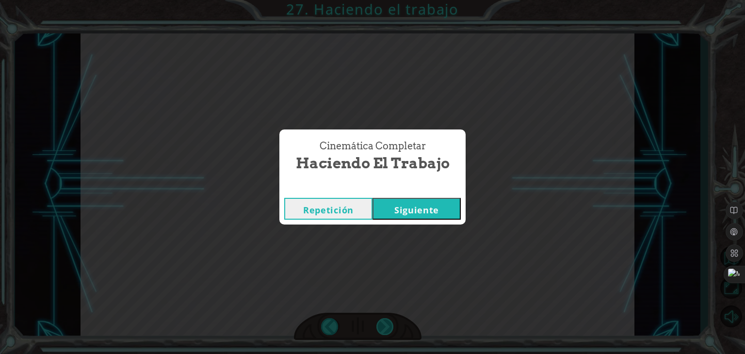
click at [383, 326] on div "Cinemática Completar Haciendo el trabajo Repetición [GEOGRAPHIC_DATA]" at bounding box center [372, 177] width 745 height 354
click at [396, 208] on button "Siguiente" at bounding box center [417, 209] width 88 height 22
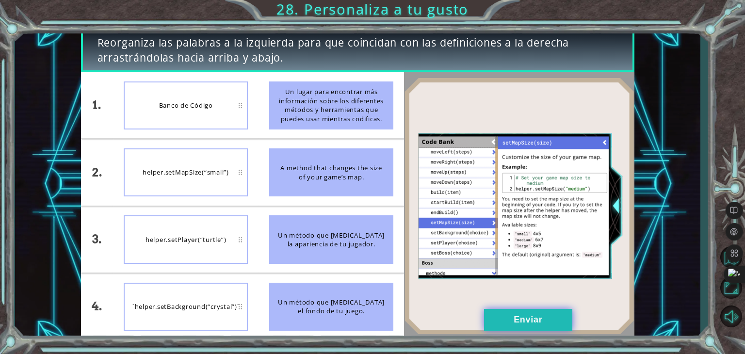
click at [547, 323] on button "Enviar" at bounding box center [528, 320] width 88 height 22
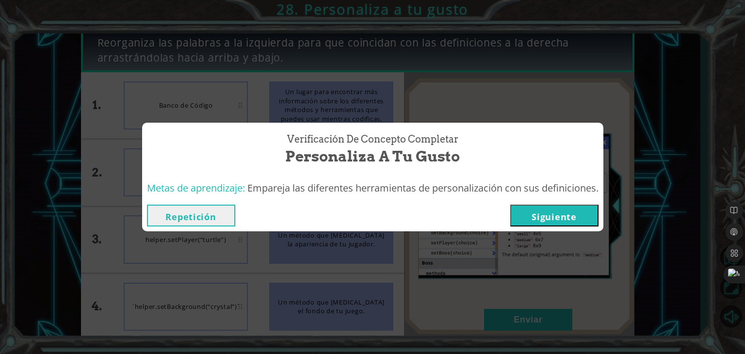
click at [532, 210] on button "Siguiente" at bounding box center [554, 216] width 88 height 22
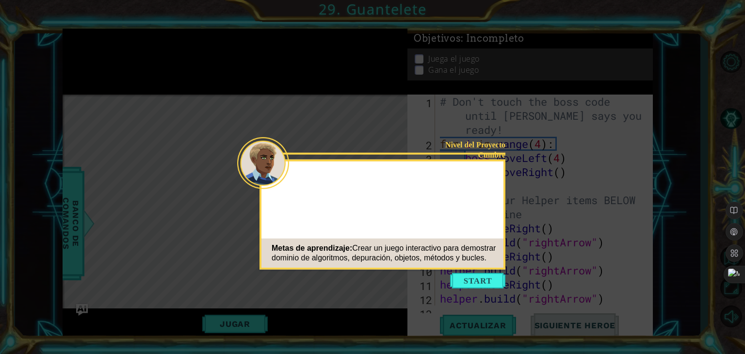
click at [475, 283] on button "Start" at bounding box center [477, 281] width 55 height 16
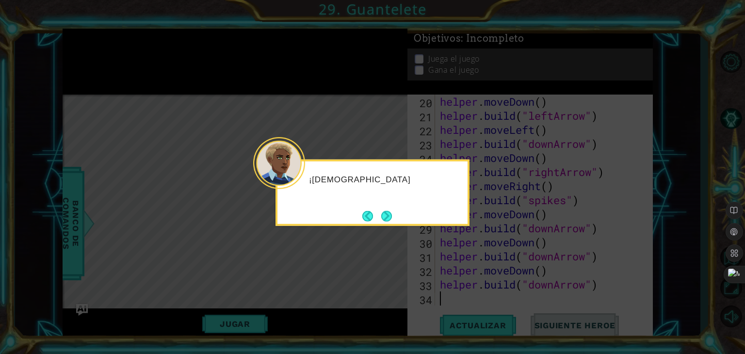
scroll to position [309, 0]
click at [392, 216] on button "Next" at bounding box center [386, 216] width 11 height 11
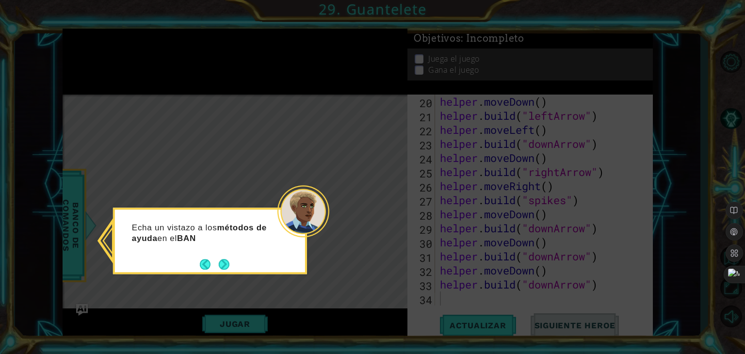
click at [221, 254] on div "Echa un vistazo a los métodos de ayuda en el BAN" at bounding box center [210, 237] width 190 height 49
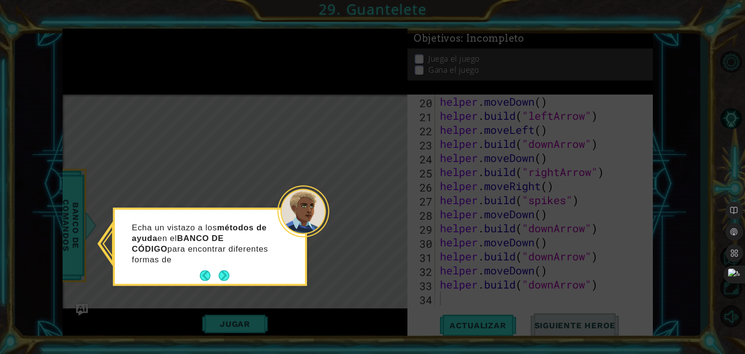
click at [221, 256] on div "Echa un vistazo a los métodos de ayuda en el BANCO DE CÓDIGO para encontrar dif…" at bounding box center [210, 248] width 190 height 70
click at [221, 272] on button "Next" at bounding box center [224, 276] width 11 height 11
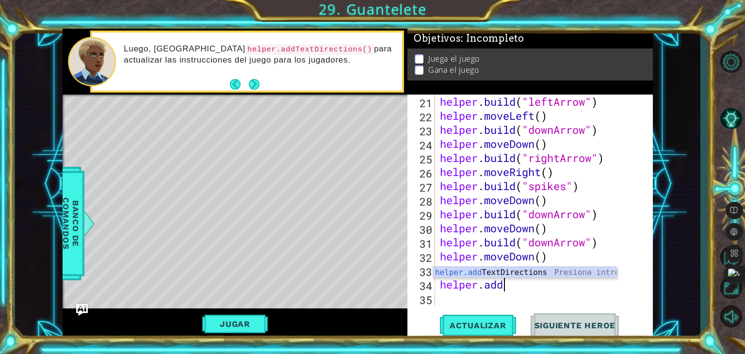
scroll to position [0, 2]
click at [482, 273] on div "helper.add TextDirections Presiona intro" at bounding box center [524, 284] width 183 height 35
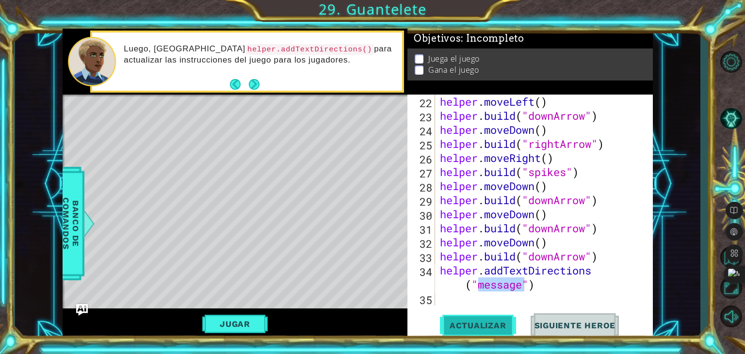
click at [504, 315] on button "Actualizar" at bounding box center [478, 325] width 76 height 25
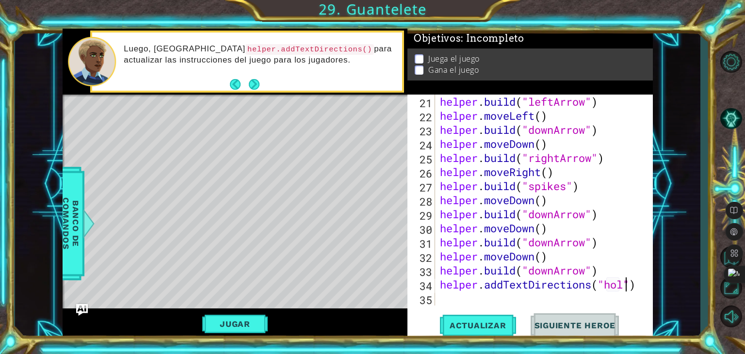
type textarea "helper.addTextDirections("hols")"
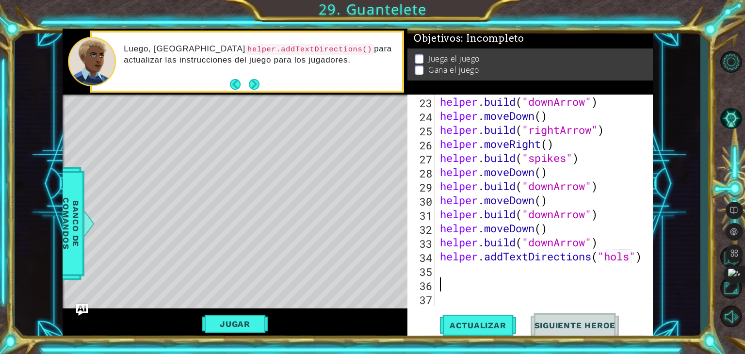
click at [439, 331] on div "Actualizar Siguiente Heroe" at bounding box center [532, 325] width 245 height 25
click at [467, 319] on button "Actualizar" at bounding box center [478, 325] width 76 height 25
click at [635, 254] on div "helper . build ( "downArrow" ) helper . moveDown ( ) helper . build ( "rightArr…" at bounding box center [543, 214] width 210 height 239
click at [557, 243] on div "helper.addTextDirection s Presiona intro" at bounding box center [524, 256] width 183 height 35
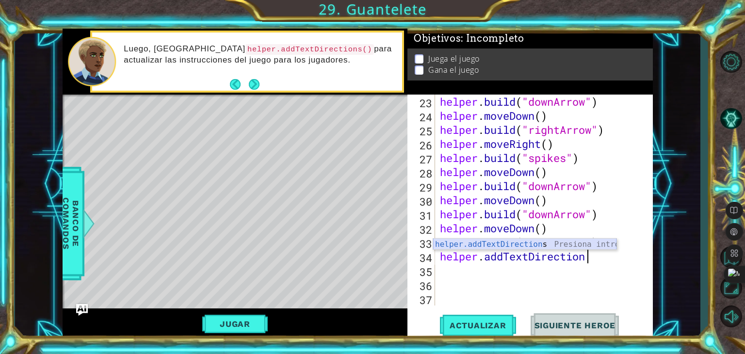
type textarea "helper.addTextDirections("message")"
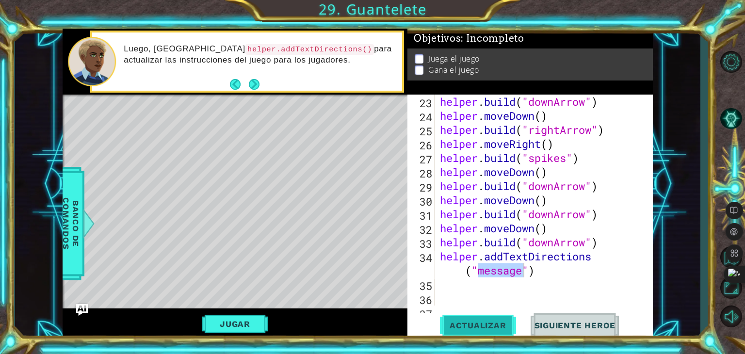
click at [489, 323] on span "Actualizar" at bounding box center [478, 326] width 76 height 10
drag, startPoint x: 489, startPoint y: 323, endPoint x: 441, endPoint y: 299, distance: 53.6
click at [441, 299] on div "helper . build ( "downArrow" ) helper . moveDown ( ) helper . build ( "rightArr…" at bounding box center [543, 214] width 210 height 239
click at [249, 81] on button "Next" at bounding box center [254, 84] width 11 height 11
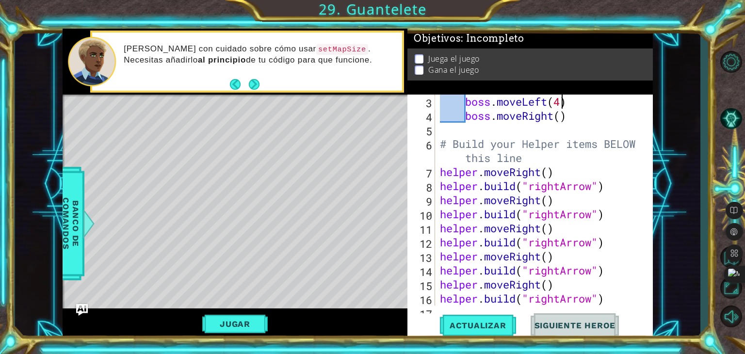
scroll to position [56, 0]
click at [559, 99] on div "boss . moveLeft ( 4 ) boss . moveRight ( ) # Build your Helper items BELOW this…" at bounding box center [543, 214] width 210 height 239
click at [566, 120] on div "boss . moveLeft ( 4 ) boss . moveRight ( ) # Build your Helper items BELOW this…" at bounding box center [543, 214] width 210 height 239
click at [559, 155] on div "boss . moveLeft ( 4 ) boss . moveRight ( ) # Build your Helper items BELOW this…" at bounding box center [543, 214] width 210 height 239
type textarea "# Build your Helper items BELOW this line"
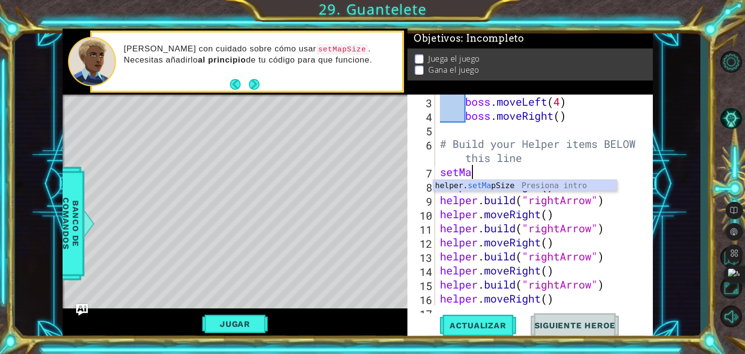
scroll to position [0, 1]
click at [521, 189] on div "helper. setMap Size Presiona intro" at bounding box center [524, 197] width 183 height 35
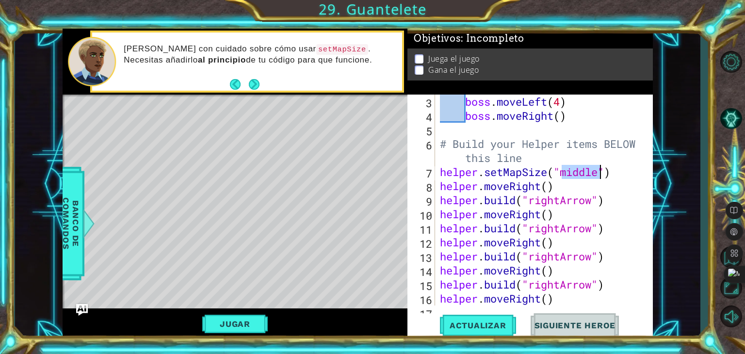
click at [600, 293] on div "boss . moveLeft ( 4 ) boss . moveRight ( ) # Build your Helper items BELOW this…" at bounding box center [543, 214] width 210 height 239
click at [466, 328] on span "Actualizar" at bounding box center [478, 326] width 76 height 10
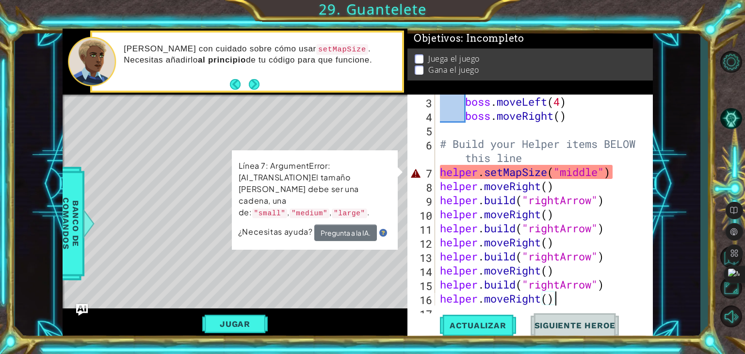
click at [587, 163] on div "boss . moveLeft ( 4 ) boss . moveRight ( ) # Build your Helper items BELOW this…" at bounding box center [543, 214] width 210 height 239
click at [600, 170] on div "boss . moveLeft ( 4 ) boss . moveRight ( ) # Build your Helper items BELOW this…" at bounding box center [543, 214] width 210 height 239
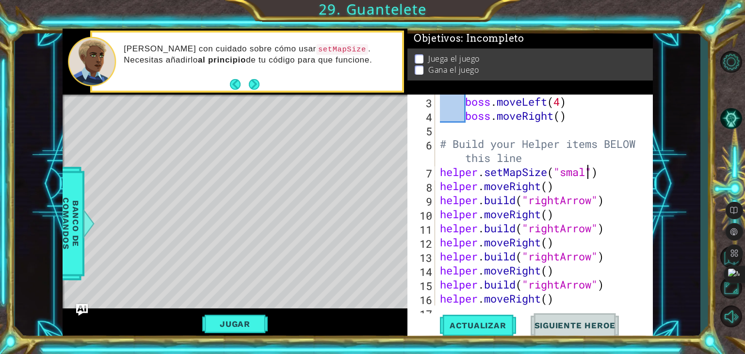
scroll to position [0, 6]
click at [493, 334] on button "Actualizar" at bounding box center [478, 325] width 76 height 25
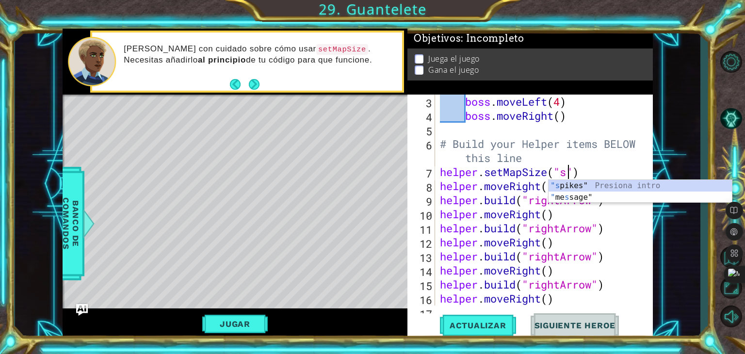
scroll to position [0, 5]
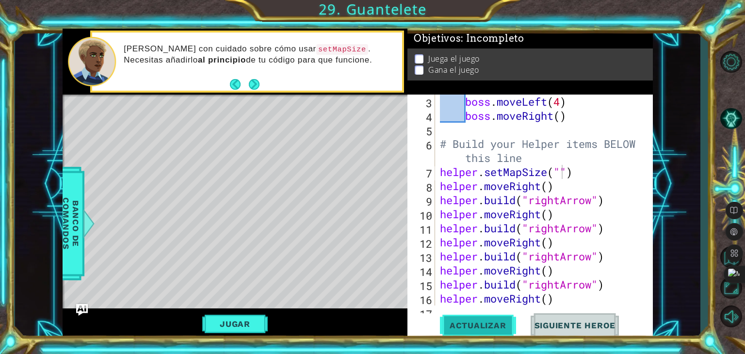
click at [496, 327] on span "Actualizar" at bounding box center [478, 326] width 76 height 10
type textarea "helper.setMapSize("large")"
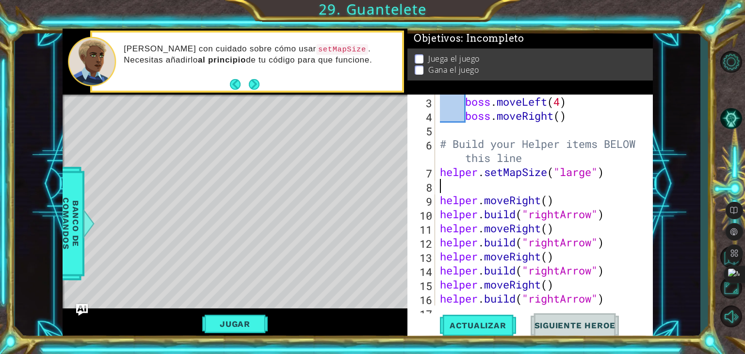
scroll to position [0, 0]
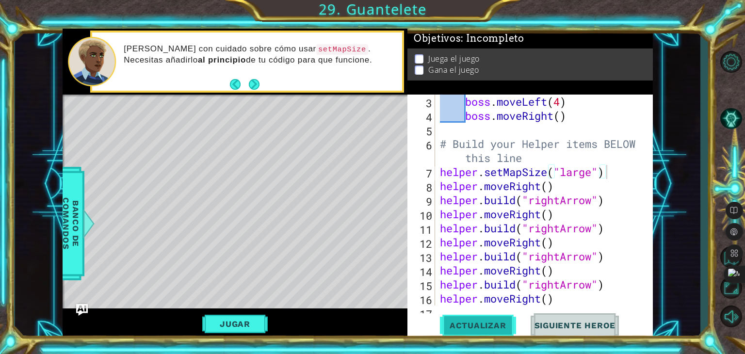
click at [454, 323] on span "Actualizar" at bounding box center [478, 326] width 76 height 10
click at [591, 188] on div "boss . moveLeft ( 4 ) boss . moveRight ( ) # Build your Helper items BELOW this…" at bounding box center [543, 214] width 210 height 239
click at [588, 188] on div "boss . moveLeft ( 4 ) boss . moveRight ( ) # Build your Helper items BELOW this…" at bounding box center [543, 214] width 210 height 239
click at [579, 174] on div "boss . moveLeft ( 4 ) boss . moveRight ( ) # Build your Helper items BELOW this…" at bounding box center [543, 214] width 210 height 239
click at [597, 172] on div "boss . moveLeft ( 4 ) boss . moveRight ( ) # Build your Helper items BELOW this…" at bounding box center [543, 214] width 210 height 239
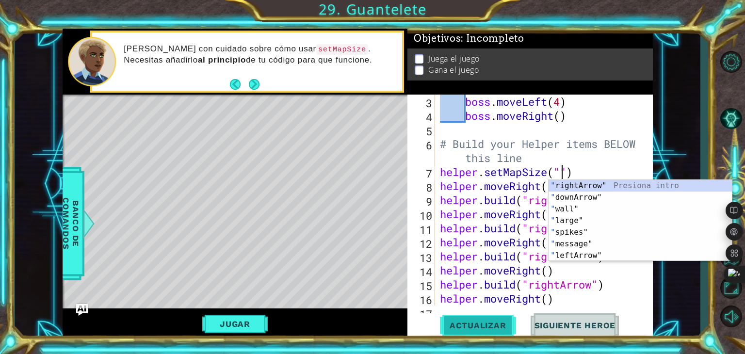
click at [499, 329] on span "Actualizar" at bounding box center [478, 326] width 76 height 10
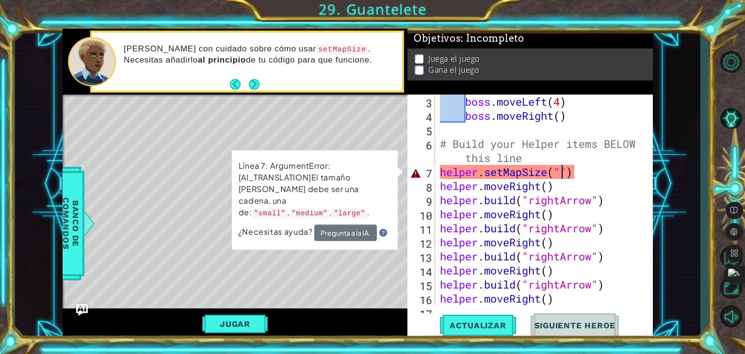
click at [565, 178] on div "boss . moveLeft ( 4 ) boss . moveRight ( ) # Build your Helper items BELOW this…" at bounding box center [543, 214] width 210 height 239
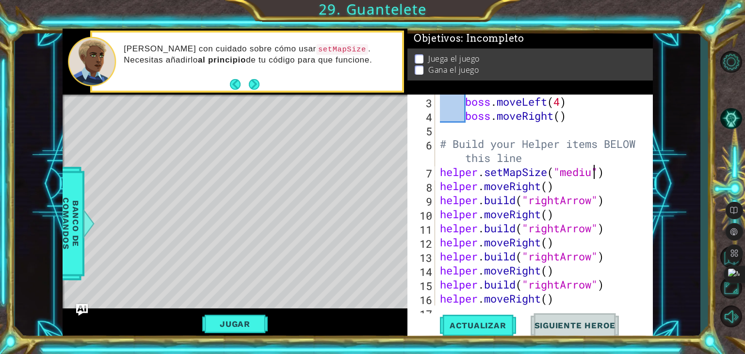
scroll to position [0, 7]
click at [469, 331] on button "Actualizar" at bounding box center [478, 325] width 76 height 25
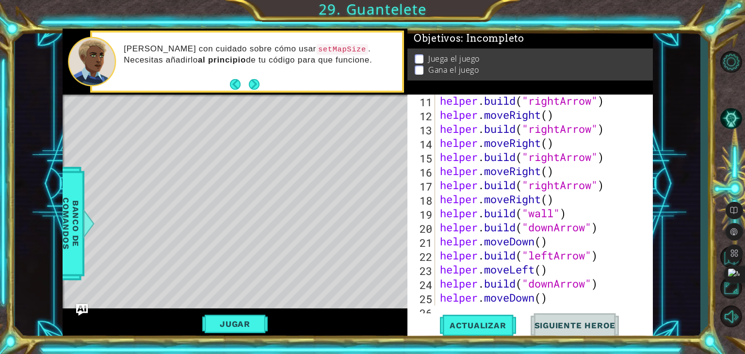
scroll to position [184, 0]
click at [245, 319] on button "Jugar" at bounding box center [234, 324] width 65 height 18
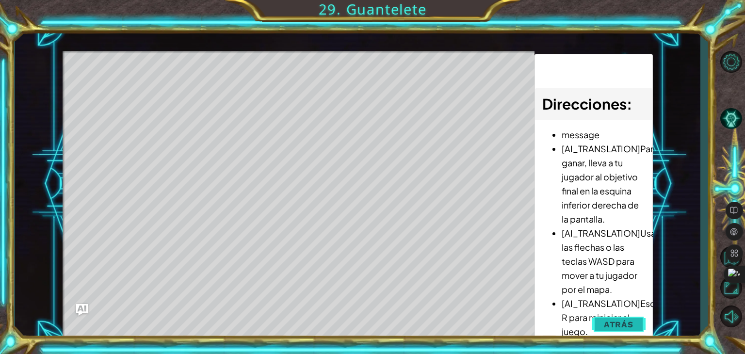
click at [636, 327] on button "Atrás" at bounding box center [619, 324] width 54 height 19
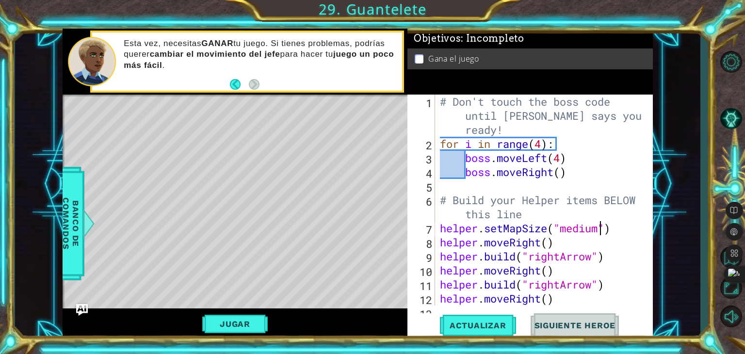
scroll to position [0, 0]
click at [518, 205] on div "# Don't touch the boss code until [PERSON_NAME] says you're ready! for i in ran…" at bounding box center [543, 228] width 210 height 267
click at [558, 174] on div "# Don't touch the boss code until [PERSON_NAME] says you're ready! for i in ran…" at bounding box center [543, 228] width 210 height 267
click at [569, 171] on div "# Don't touch the boss code until [PERSON_NAME] says you're ready! for i in ran…" at bounding box center [543, 228] width 210 height 267
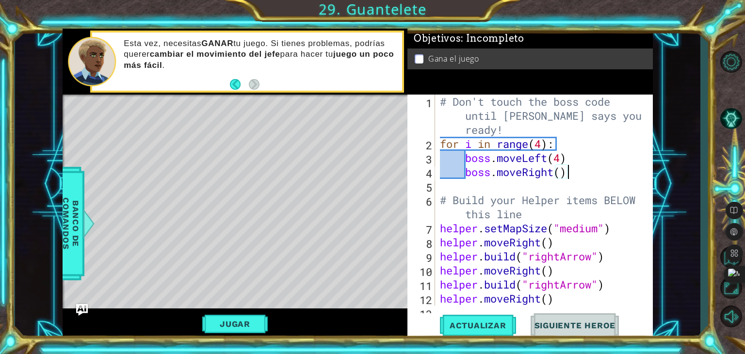
click at [567, 171] on div "# Don't touch the boss code until [PERSON_NAME] says you're ready! for i in ran…" at bounding box center [543, 228] width 210 height 267
click at [567, 167] on div "# Don't touch the boss code until [PERSON_NAME] says you're ready! for i in ran…" at bounding box center [543, 228] width 210 height 267
click at [563, 168] on div "# Don't touch the boss code until [PERSON_NAME] says you're ready! for i in ran…" at bounding box center [543, 228] width 210 height 267
click at [542, 144] on div "# Don't touch the boss code until [PERSON_NAME] says you're ready! for i in ran…" at bounding box center [543, 228] width 210 height 267
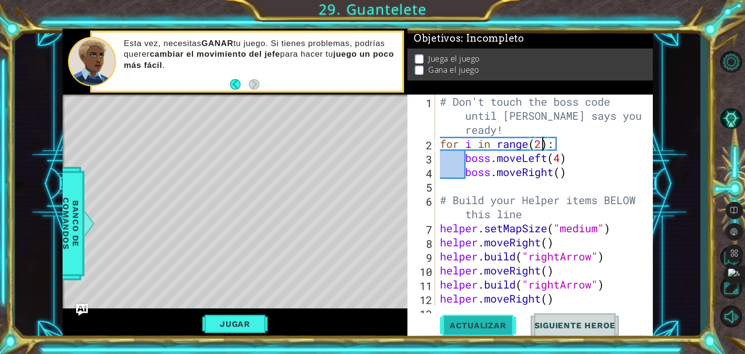
click at [480, 323] on span "Actualizar" at bounding box center [478, 326] width 76 height 10
click at [245, 324] on button "Jugar" at bounding box center [234, 324] width 65 height 18
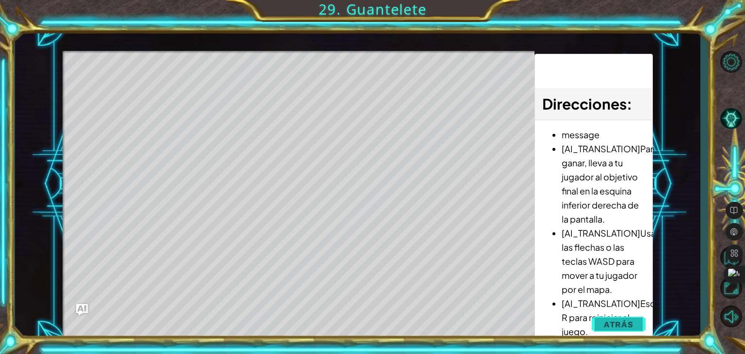
click at [618, 321] on span "Atrás" at bounding box center [619, 325] width 30 height 10
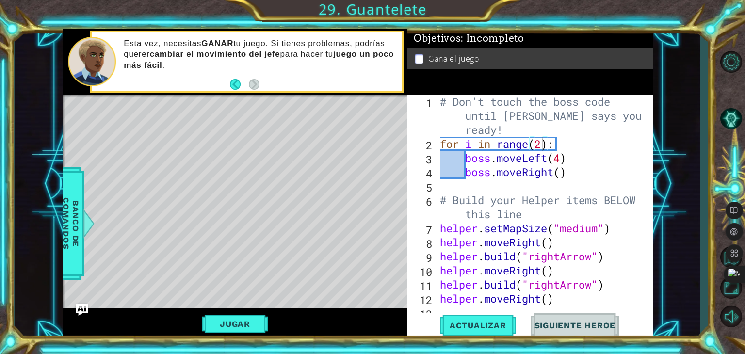
click at [567, 162] on div "# Don't touch the boss code until [PERSON_NAME] says you're ready! for i in ran…" at bounding box center [543, 228] width 210 height 267
click at [477, 169] on div "# Don't touch the boss code until [PERSON_NAME] says you're ready! for i in ran…" at bounding box center [543, 228] width 210 height 267
click at [459, 166] on div "# Don't touch the boss code until [PERSON_NAME] says you're ready! for i in ran…" at bounding box center [543, 228] width 210 height 267
click at [499, 332] on button "Actualizar" at bounding box center [478, 325] width 76 height 25
click at [256, 330] on button "Jugar" at bounding box center [234, 324] width 65 height 18
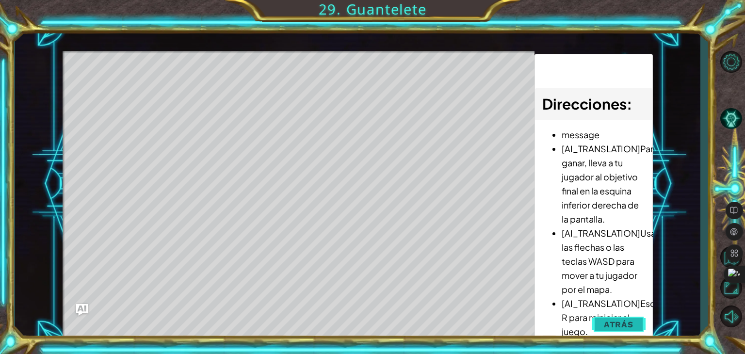
click at [616, 319] on button "Atrás" at bounding box center [619, 324] width 54 height 19
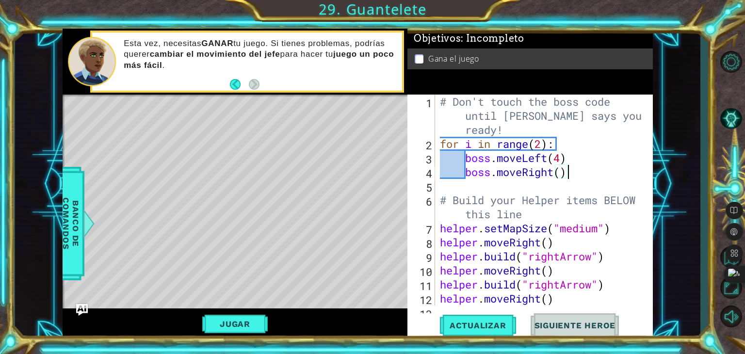
click at [568, 167] on div "# Don't touch the boss code until [PERSON_NAME] says you're ready! for i in ran…" at bounding box center [543, 228] width 210 height 267
click at [559, 147] on div "# Don't touch the boss code until [PERSON_NAME] says you're ready! for i in ran…" at bounding box center [543, 228] width 210 height 267
click at [563, 156] on div "# Don't touch the boss code until [PERSON_NAME] says you're ready! for i in ran…" at bounding box center [543, 228] width 210 height 267
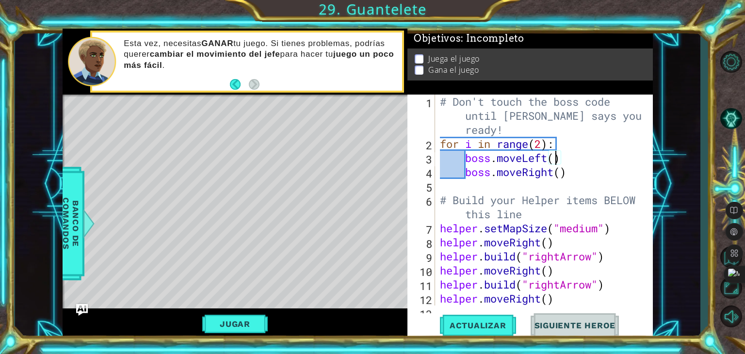
scroll to position [0, 5]
click at [540, 142] on div "# Don't touch the boss code until [PERSON_NAME] says you're ready! for i in ran…" at bounding box center [543, 228] width 210 height 267
drag, startPoint x: 479, startPoint y: 319, endPoint x: 466, endPoint y: 321, distance: 13.2
click at [466, 321] on span "Actualizar" at bounding box center [478, 326] width 76 height 10
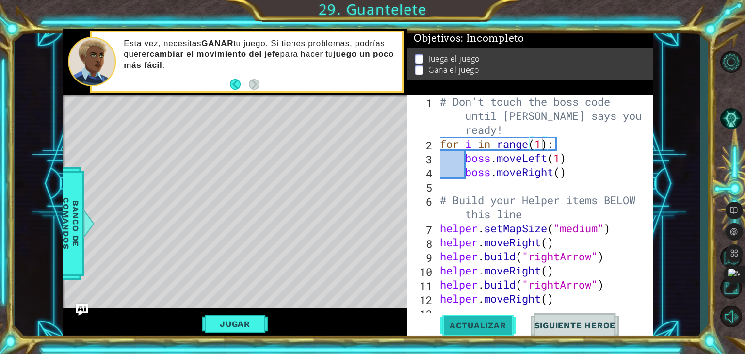
click at [466, 321] on span "Actualizar" at bounding box center [478, 326] width 76 height 10
click at [225, 320] on button "Jugar" at bounding box center [234, 324] width 65 height 18
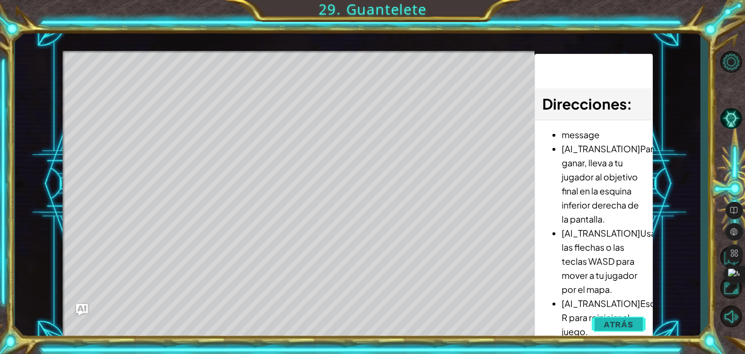
click at [633, 321] on span "Atrás" at bounding box center [619, 325] width 30 height 10
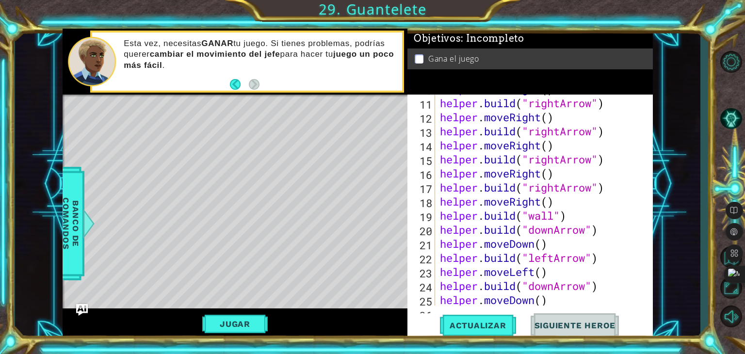
scroll to position [182, 0]
click at [530, 171] on div "helper . moveRight ( ) helper . build ( "rightArrow" ) helper . moveRight ( ) h…" at bounding box center [543, 201] width 210 height 239
click at [532, 245] on div "helper . moveRight ( ) helper . build ( "rightArrow" ) helper . moveRight ( ) h…" at bounding box center [543, 201] width 210 height 239
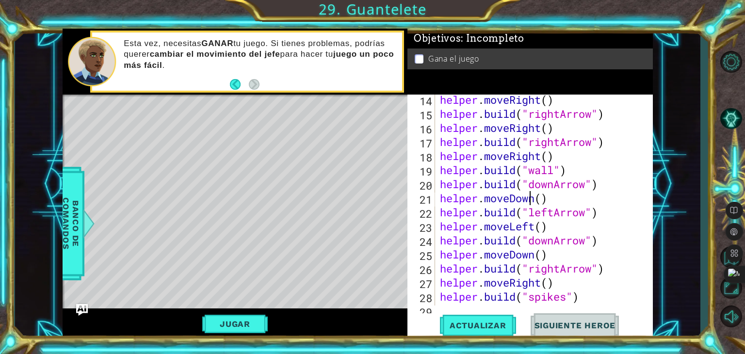
scroll to position [227, 0]
click at [587, 256] on div "helper . moveRight ( ) helper . build ( "rightArrow" ) helper . moveRight ( ) h…" at bounding box center [543, 212] width 210 height 239
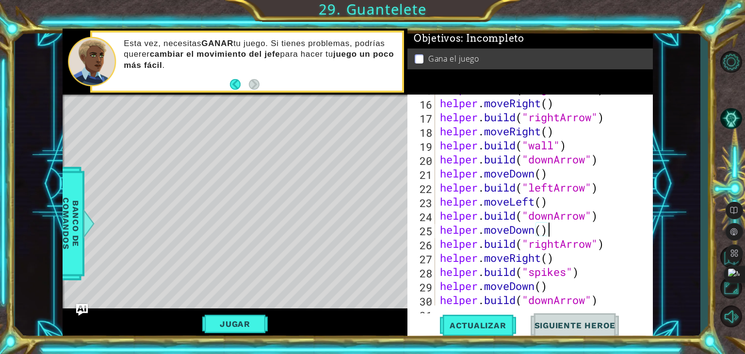
scroll to position [252, 0]
click at [563, 237] on div "helper . build ( "rightArrow" ) helper . moveRight ( ) helper . build ( "rightA…" at bounding box center [543, 201] width 210 height 239
click at [563, 250] on div "helper . build ( "rightArrow" ) helper . moveRight ( ) helper . build ( "rightA…" at bounding box center [543, 201] width 210 height 239
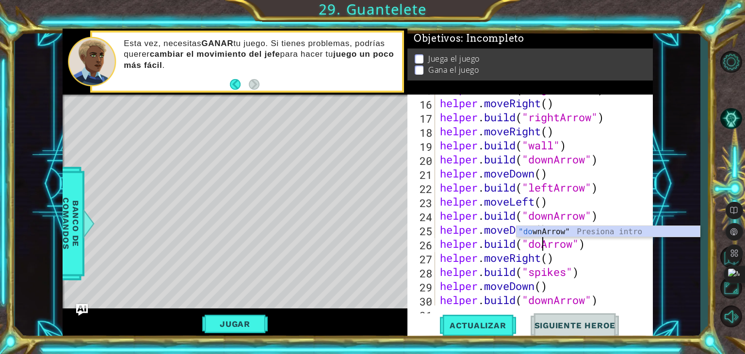
scroll to position [0, 5]
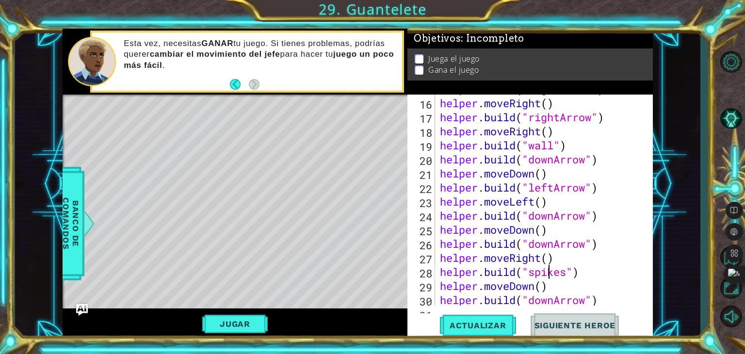
click at [549, 276] on div "helper . build ( "rightArrow" ) helper . moveRight ( ) helper . build ( "rightA…" at bounding box center [543, 201] width 210 height 239
click at [540, 263] on div "helper . build ( "rightArrow" ) helper . moveRight ( ) helper . build ( "rightA…" at bounding box center [543, 201] width 210 height 239
click at [504, 320] on button "Actualizar" at bounding box center [478, 325] width 76 height 25
click at [237, 321] on button "Jugar" at bounding box center [234, 324] width 65 height 18
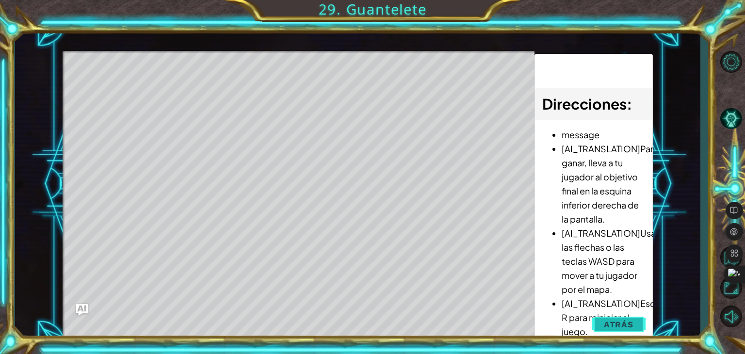
click at [615, 325] on span "Atrás" at bounding box center [619, 325] width 30 height 10
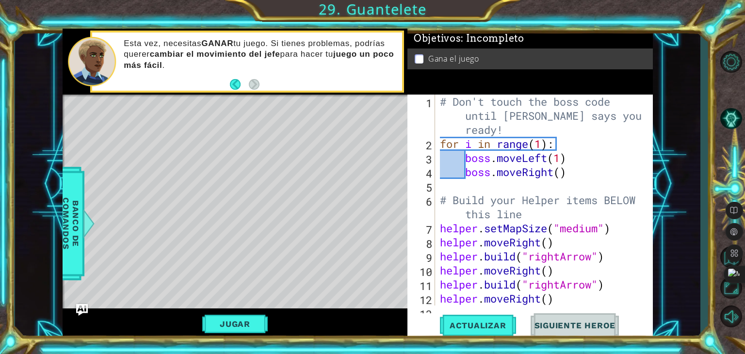
scroll to position [0, 0]
click at [585, 109] on div "# Don't touch the boss code until [PERSON_NAME] says you're ready! for i in ran…" at bounding box center [543, 228] width 210 height 267
click at [539, 150] on div "# Don't touch the boss code until [PERSON_NAME] says you're ready! for i in ran…" at bounding box center [543, 228] width 210 height 267
click at [541, 150] on div "# Don't touch the boss code until [PERSON_NAME] says you're ready! for i in ran…" at bounding box center [543, 228] width 210 height 267
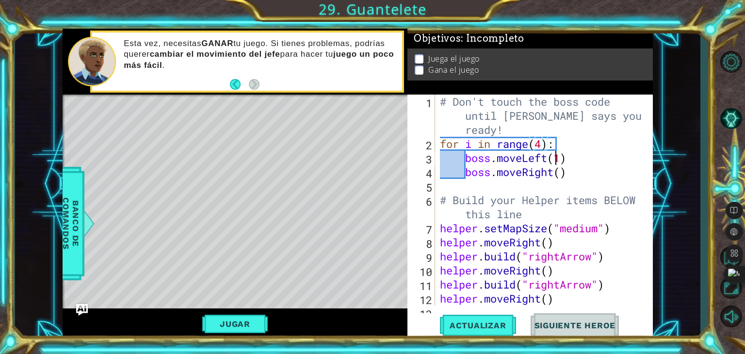
click at [558, 162] on div "# Don't touch the boss code until [PERSON_NAME] says you're ready! for i in ran…" at bounding box center [543, 228] width 210 height 267
drag, startPoint x: 559, startPoint y: 162, endPoint x: 554, endPoint y: 160, distance: 6.0
click at [554, 160] on div "# Don't touch the boss code until [PERSON_NAME] says you're ready! for i in ran…" at bounding box center [543, 228] width 210 height 267
click at [557, 160] on div "# Don't touch the boss code until [PERSON_NAME] says you're ready! for i in ran…" at bounding box center [543, 228] width 210 height 267
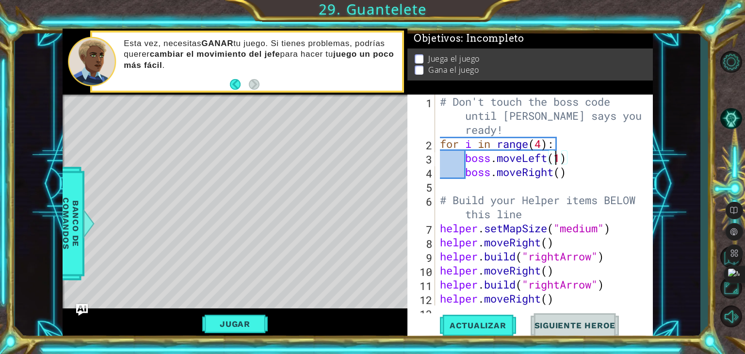
drag, startPoint x: 557, startPoint y: 160, endPoint x: 574, endPoint y: 114, distance: 49.6
click at [574, 114] on div "# Don't touch the boss code until [PERSON_NAME] says you're ready! for i in ran…" at bounding box center [543, 228] width 210 height 267
click at [561, 163] on div "# Don't touch the boss code until [PERSON_NAME] says you're ready! for i in ran…" at bounding box center [543, 228] width 210 height 267
click at [561, 168] on div "# Don't touch the boss code until [PERSON_NAME] says you're ready! for i in ran…" at bounding box center [543, 228] width 210 height 267
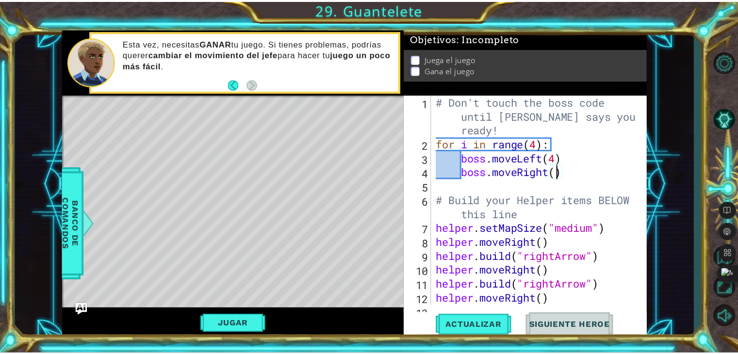
scroll to position [0, 5]
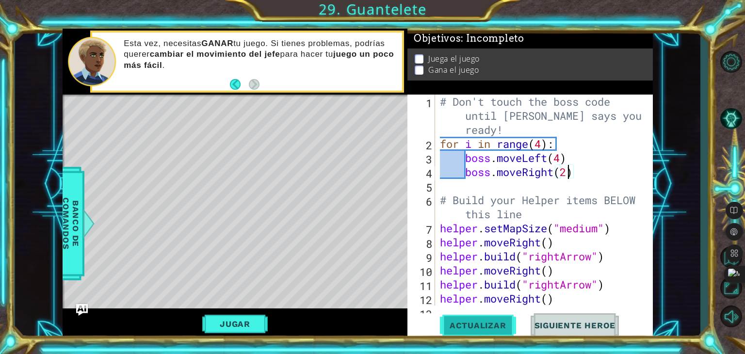
type textarea "boss.moveRight(2)"
click at [463, 326] on span "Actualizar" at bounding box center [478, 326] width 76 height 10
click at [255, 326] on button "Jugar" at bounding box center [234, 324] width 65 height 18
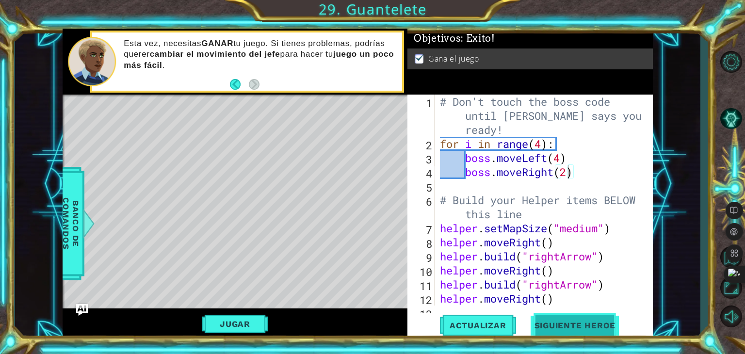
click at [582, 324] on span "Siguiente Heroe" at bounding box center [575, 326] width 101 height 10
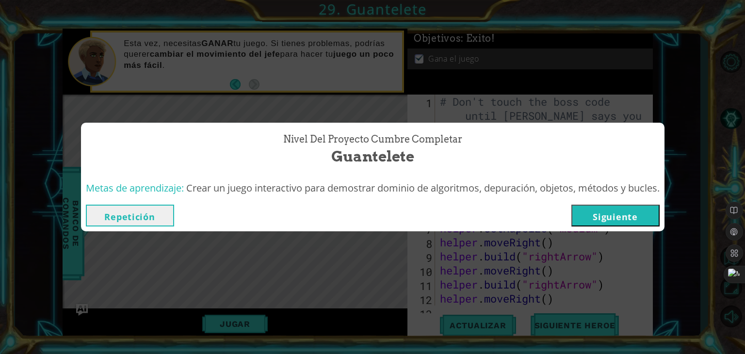
click at [619, 210] on button "Siguiente" at bounding box center [615, 216] width 88 height 22
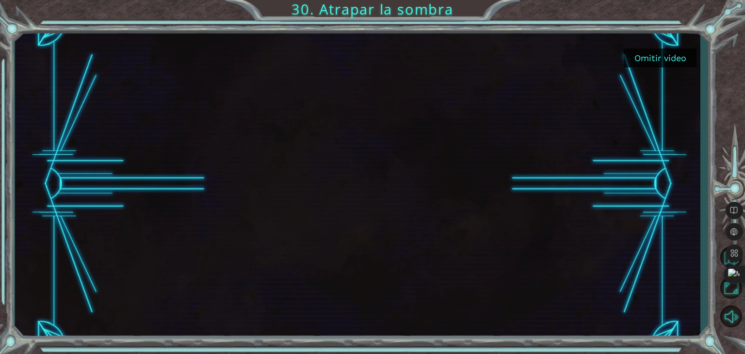
click at [656, 53] on button "Omitir video" at bounding box center [660, 58] width 73 height 19
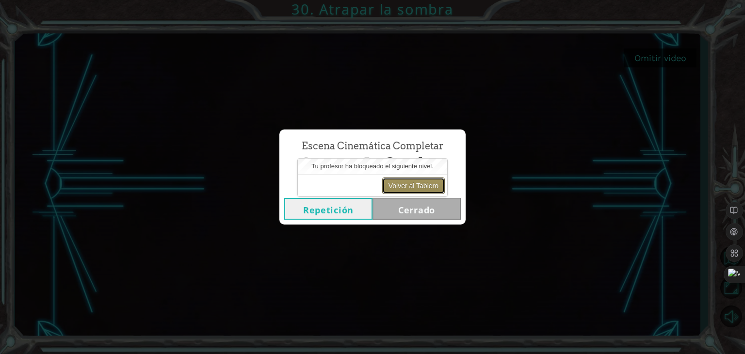
click at [409, 185] on button "Volver al Tablero" at bounding box center [413, 186] width 63 height 16
